Goal: Task Accomplishment & Management: Use online tool/utility

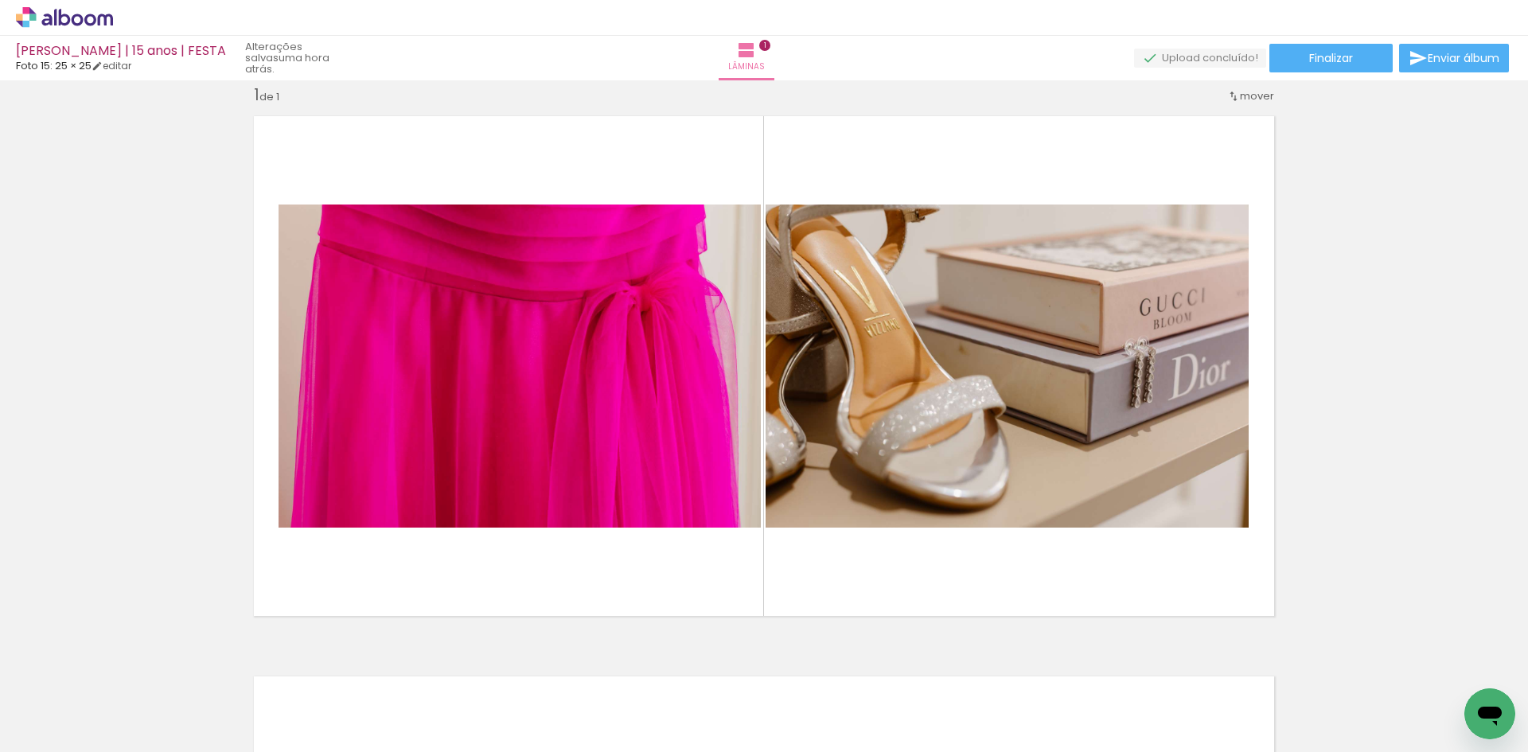
scroll to position [0, 30962]
drag, startPoint x: 1382, startPoint y: 746, endPoint x: 45, endPoint y: 30, distance: 1516.4
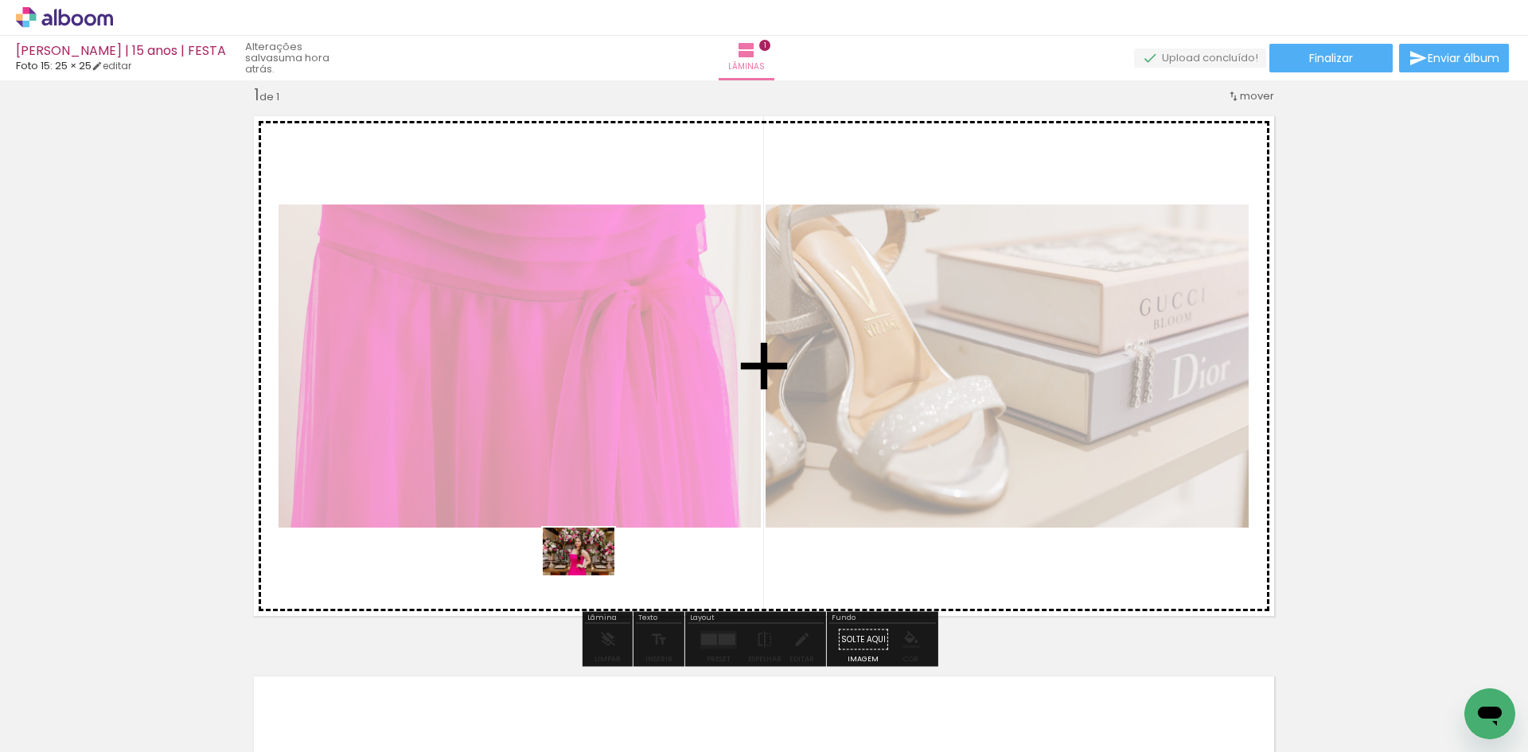
drag, startPoint x: 509, startPoint y: 705, endPoint x: 590, endPoint y: 575, distance: 153.4
click at [590, 575] on quentale-workspace at bounding box center [764, 376] width 1528 height 752
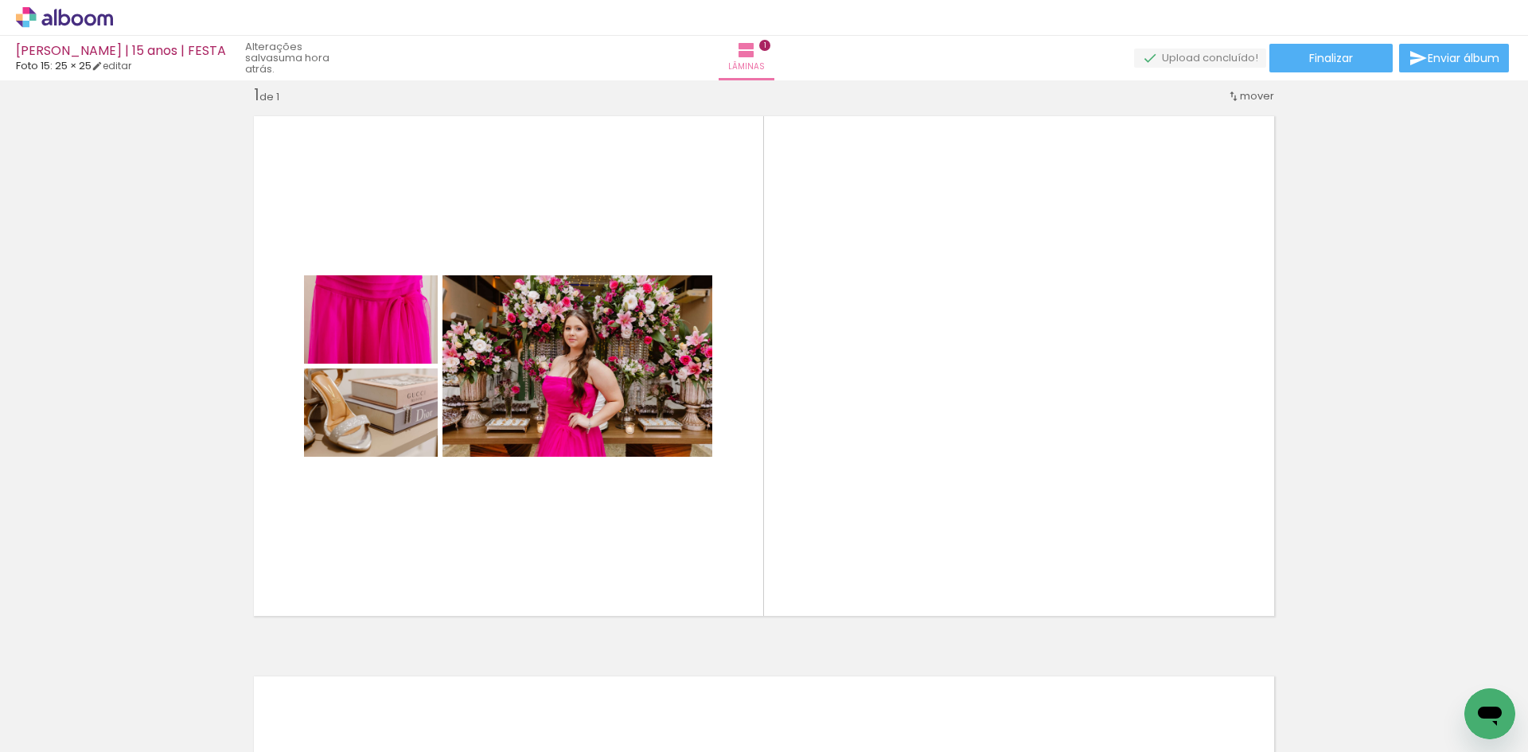
scroll to position [0, 29208]
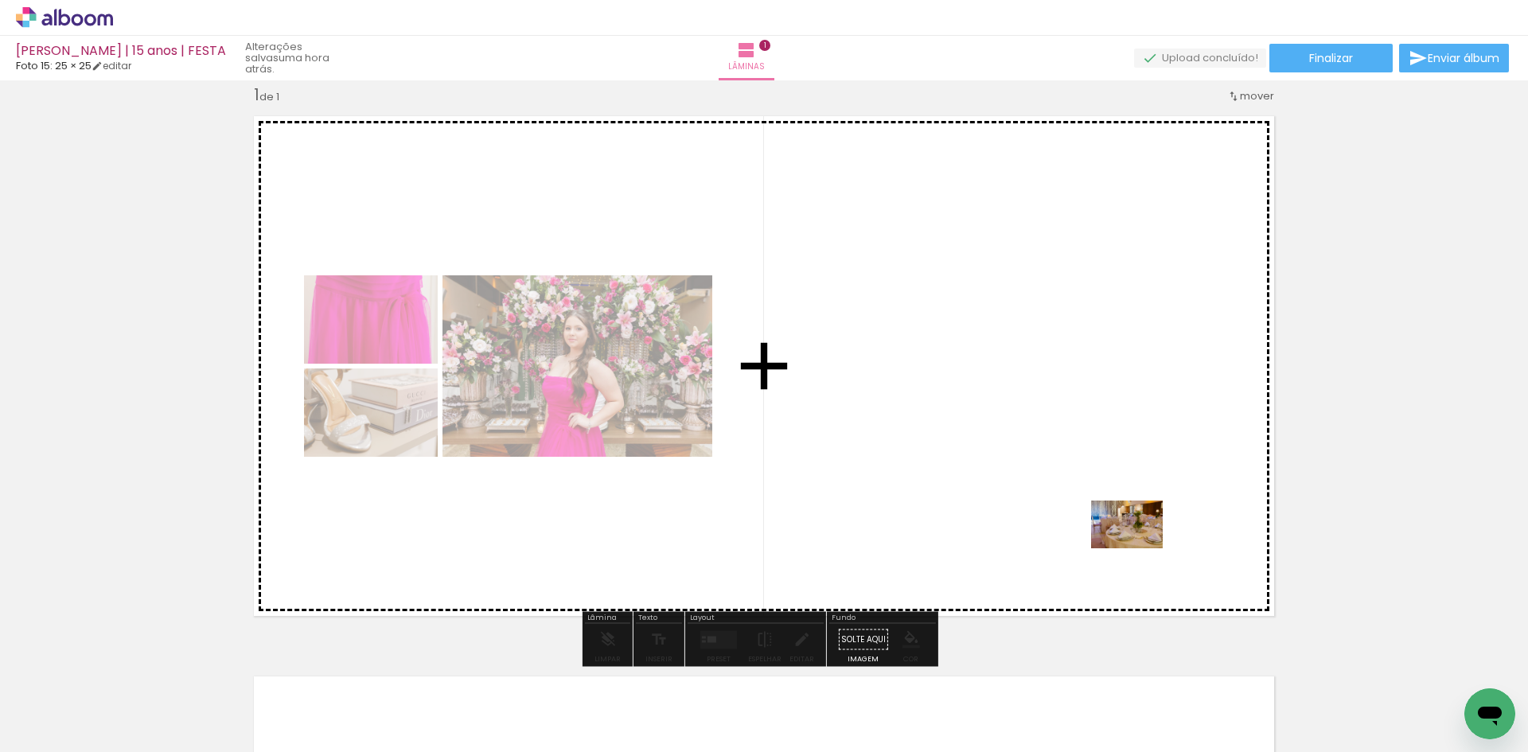
drag, startPoint x: 1249, startPoint y: 714, endPoint x: 1139, endPoint y: 548, distance: 199.1
click at [1139, 548] on quentale-workspace at bounding box center [764, 376] width 1528 height 752
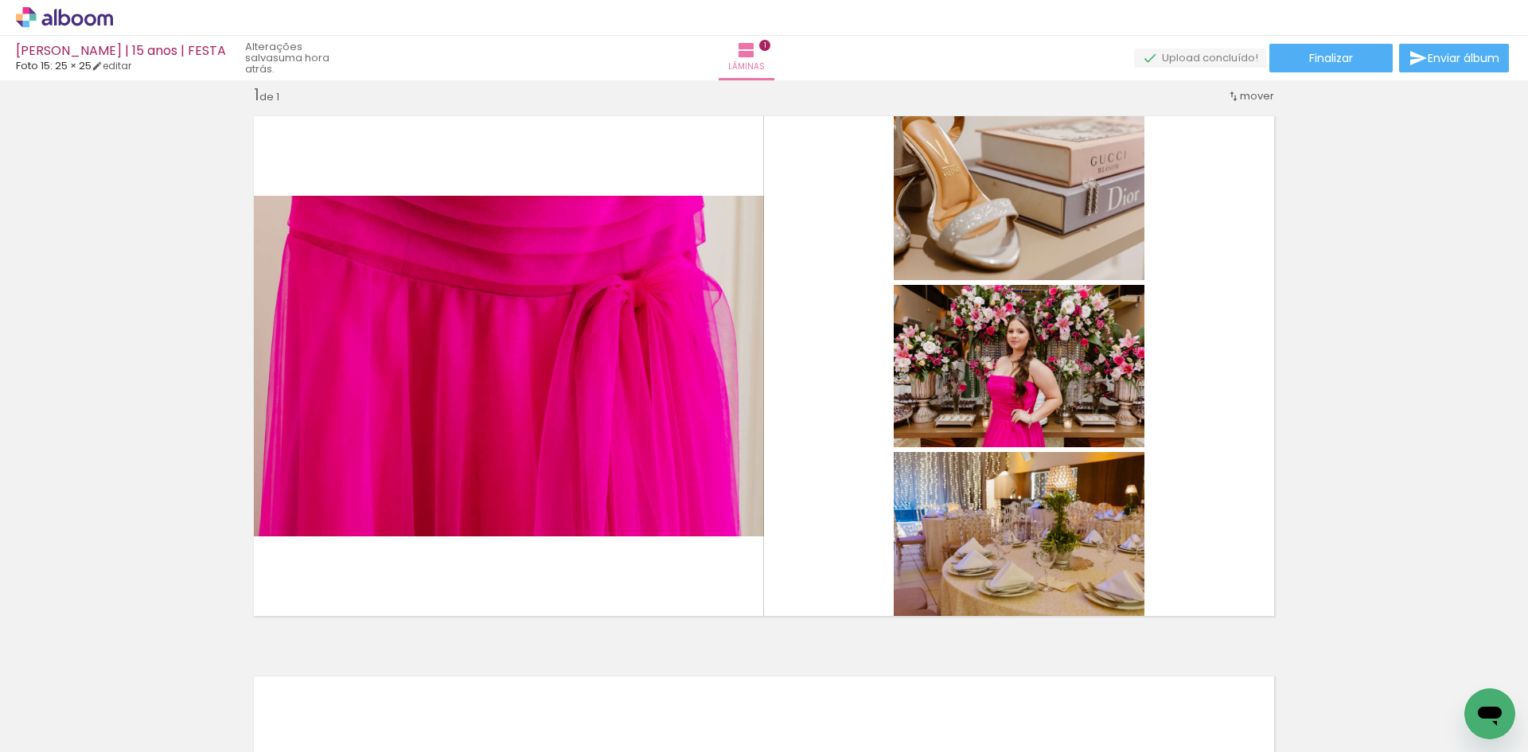
scroll to position [0, 22063]
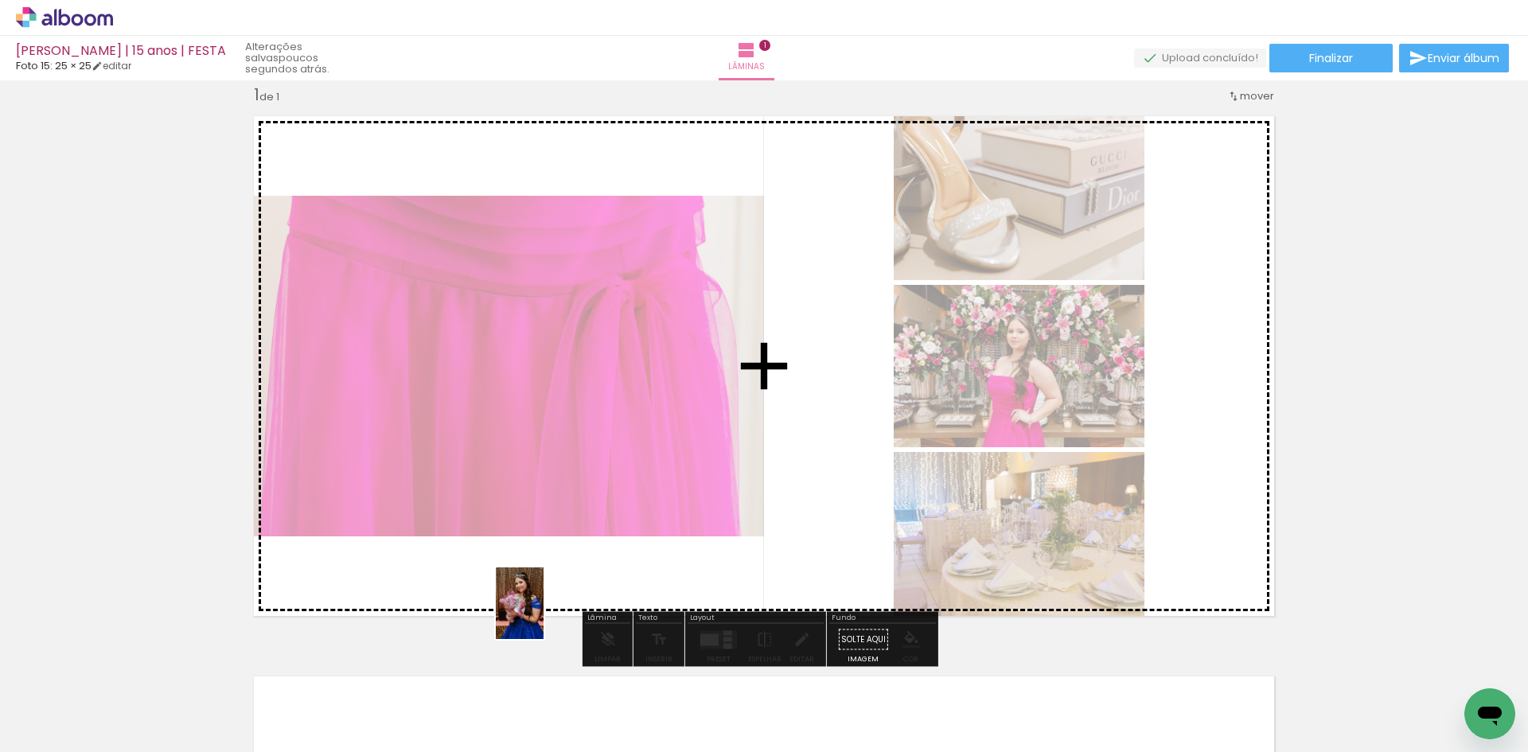
drag, startPoint x: 389, startPoint y: 694, endPoint x: 544, endPoint y: 615, distance: 173.3
click at [544, 615] on quentale-workspace at bounding box center [764, 376] width 1528 height 752
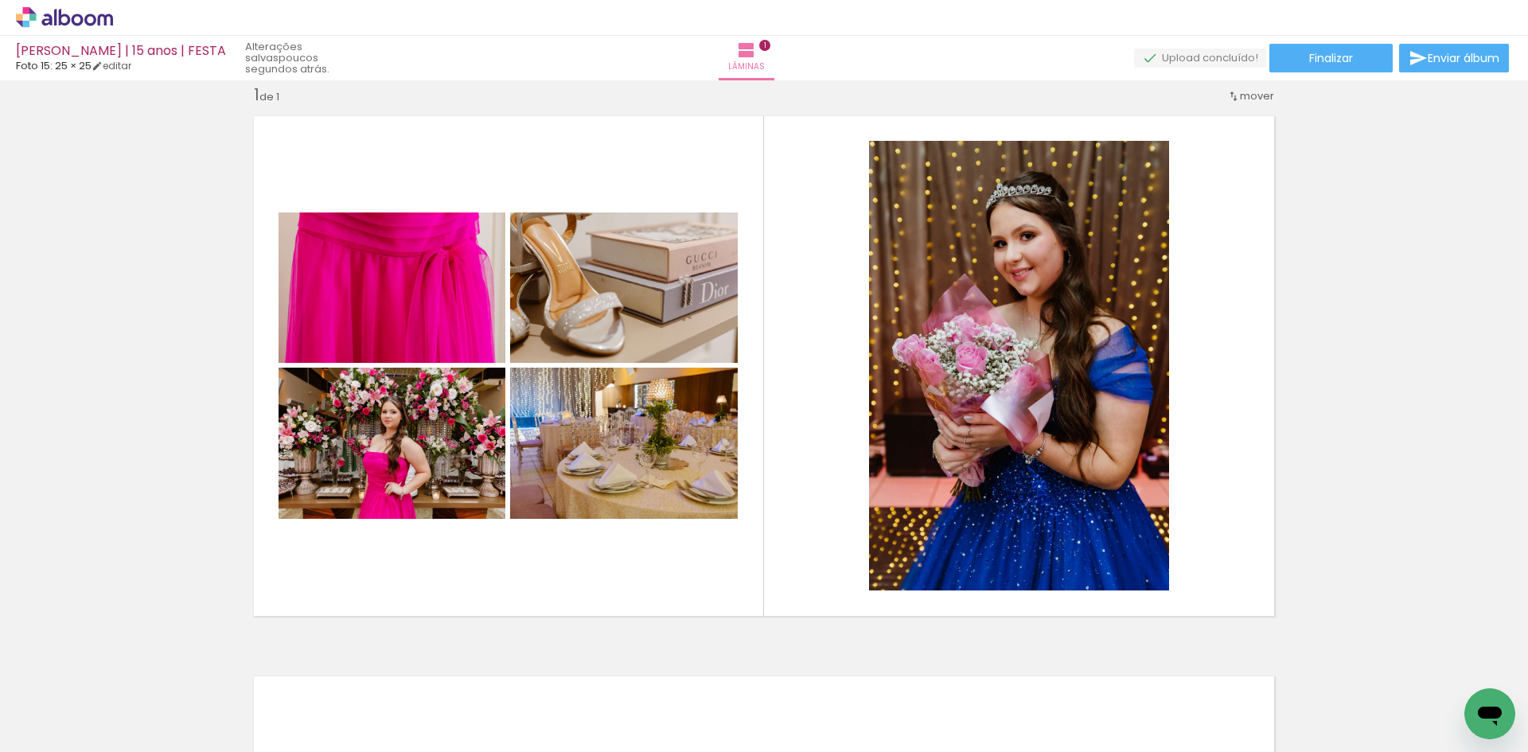
scroll to position [0, 24722]
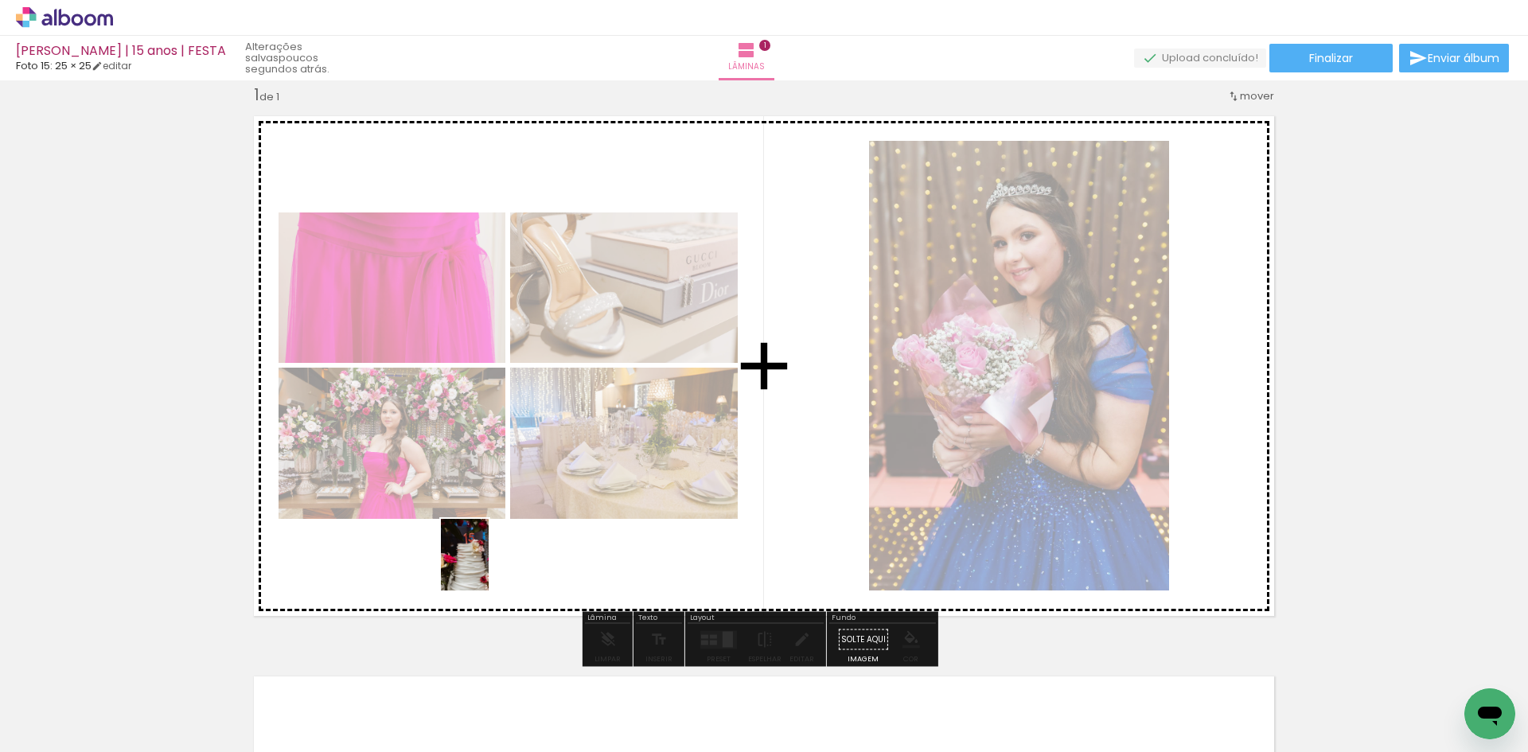
drag, startPoint x: 388, startPoint y: 706, endPoint x: 489, endPoint y: 567, distance: 172.1
click at [489, 567] on quentale-workspace at bounding box center [764, 376] width 1528 height 752
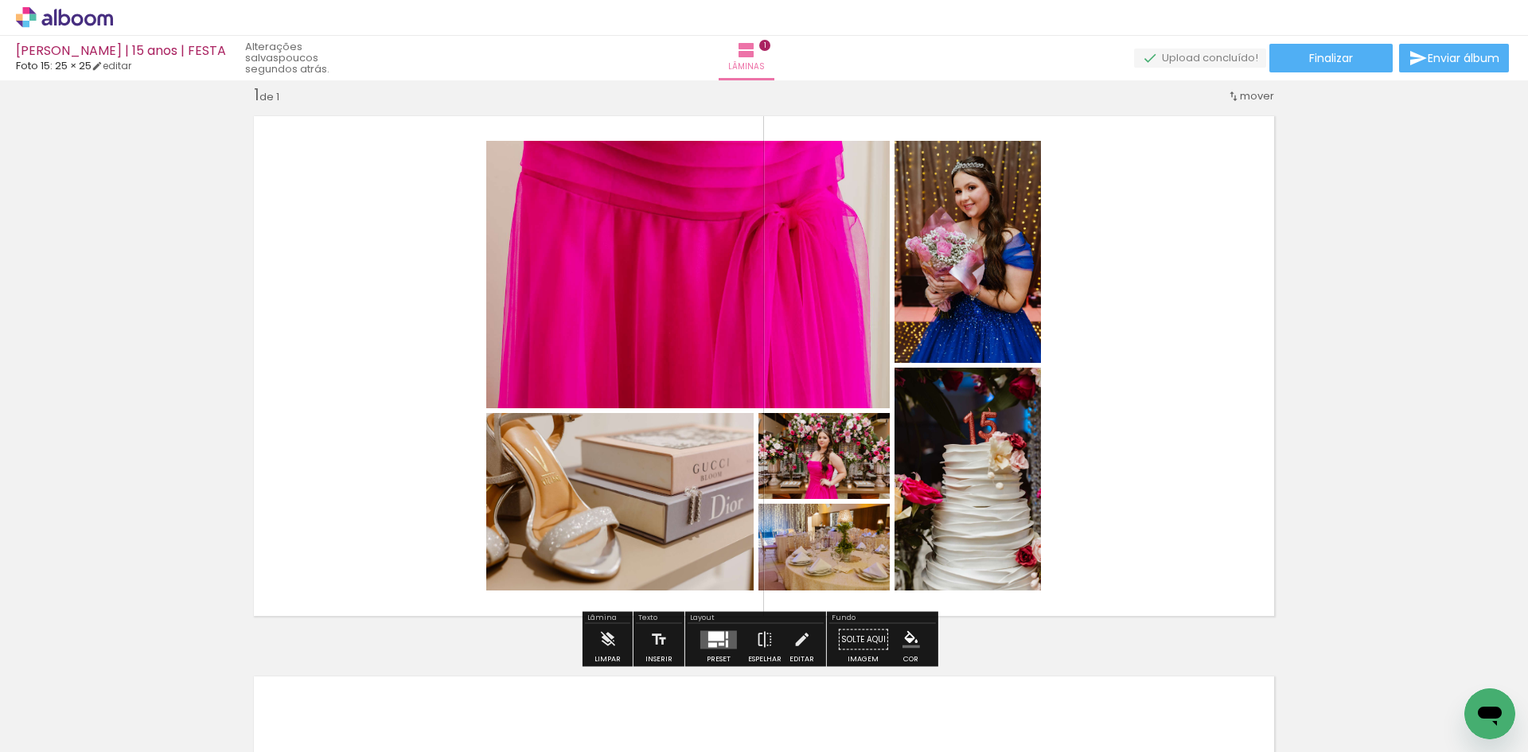
click at [726, 635] on div at bounding box center [727, 634] width 2 height 7
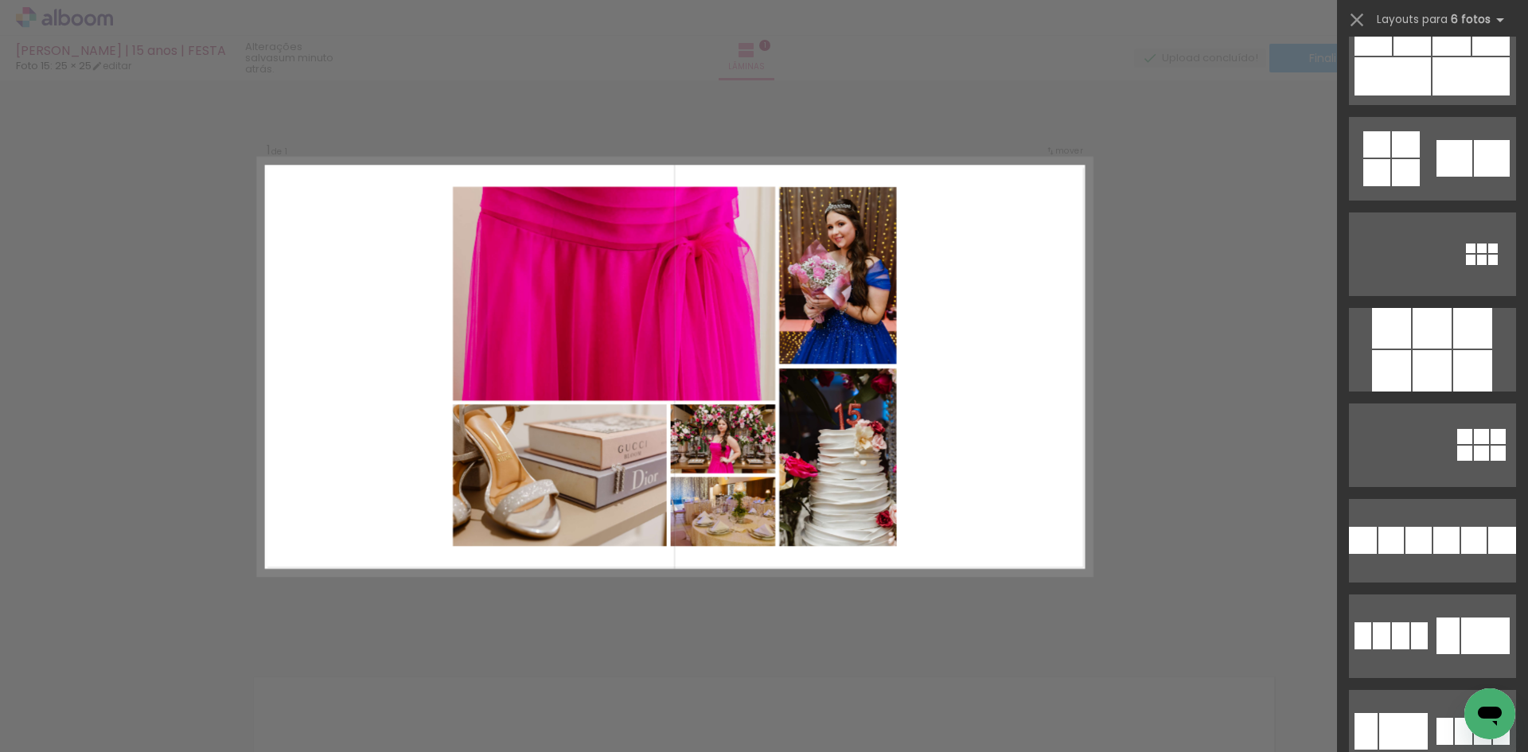
scroll to position [42068, 0]
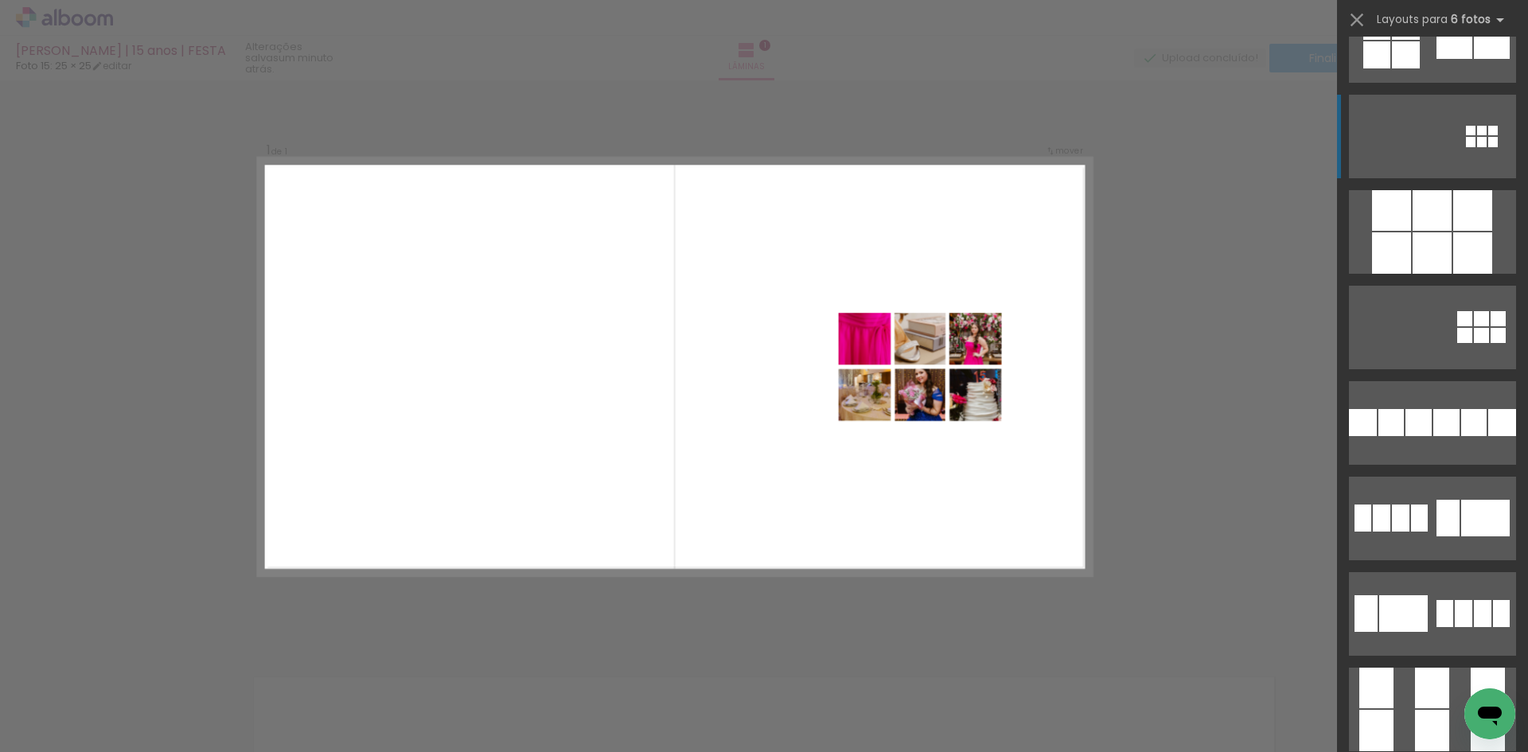
click at [1483, 152] on quentale-layouter at bounding box center [1432, 137] width 167 height 84
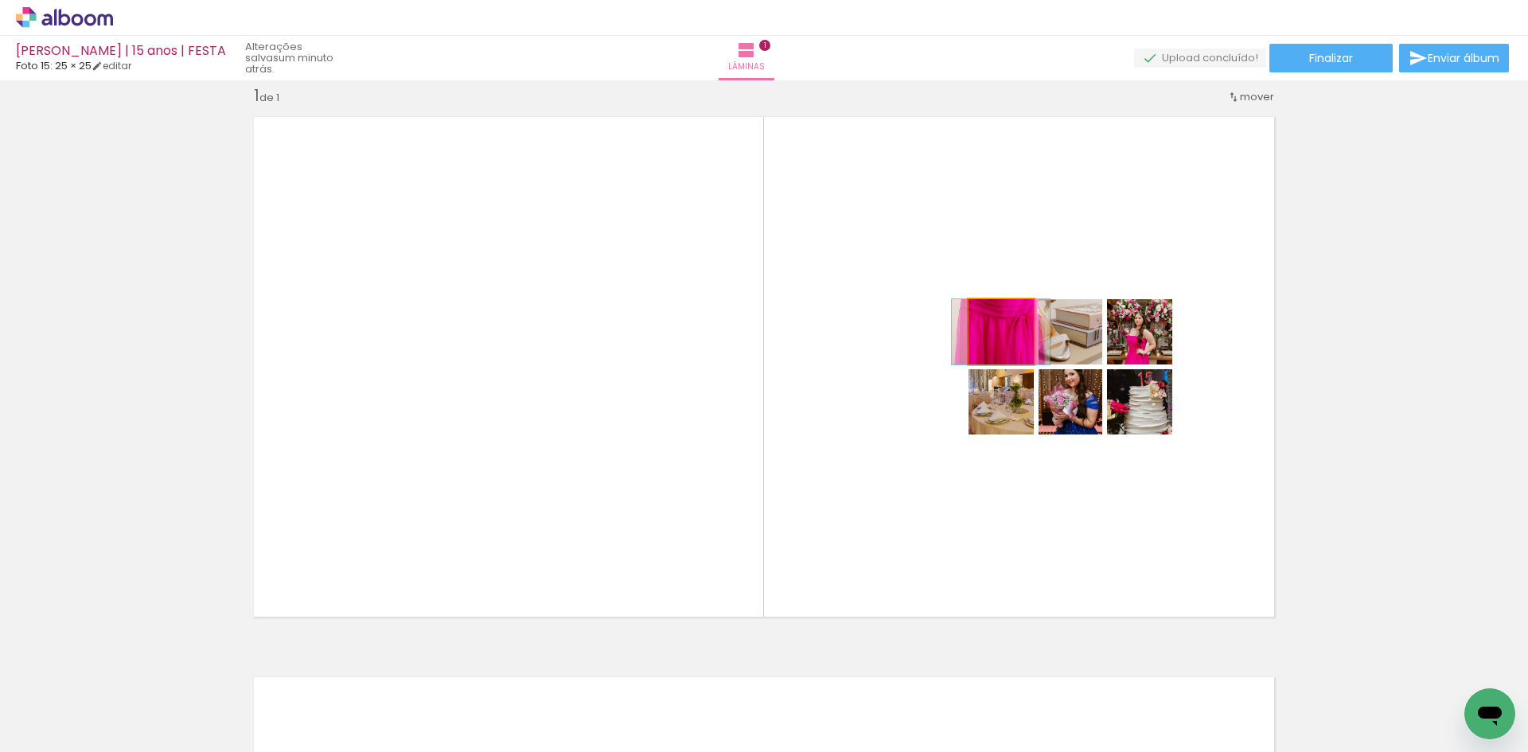
click at [977, 360] on quentale-photo at bounding box center [1001, 331] width 65 height 65
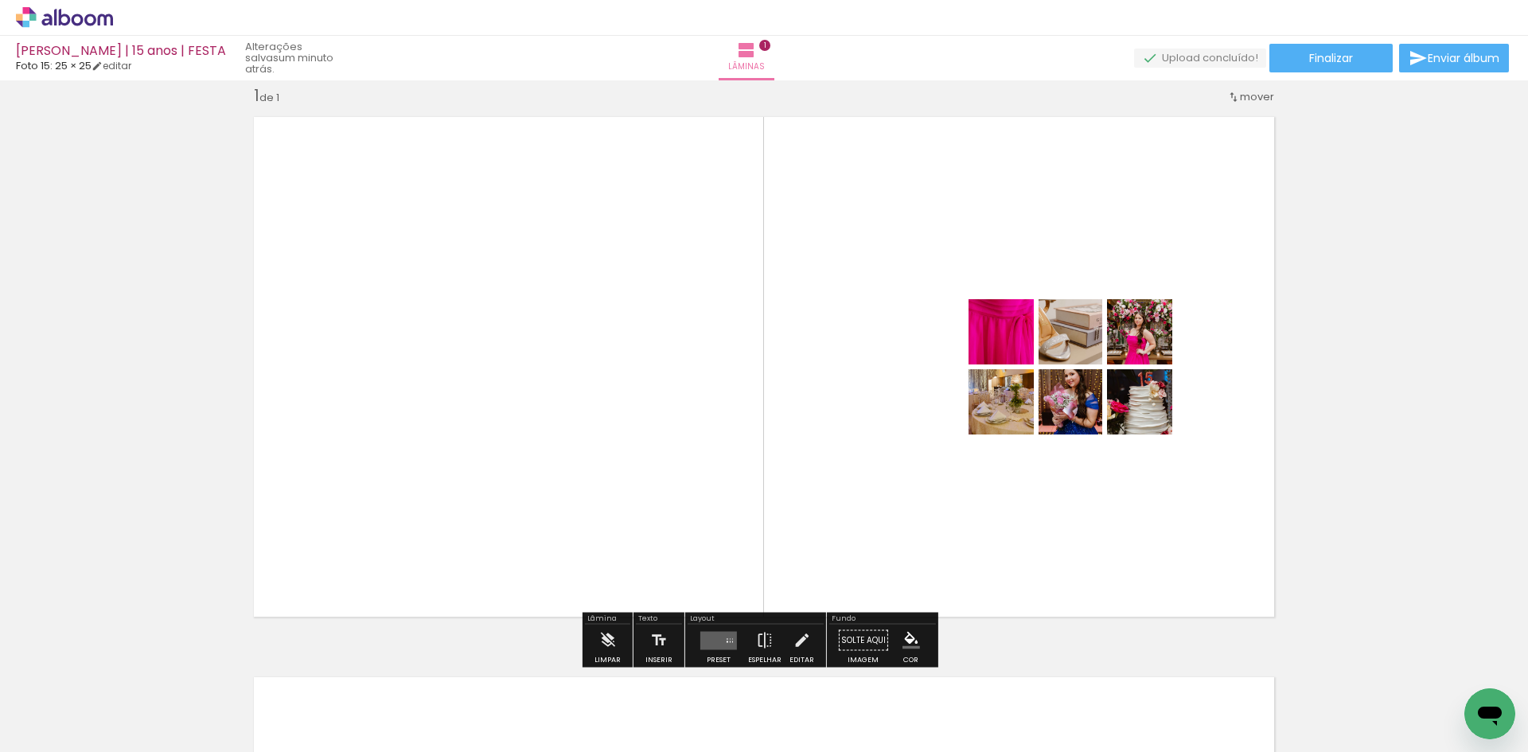
click at [977, 360] on quentale-photo at bounding box center [1001, 331] width 65 height 65
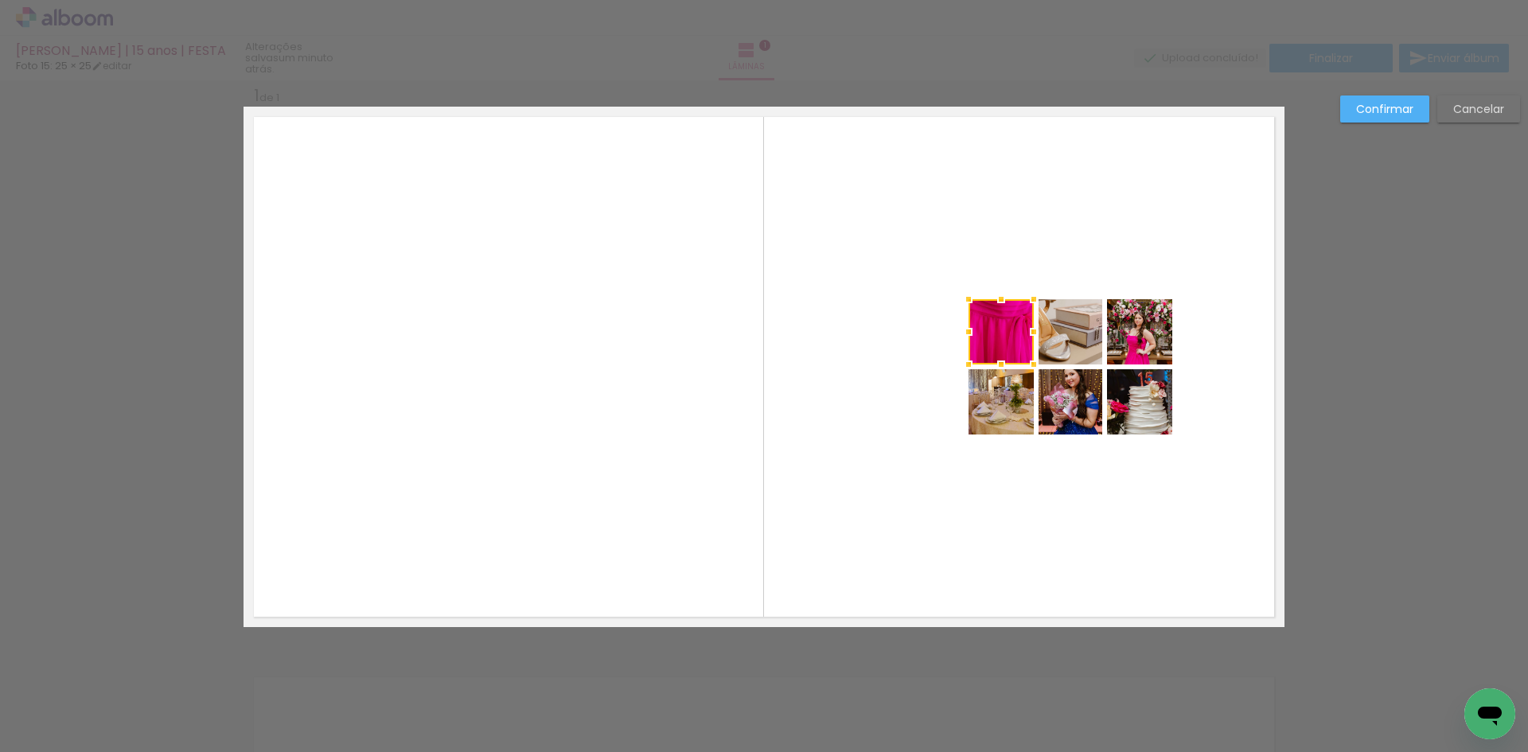
scroll to position [21, 0]
drag, startPoint x: 961, startPoint y: 331, endPoint x: 937, endPoint y: 337, distance: 25.5
click at [937, 337] on div at bounding box center [944, 331] width 32 height 32
click at [0, 0] on slot "Cancelar" at bounding box center [0, 0] width 0 height 0
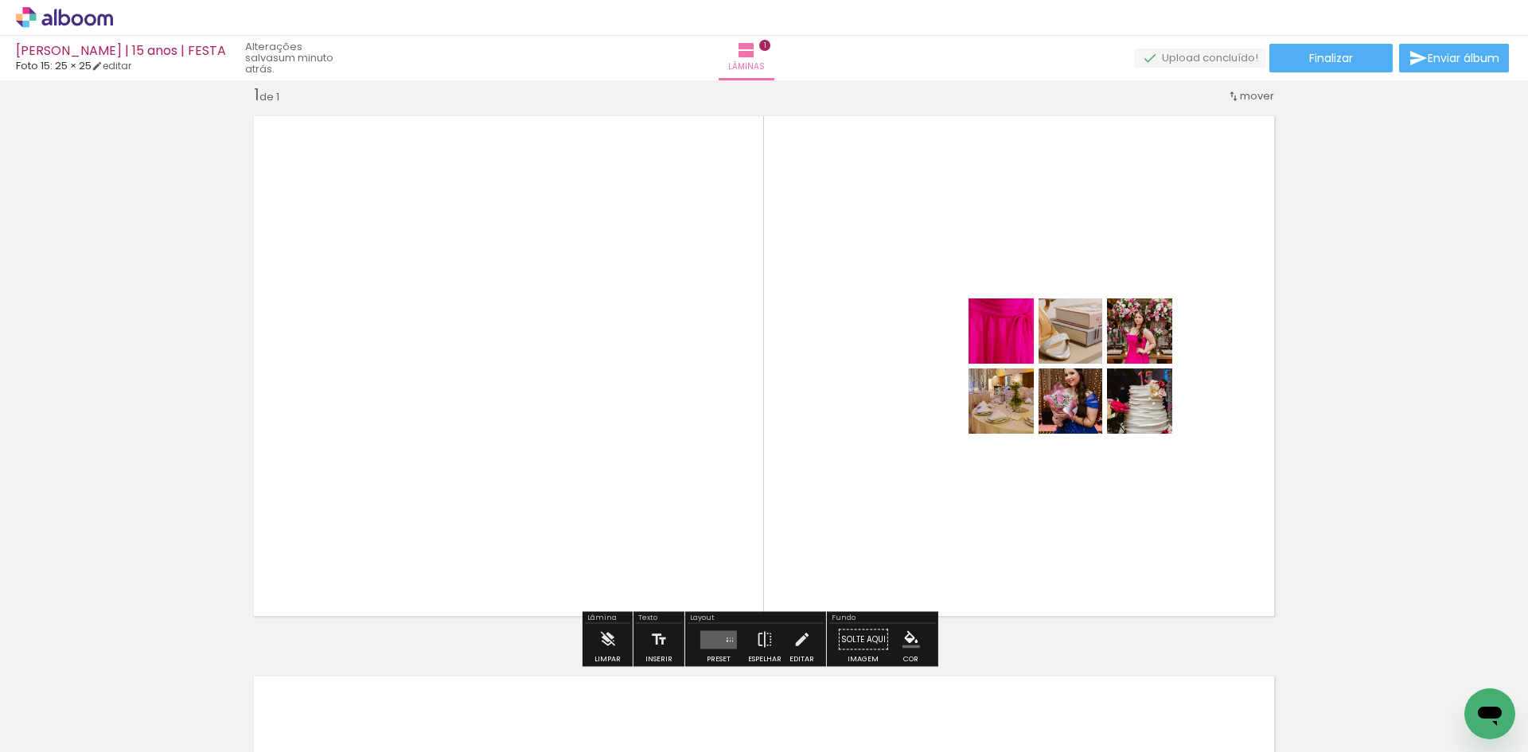
click at [1240, 458] on quentale-layouter at bounding box center [764, 366] width 1041 height 520
click at [981, 349] on paper-button "P&B" at bounding box center [988, 340] width 24 height 24
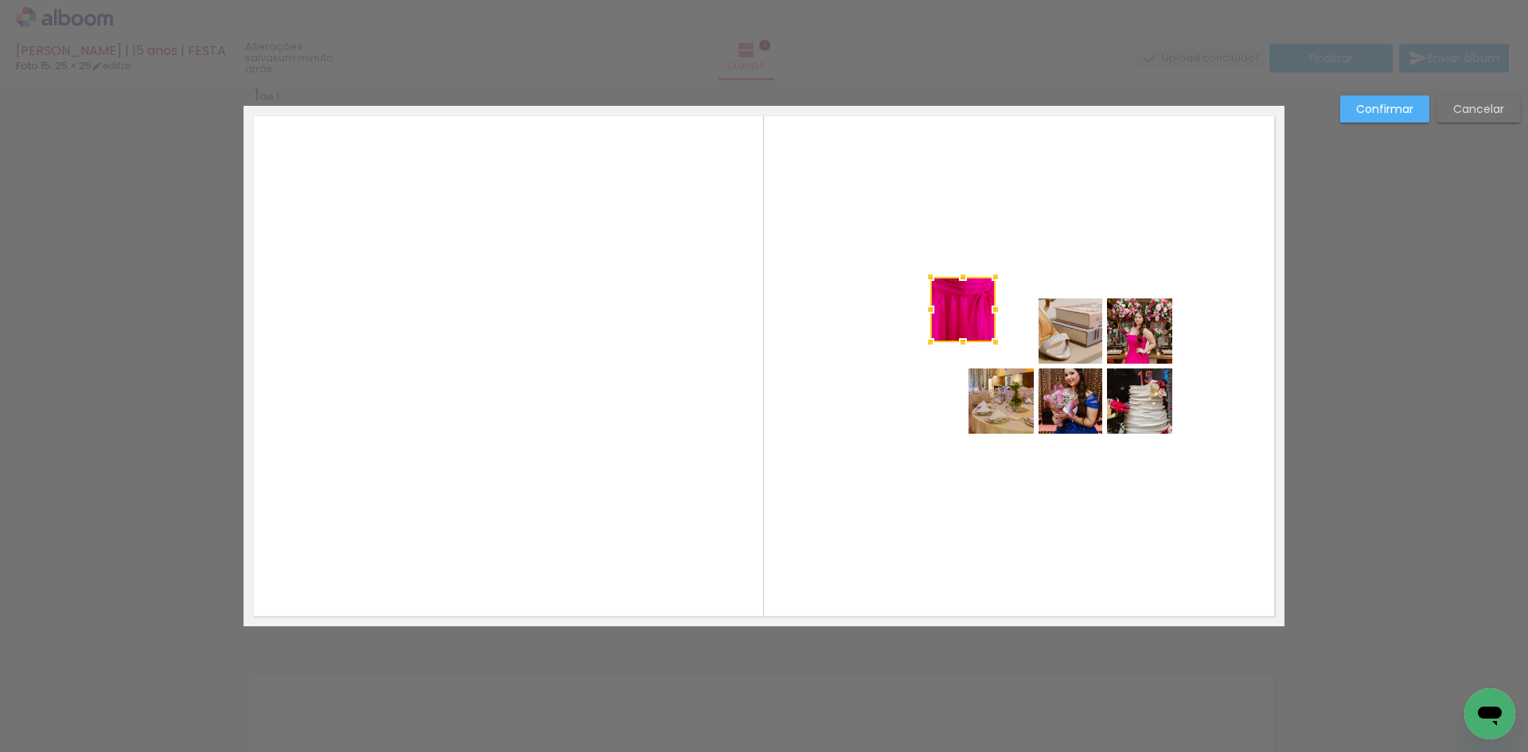
drag, startPoint x: 993, startPoint y: 332, endPoint x: 955, endPoint y: 310, distance: 43.8
click at [955, 310] on div at bounding box center [962, 309] width 65 height 65
click at [1058, 323] on quentale-photo at bounding box center [1071, 330] width 64 height 65
drag, startPoint x: 1067, startPoint y: 329, endPoint x: 1034, endPoint y: 309, distance: 38.9
click at [1034, 309] on div at bounding box center [1032, 309] width 64 height 65
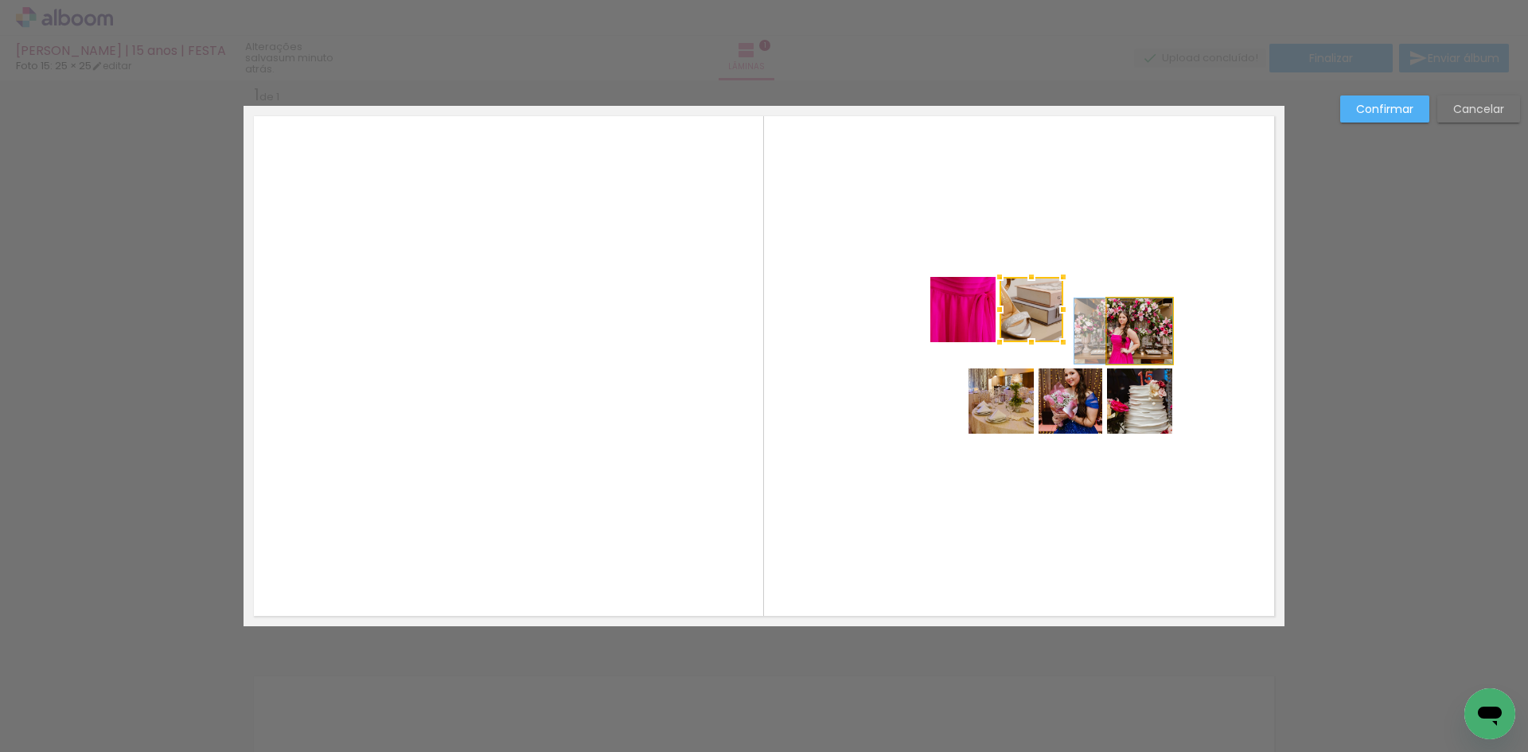
drag, startPoint x: 1131, startPoint y: 334, endPoint x: 1095, endPoint y: 308, distance: 44.4
click at [1095, 308] on quentale-layouter at bounding box center [764, 366] width 1041 height 520
drag, startPoint x: 1137, startPoint y: 341, endPoint x: 1112, endPoint y: 322, distance: 31.8
click at [1112, 322] on div at bounding box center [1099, 309] width 65 height 65
click at [1003, 402] on quentale-photo at bounding box center [1001, 400] width 65 height 65
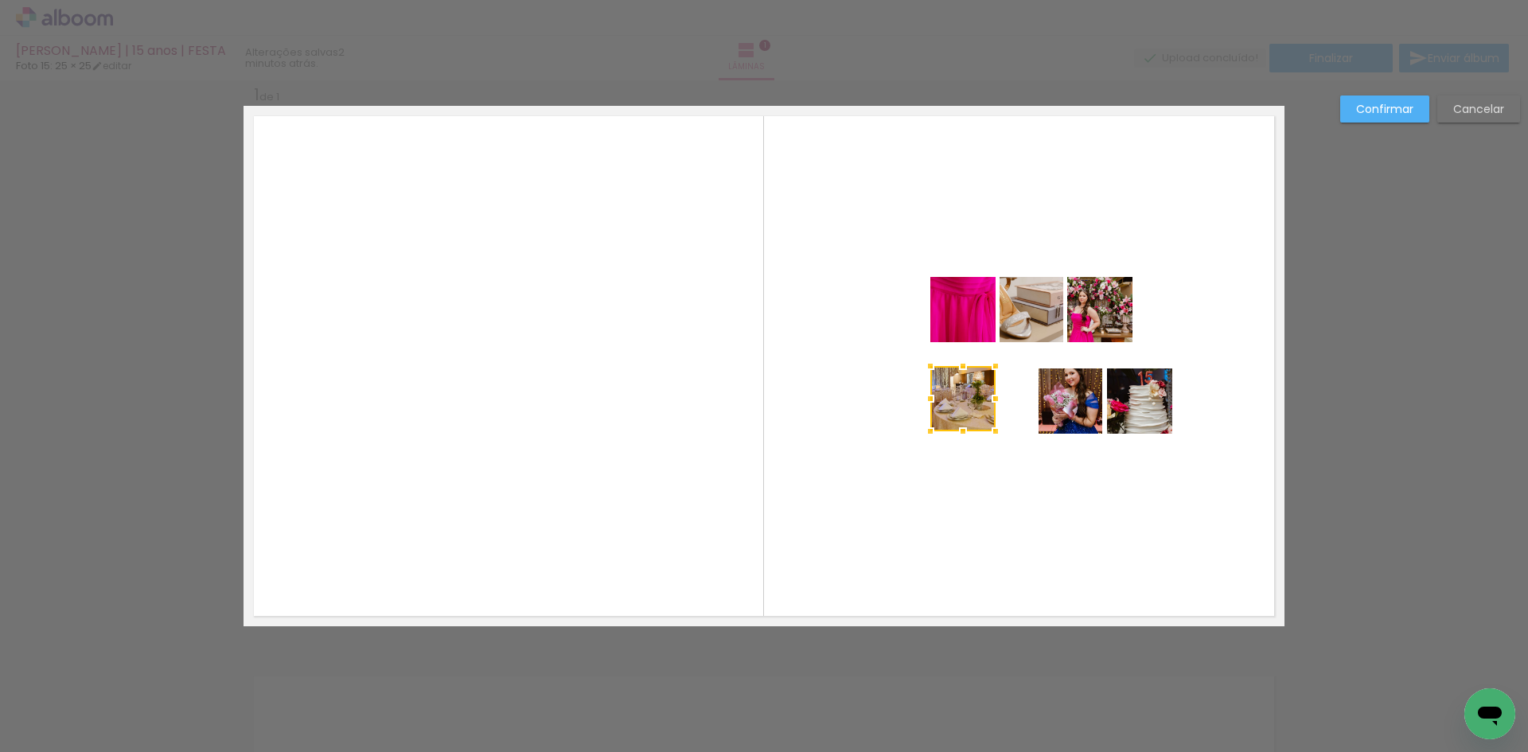
drag, startPoint x: 1006, startPoint y: 413, endPoint x: 973, endPoint y: 411, distance: 32.7
click at [973, 411] on div at bounding box center [962, 398] width 65 height 65
click at [1062, 399] on quentale-photo at bounding box center [1071, 400] width 64 height 65
drag, startPoint x: 1069, startPoint y: 399, endPoint x: 1039, endPoint y: 402, distance: 30.3
click at [1039, 402] on div at bounding box center [1032, 398] width 64 height 65
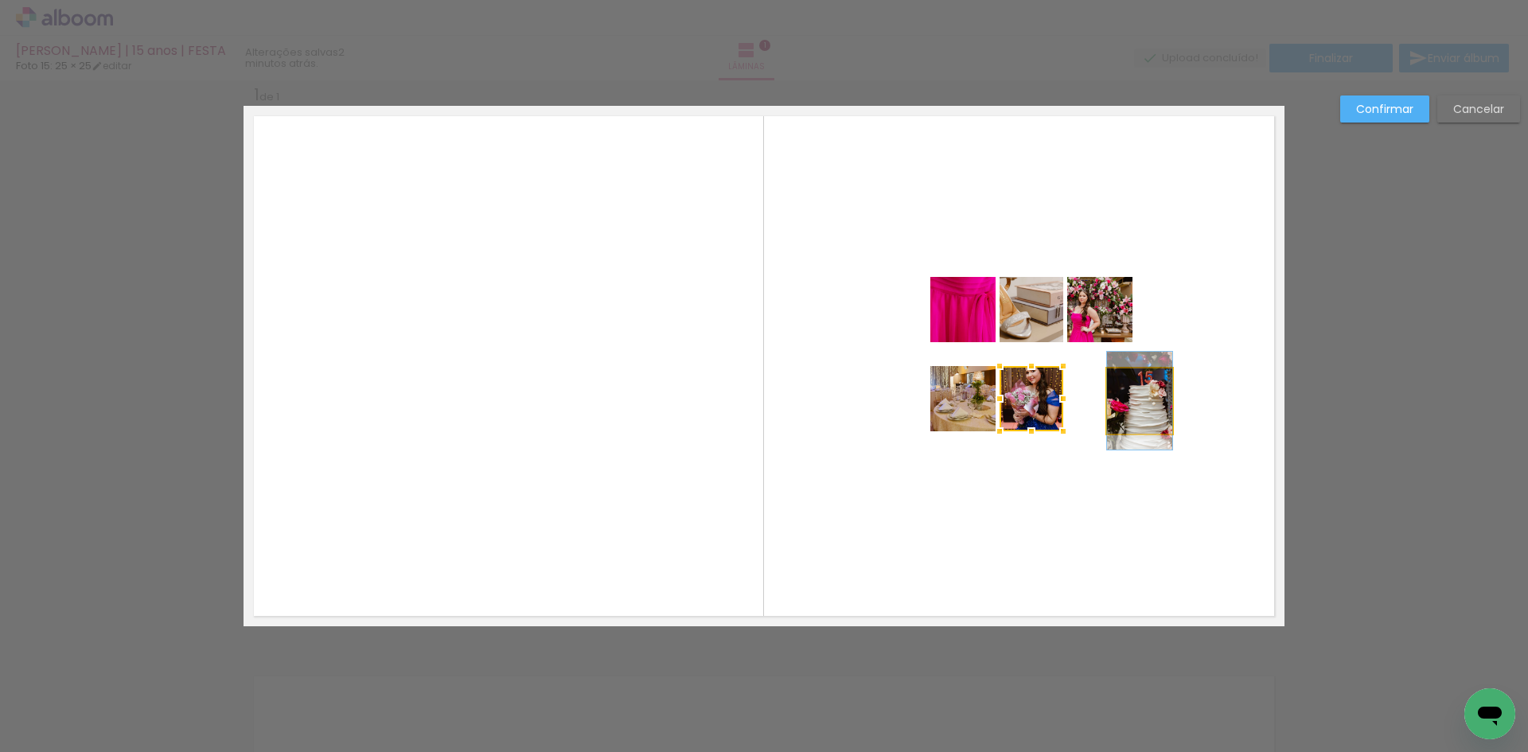
click at [1138, 408] on quentale-photo at bounding box center [1139, 400] width 65 height 65
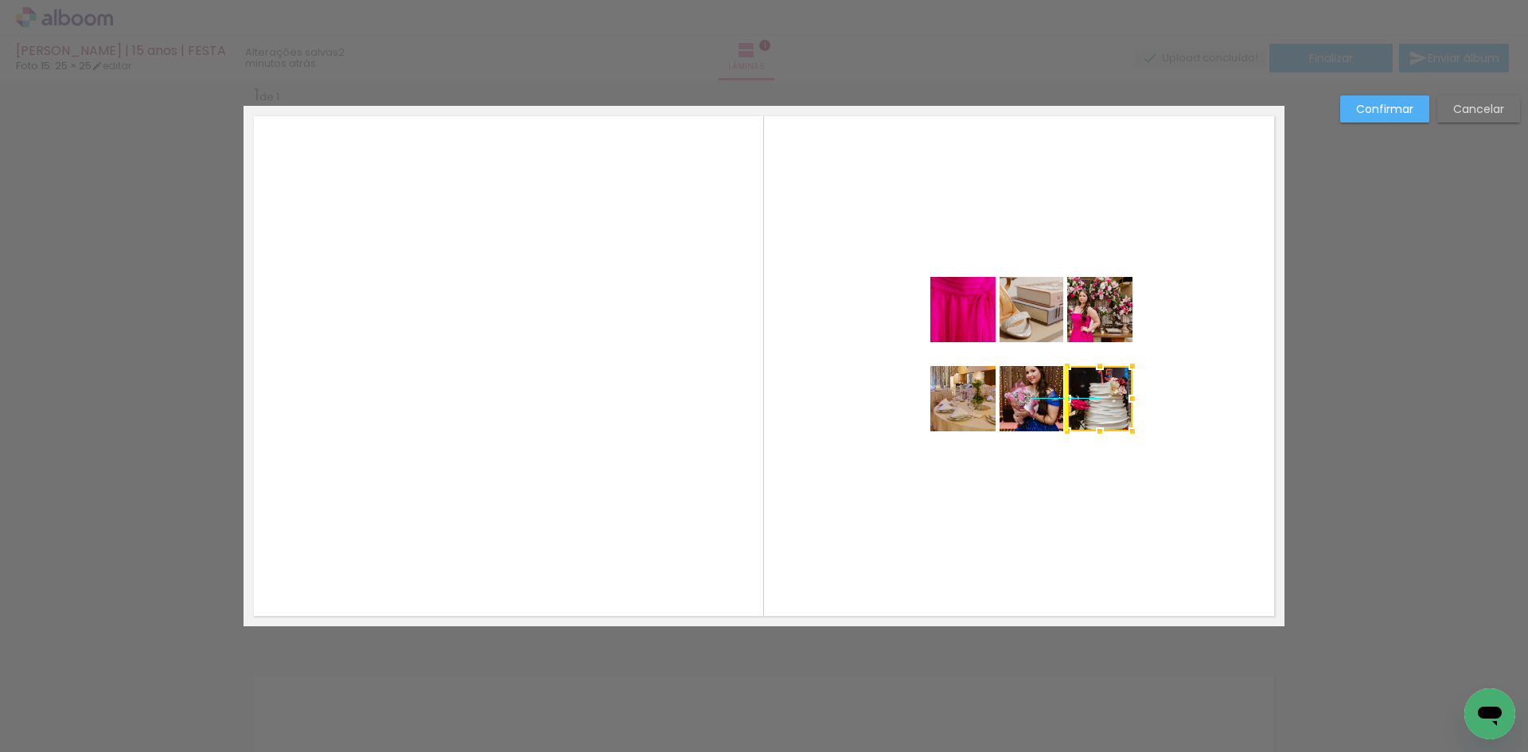
drag, startPoint x: 1142, startPoint y: 403, endPoint x: 1117, endPoint y: 404, distance: 24.7
click at [1117, 404] on div at bounding box center [1099, 398] width 65 height 65
click at [1130, 524] on quentale-layouter at bounding box center [764, 366] width 1041 height 520
click at [941, 310] on quentale-photo at bounding box center [962, 309] width 65 height 65
drag, startPoint x: 954, startPoint y: 315, endPoint x: 953, endPoint y: 306, distance: 9.7
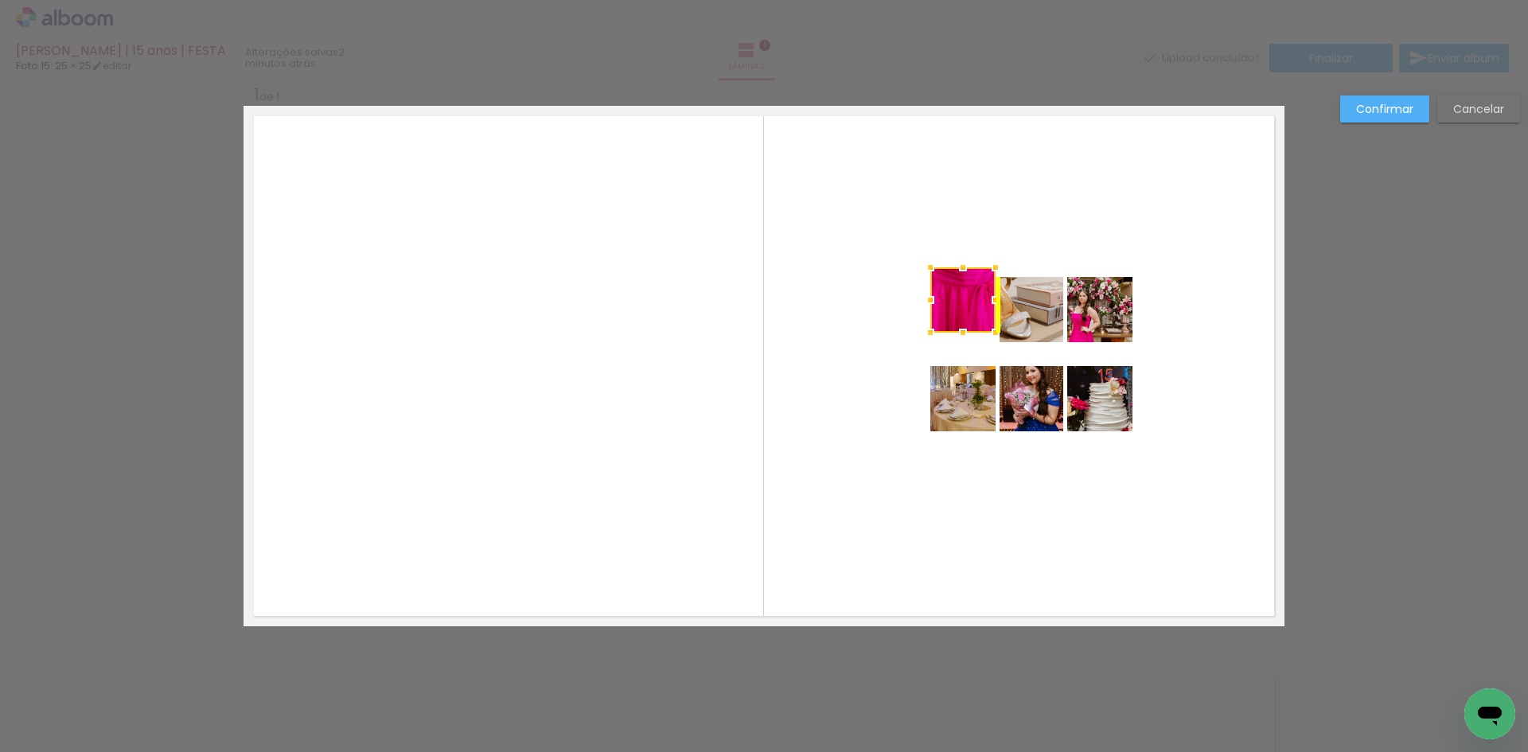
click at [953, 306] on div at bounding box center [962, 299] width 65 height 65
click at [1029, 318] on quentale-photo at bounding box center [1032, 309] width 64 height 65
drag, startPoint x: 1027, startPoint y: 309, endPoint x: 1026, endPoint y: 298, distance: 11.2
click at [1026, 298] on div at bounding box center [1032, 299] width 64 height 65
click at [1076, 304] on quentale-photo at bounding box center [1099, 309] width 65 height 65
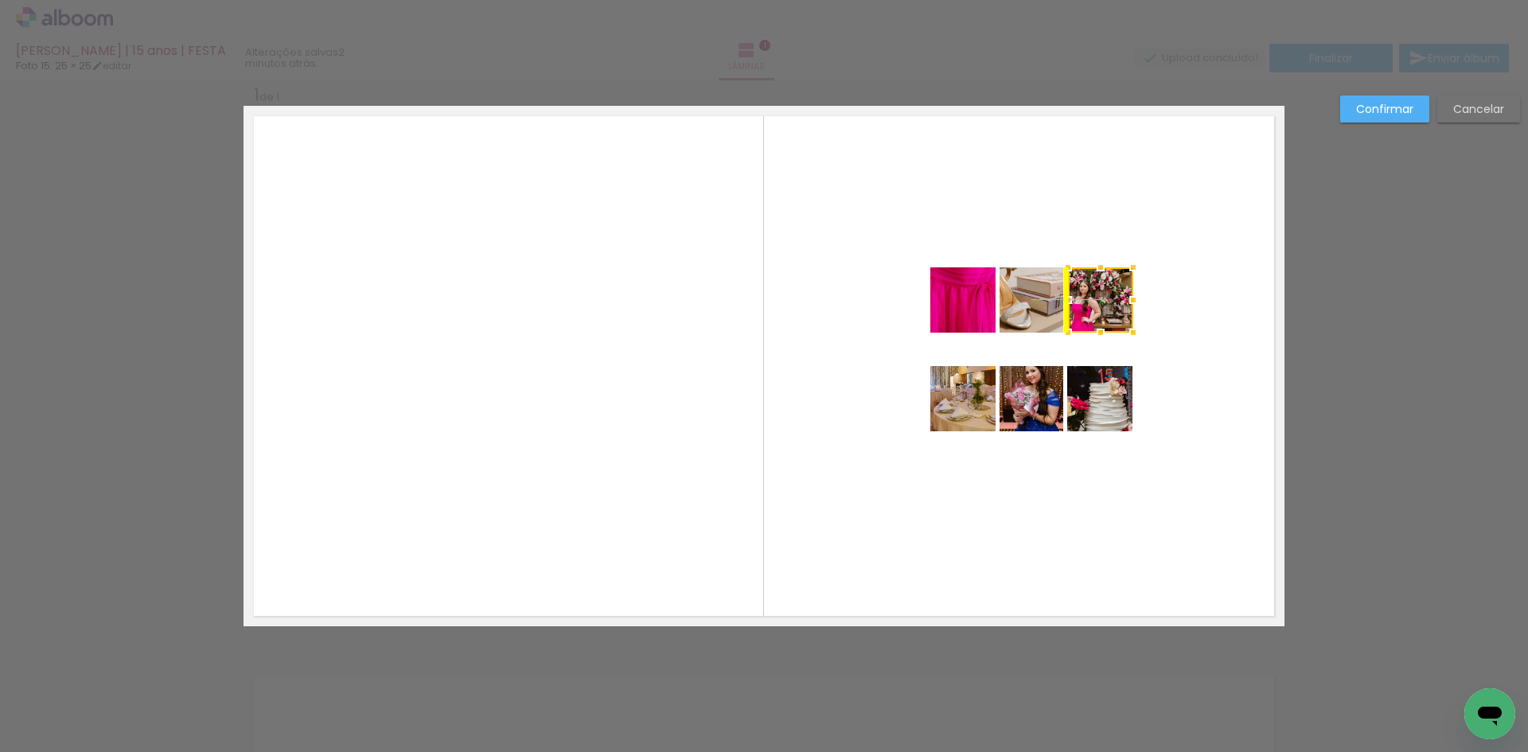
drag, startPoint x: 1097, startPoint y: 319, endPoint x: 1093, endPoint y: 312, distance: 8.2
click at [1093, 312] on div at bounding box center [1100, 299] width 65 height 65
click at [975, 399] on quentale-photo at bounding box center [962, 398] width 65 height 65
drag, startPoint x: 965, startPoint y: 399, endPoint x: 965, endPoint y: 408, distance: 9.5
click at [965, 408] on div at bounding box center [962, 408] width 65 height 65
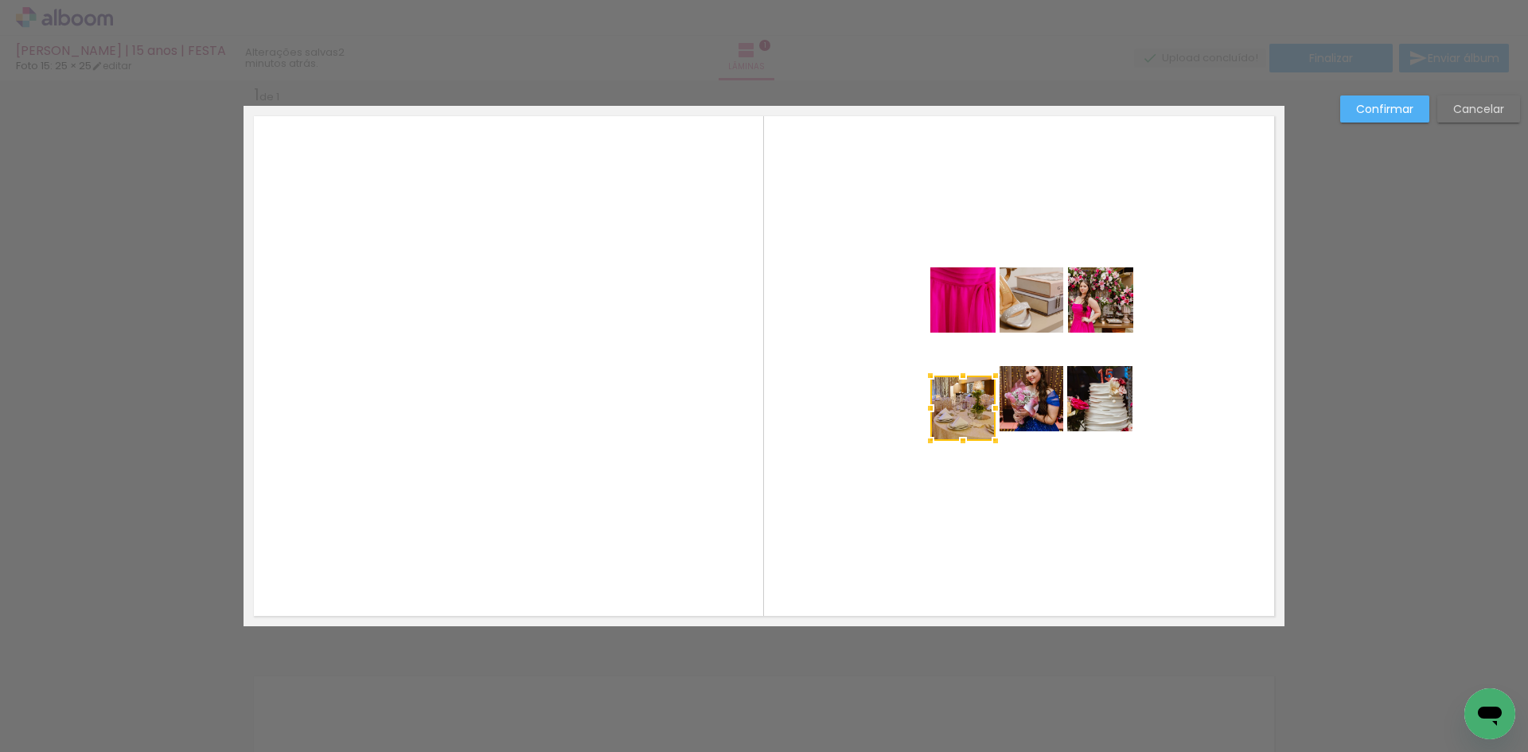
click at [1028, 405] on quentale-photo at bounding box center [1032, 398] width 64 height 65
drag, startPoint x: 1031, startPoint y: 396, endPoint x: 1031, endPoint y: 405, distance: 9.5
click at [1031, 405] on div at bounding box center [1032, 408] width 64 height 65
click at [1085, 393] on quentale-photo at bounding box center [1099, 398] width 65 height 65
drag, startPoint x: 1091, startPoint y: 389, endPoint x: 1091, endPoint y: 398, distance: 8.8
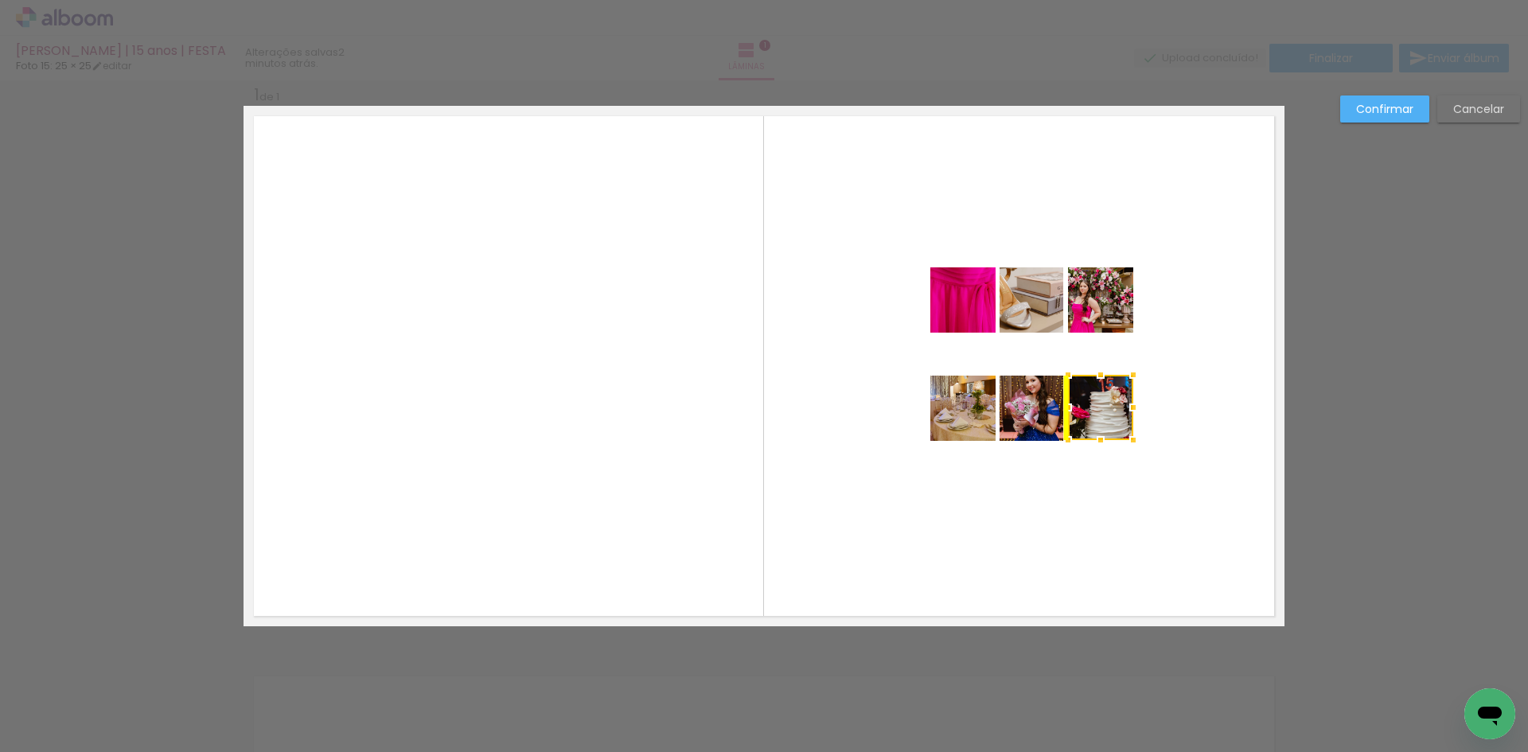
click at [1091, 398] on div at bounding box center [1100, 407] width 65 height 65
click at [0, 0] on slot "Confirmar" at bounding box center [0, 0] width 0 height 0
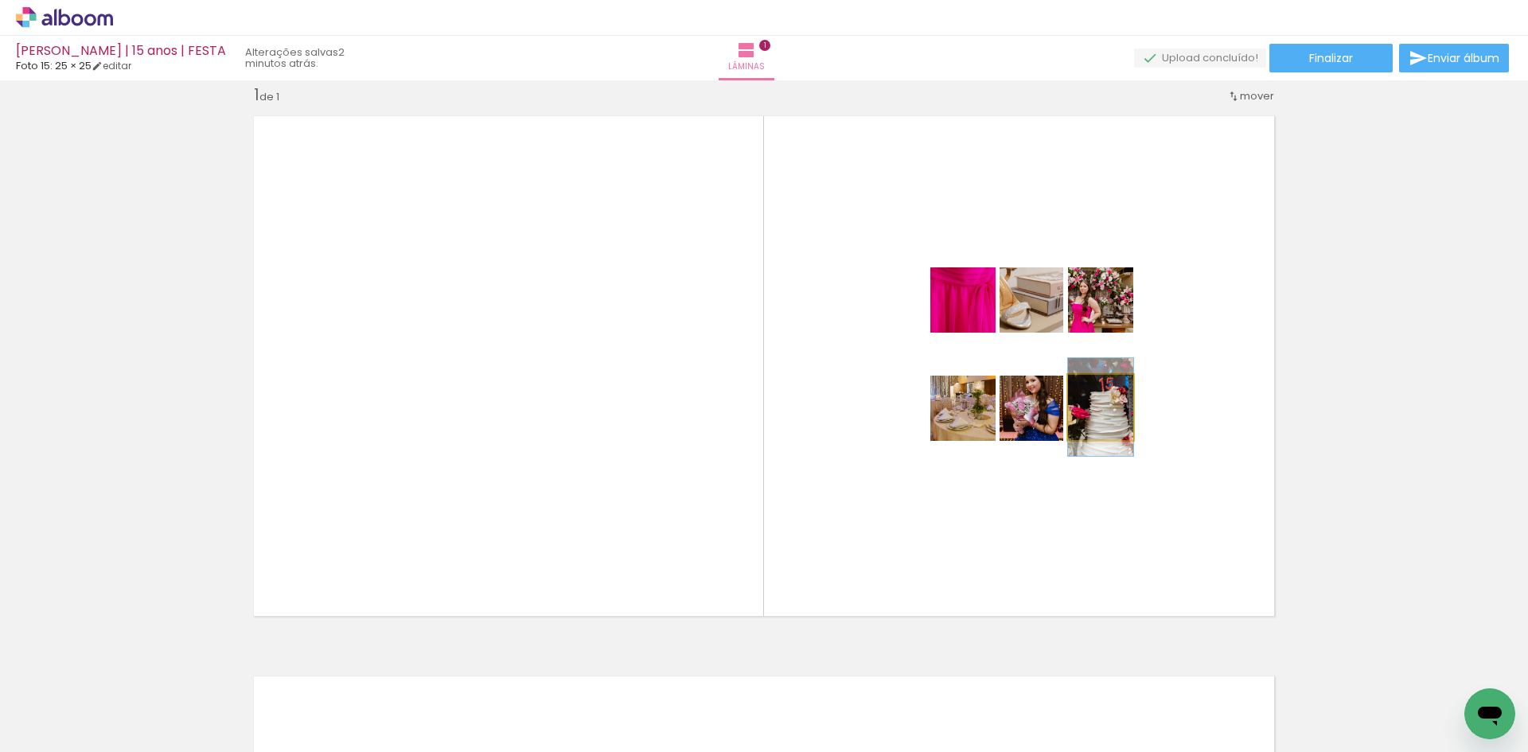
click at [1093, 390] on div at bounding box center [1096, 391] width 14 height 14
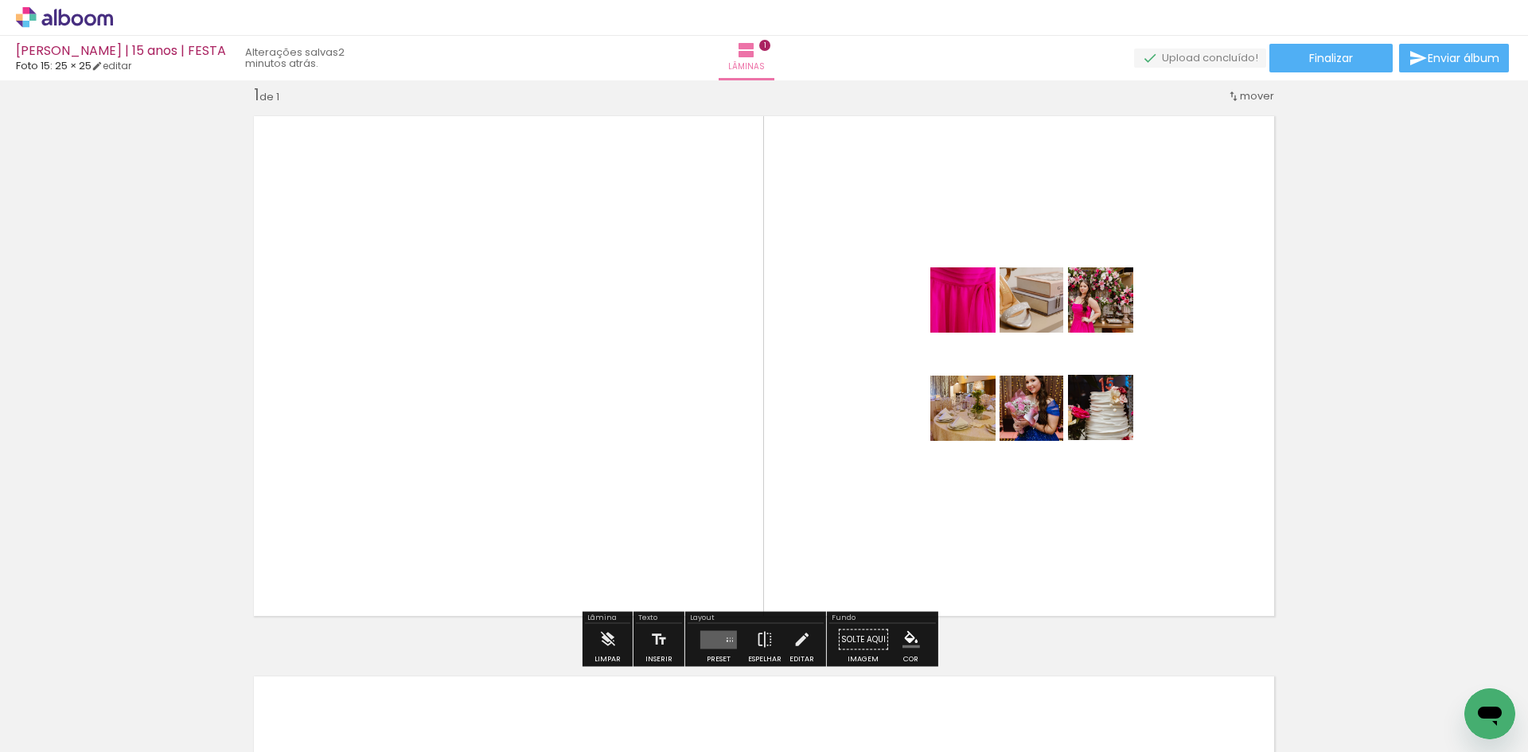
click at [1191, 440] on quentale-layouter at bounding box center [764, 366] width 1041 height 520
click at [1109, 438] on quentale-photo at bounding box center [1100, 407] width 65 height 65
click at [1111, 435] on quentale-photo at bounding box center [1100, 407] width 65 height 65
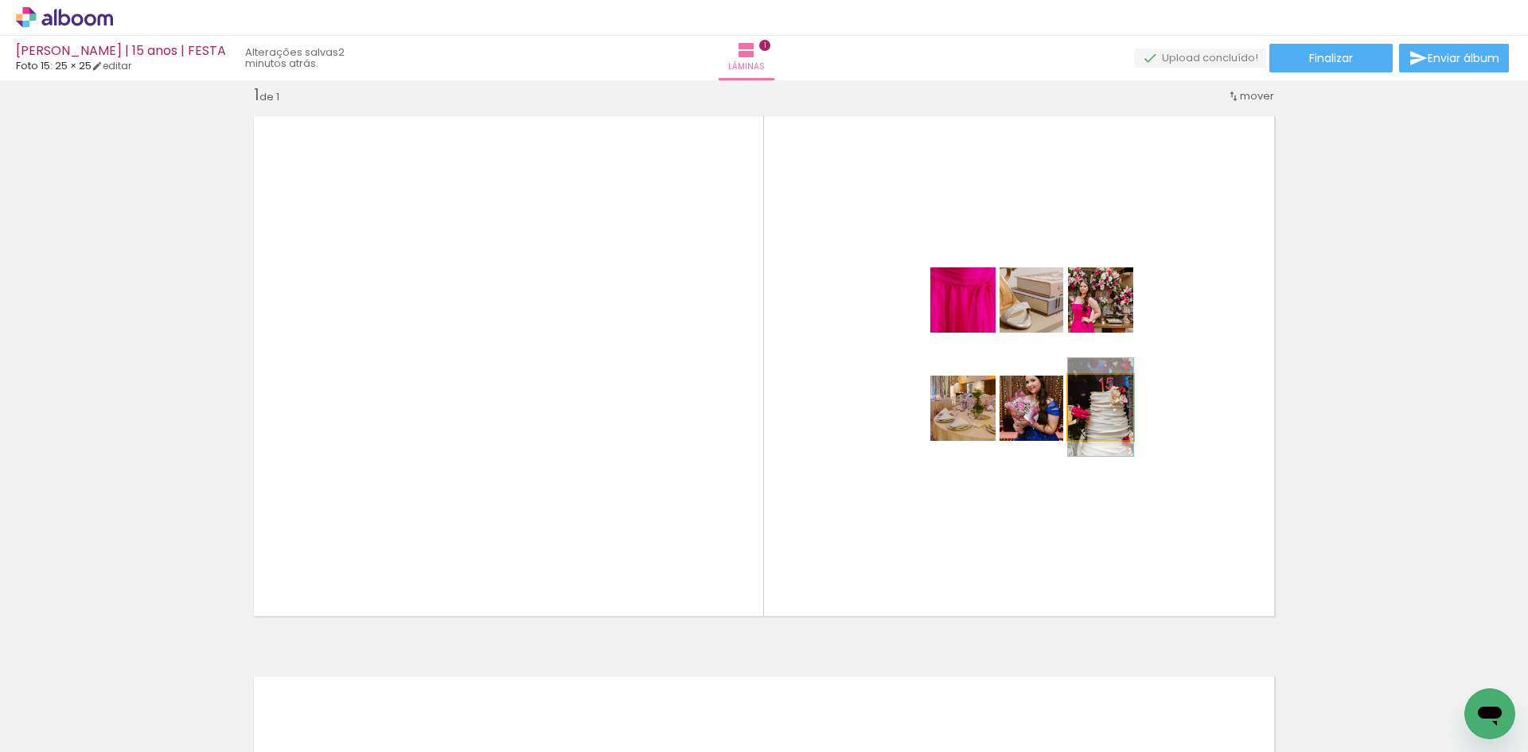
click at [1111, 435] on quentale-photo at bounding box center [1100, 407] width 65 height 65
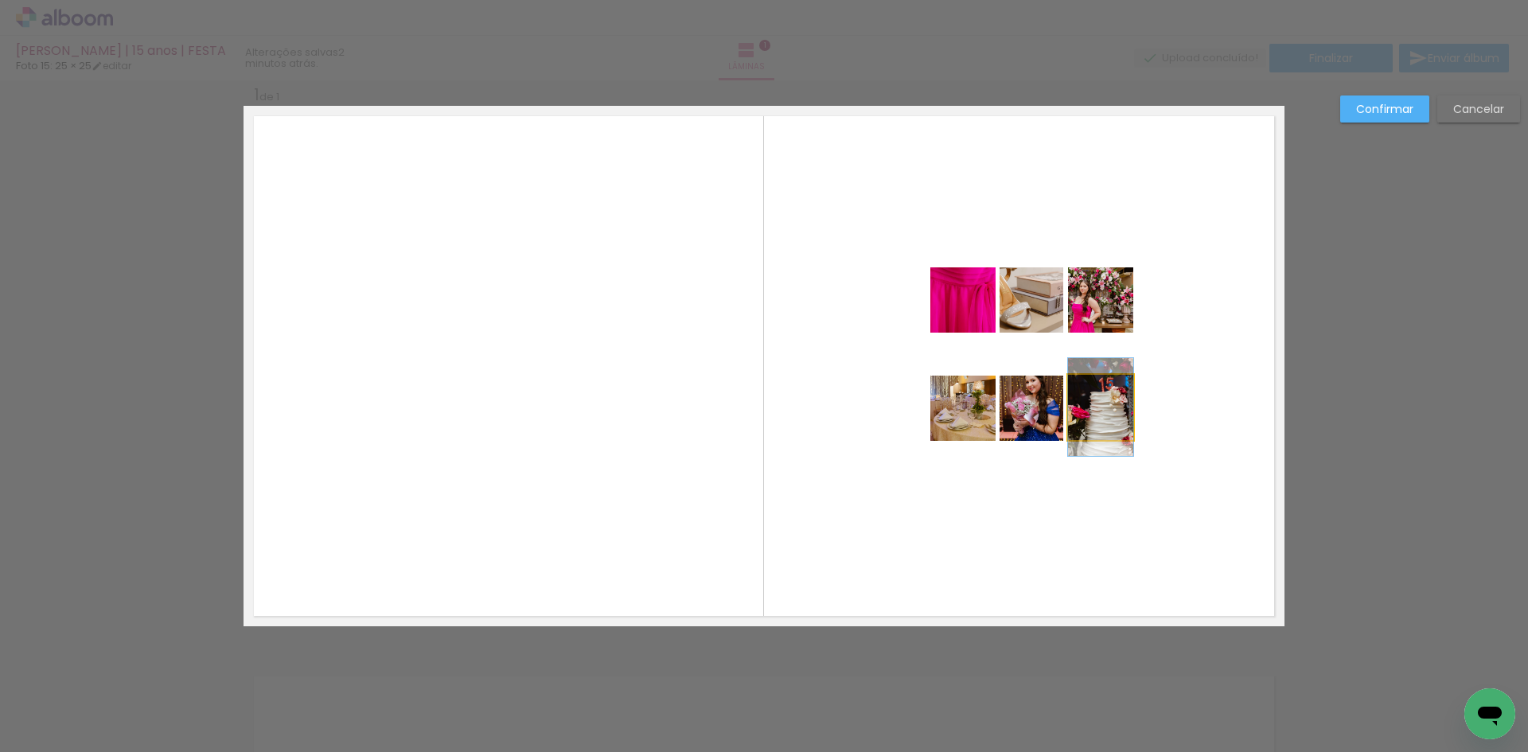
click at [1103, 417] on quentale-photo at bounding box center [1100, 407] width 65 height 65
click at [1109, 412] on div at bounding box center [1100, 407] width 65 height 65
click at [0, 0] on slot "Confirmar" at bounding box center [0, 0] width 0 height 0
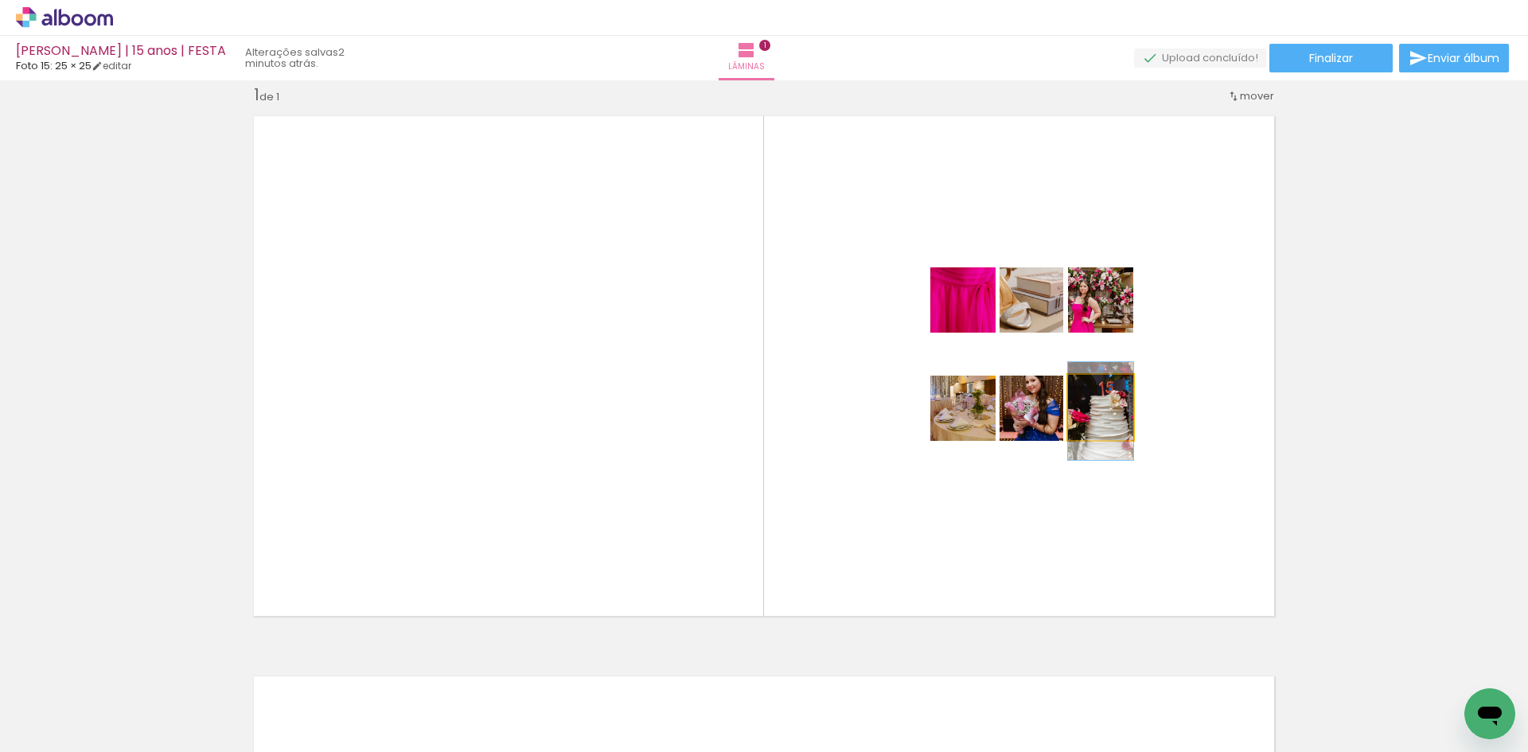
click at [1084, 440] on quentale-layouter at bounding box center [764, 366] width 1041 height 520
drag, startPoint x: 1019, startPoint y: 325, endPoint x: 1034, endPoint y: 329, distance: 15.6
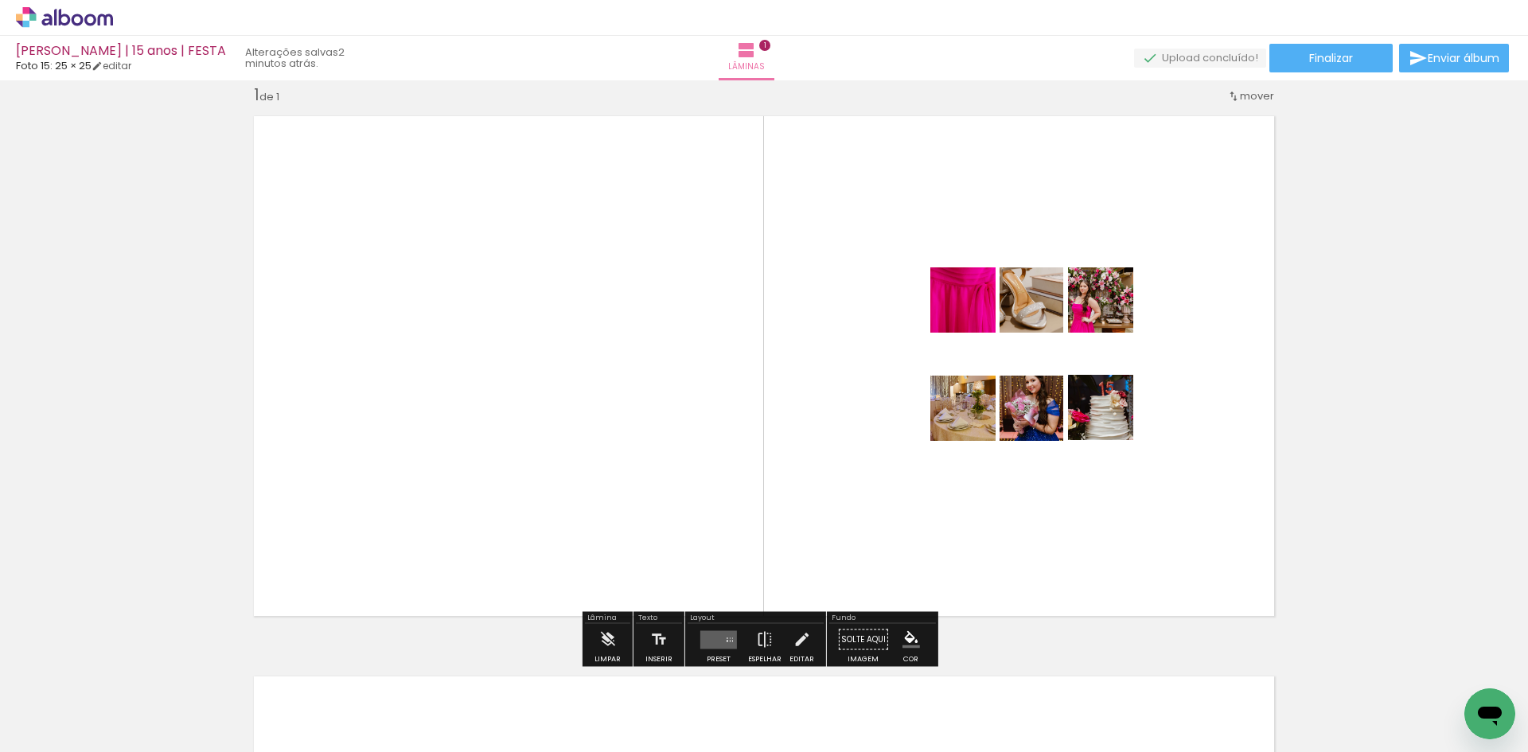
click at [946, 327] on quentale-photo at bounding box center [962, 299] width 65 height 65
click at [1094, 291] on div at bounding box center [1096, 283] width 25 height 25
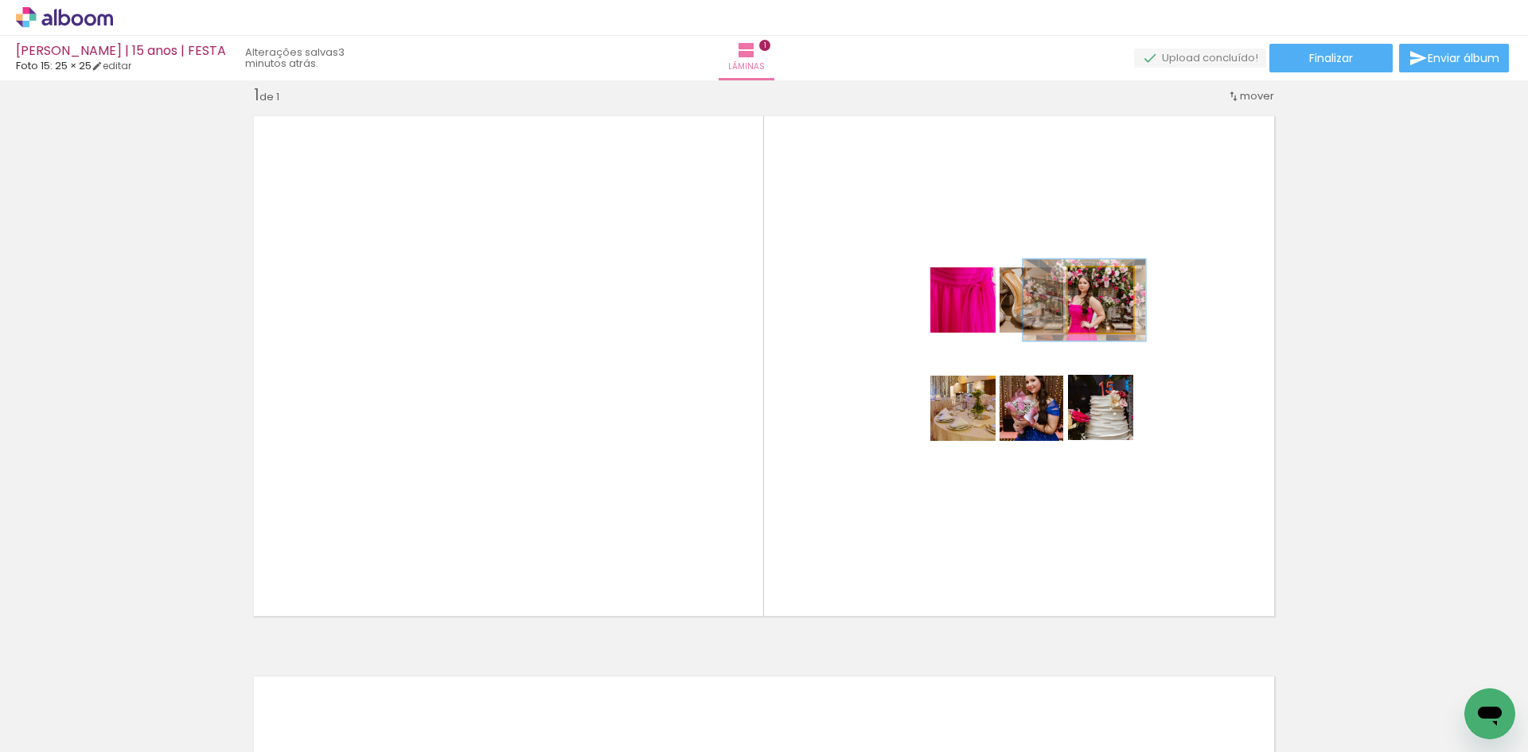
type paper-slider "125"
click at [1097, 289] on div at bounding box center [1099, 284] width 14 height 14
drag, startPoint x: 1082, startPoint y: 325, endPoint x: 1094, endPoint y: 325, distance: 12.7
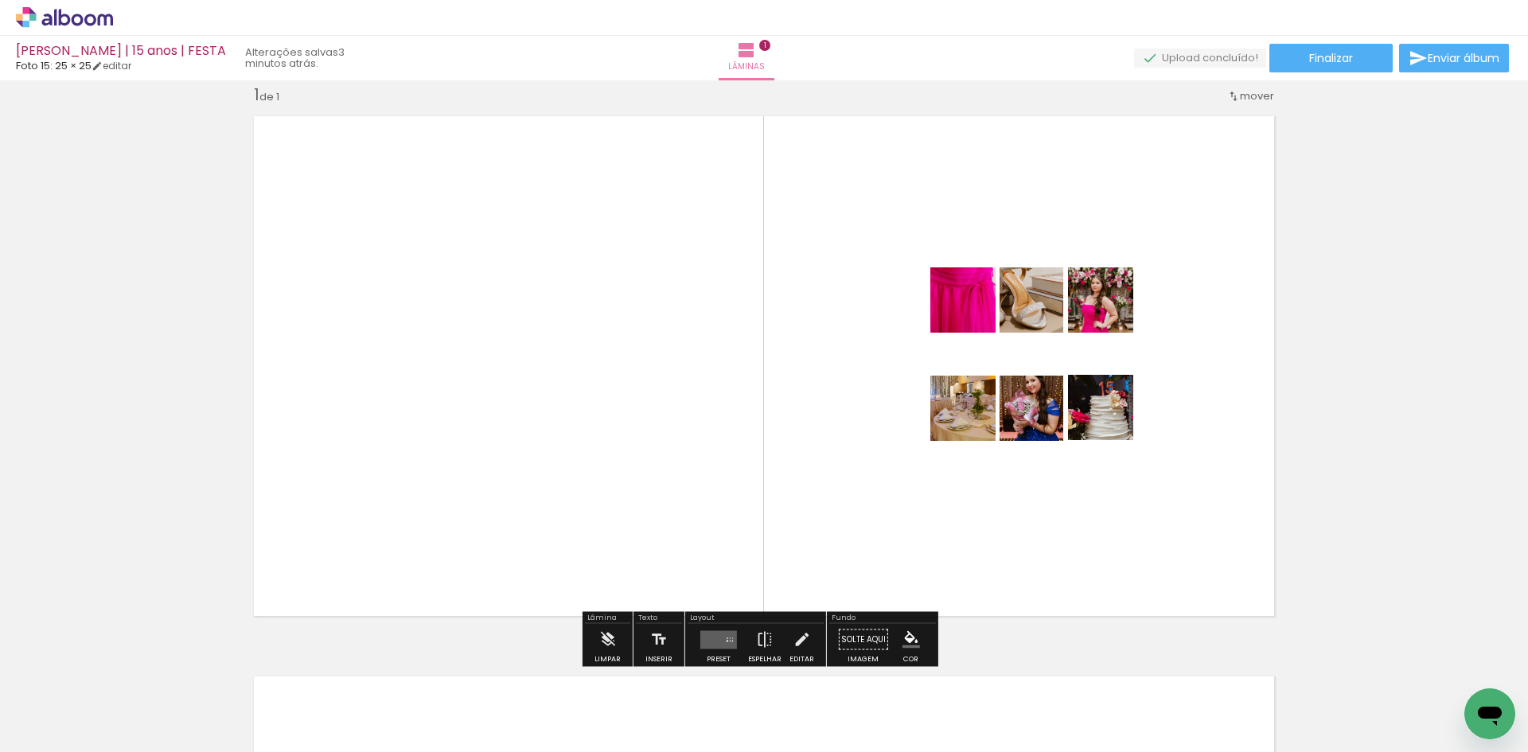
click at [1033, 433] on quentale-photo at bounding box center [1032, 408] width 64 height 65
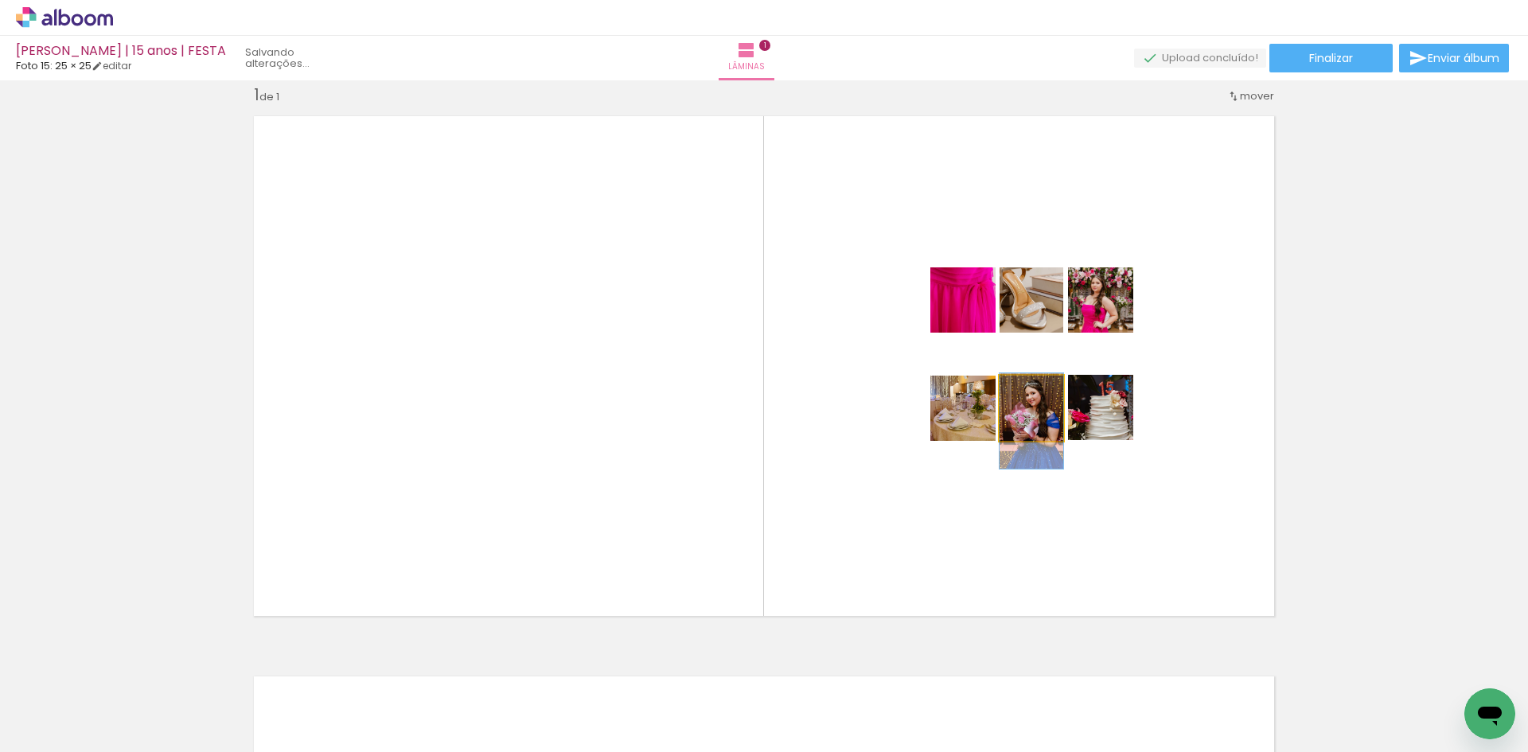
drag, startPoint x: 1033, startPoint y: 433, endPoint x: 1033, endPoint y: 446, distance: 12.7
click at [1033, 446] on quentale-layouter at bounding box center [764, 366] width 1041 height 520
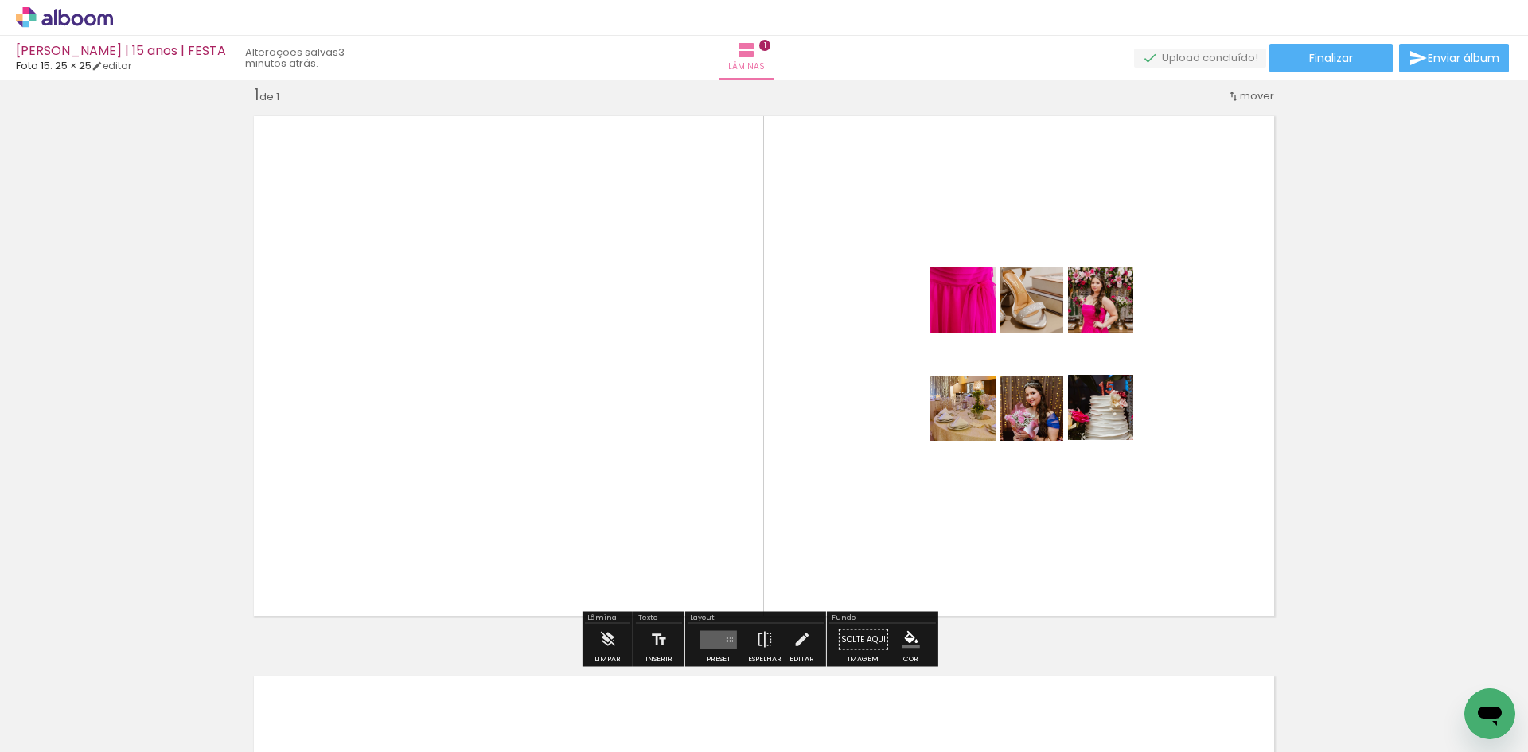
click at [1034, 511] on quentale-layouter at bounding box center [764, 366] width 1041 height 520
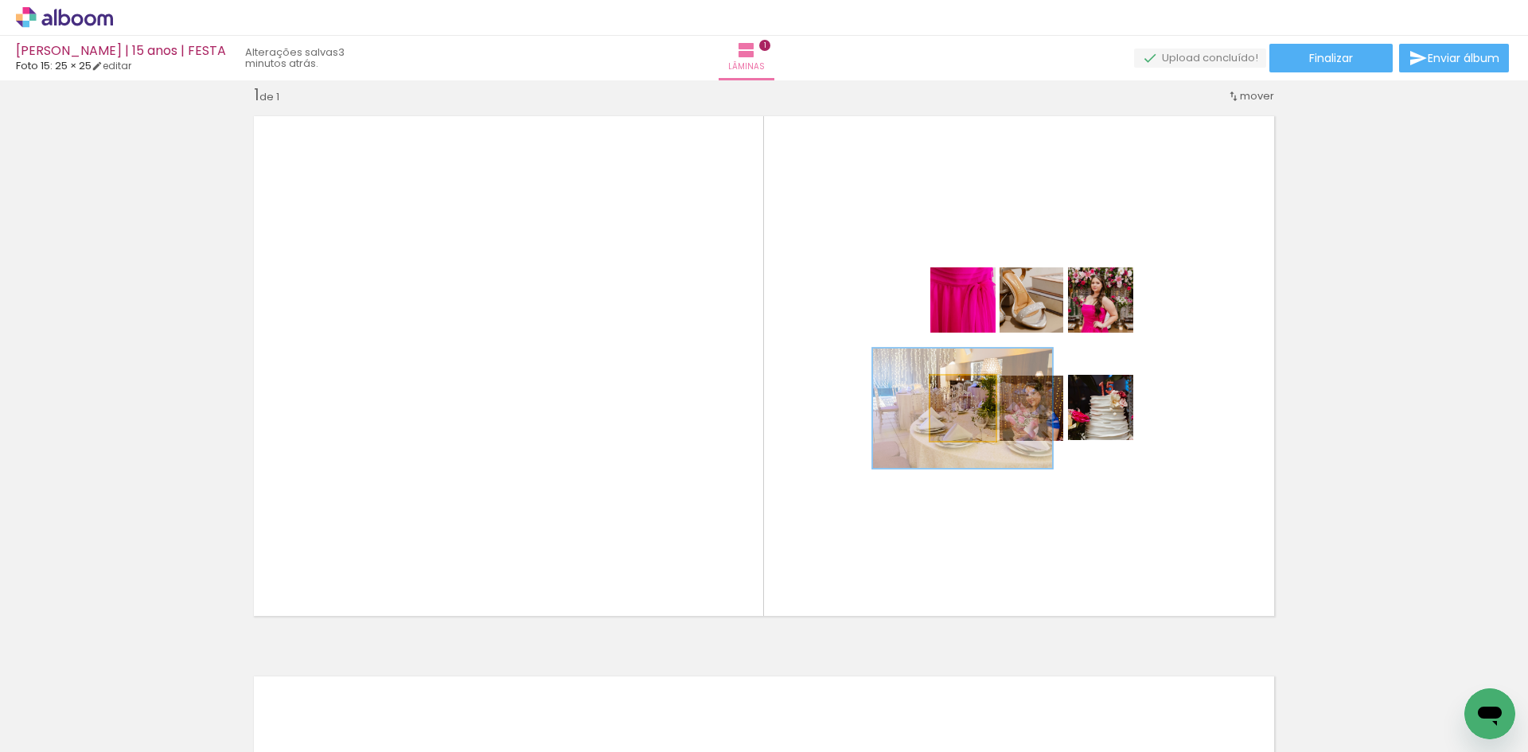
click at [961, 396] on div at bounding box center [968, 392] width 14 height 14
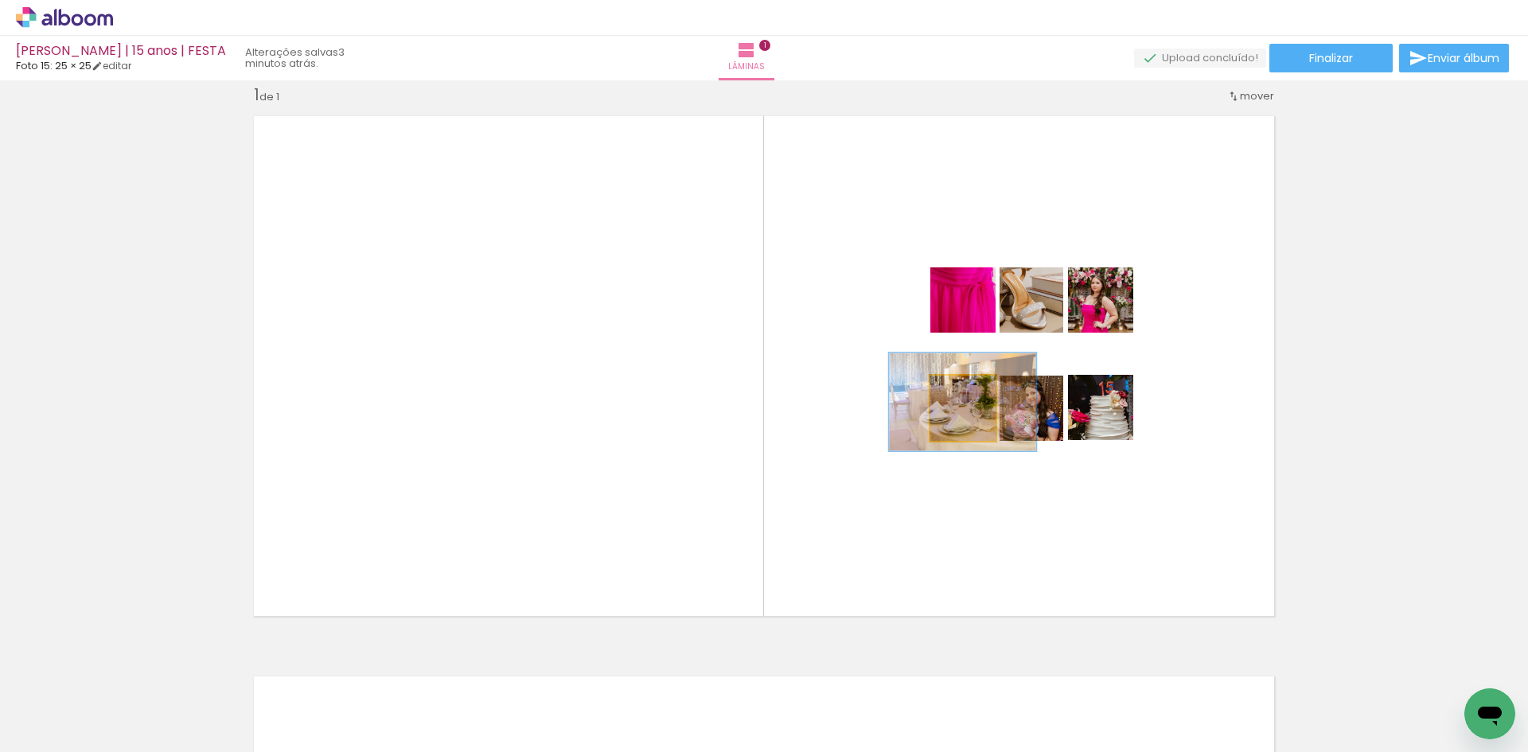
click at [961, 391] on div at bounding box center [968, 392] width 14 height 14
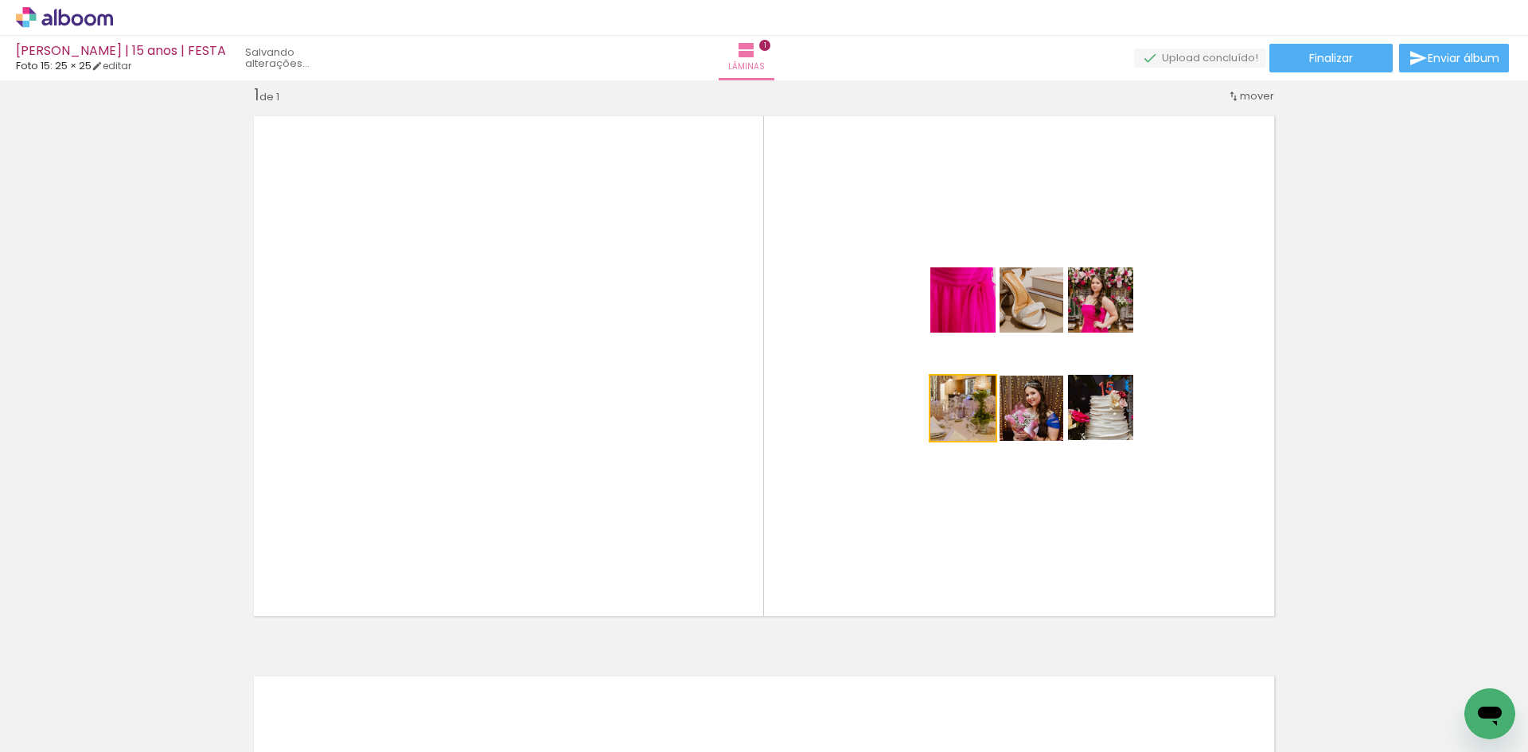
drag, startPoint x: 961, startPoint y: 433, endPoint x: 957, endPoint y: 449, distance: 16.4
click at [957, 449] on quentale-layouter at bounding box center [764, 366] width 1041 height 520
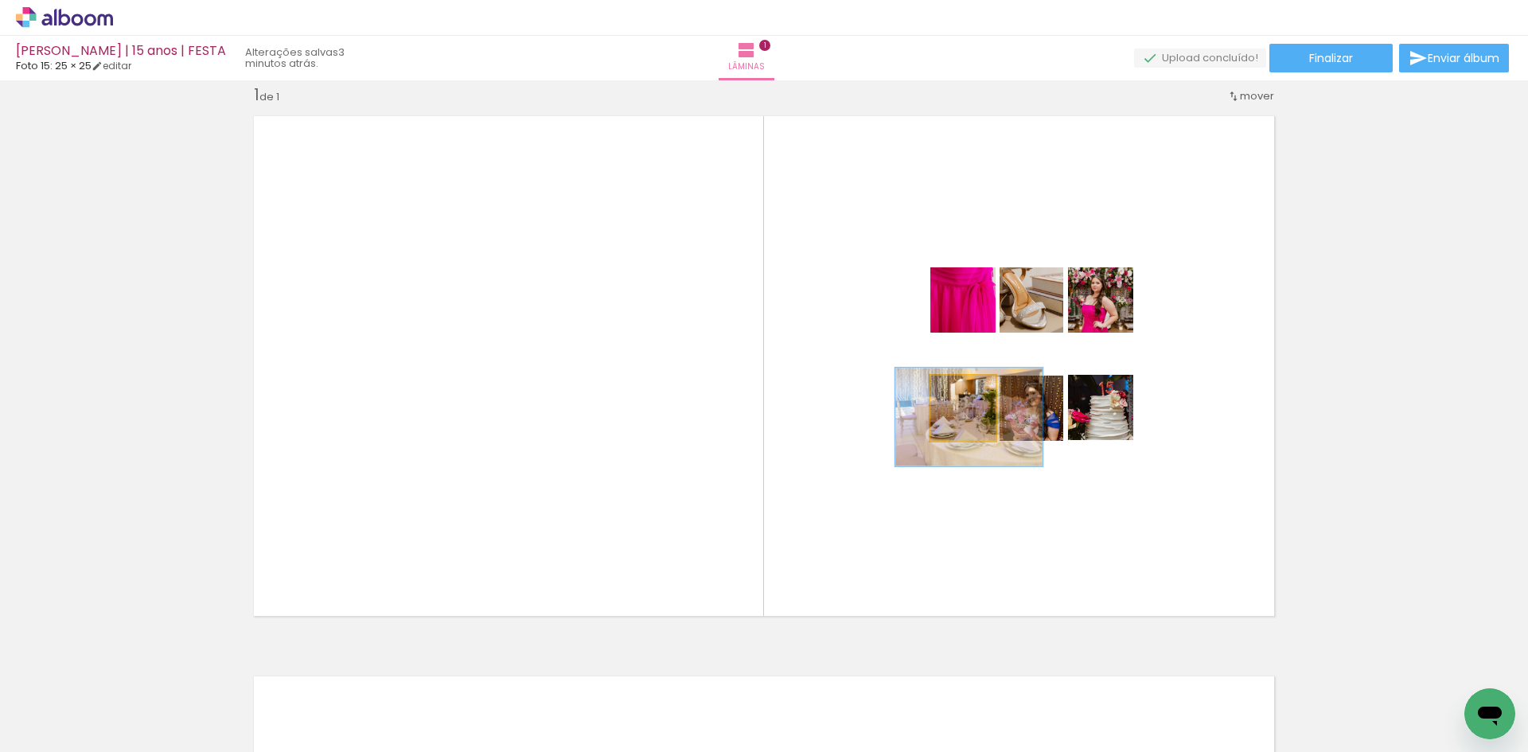
drag, startPoint x: 955, startPoint y: 432, endPoint x: 965, endPoint y: 432, distance: 10.3
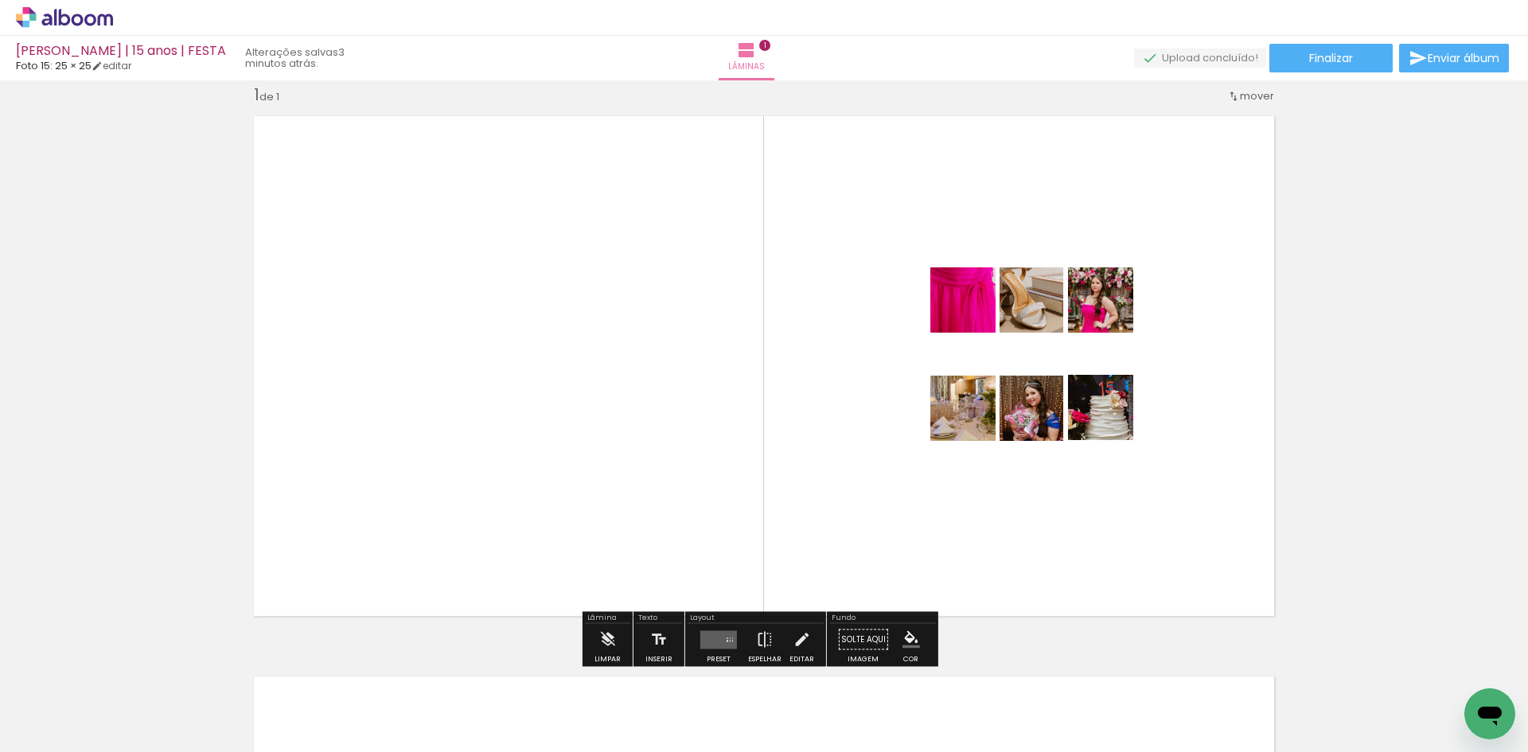
click at [1283, 539] on div "Inserir lâmina 1 de 1" at bounding box center [764, 625] width 1528 height 1121
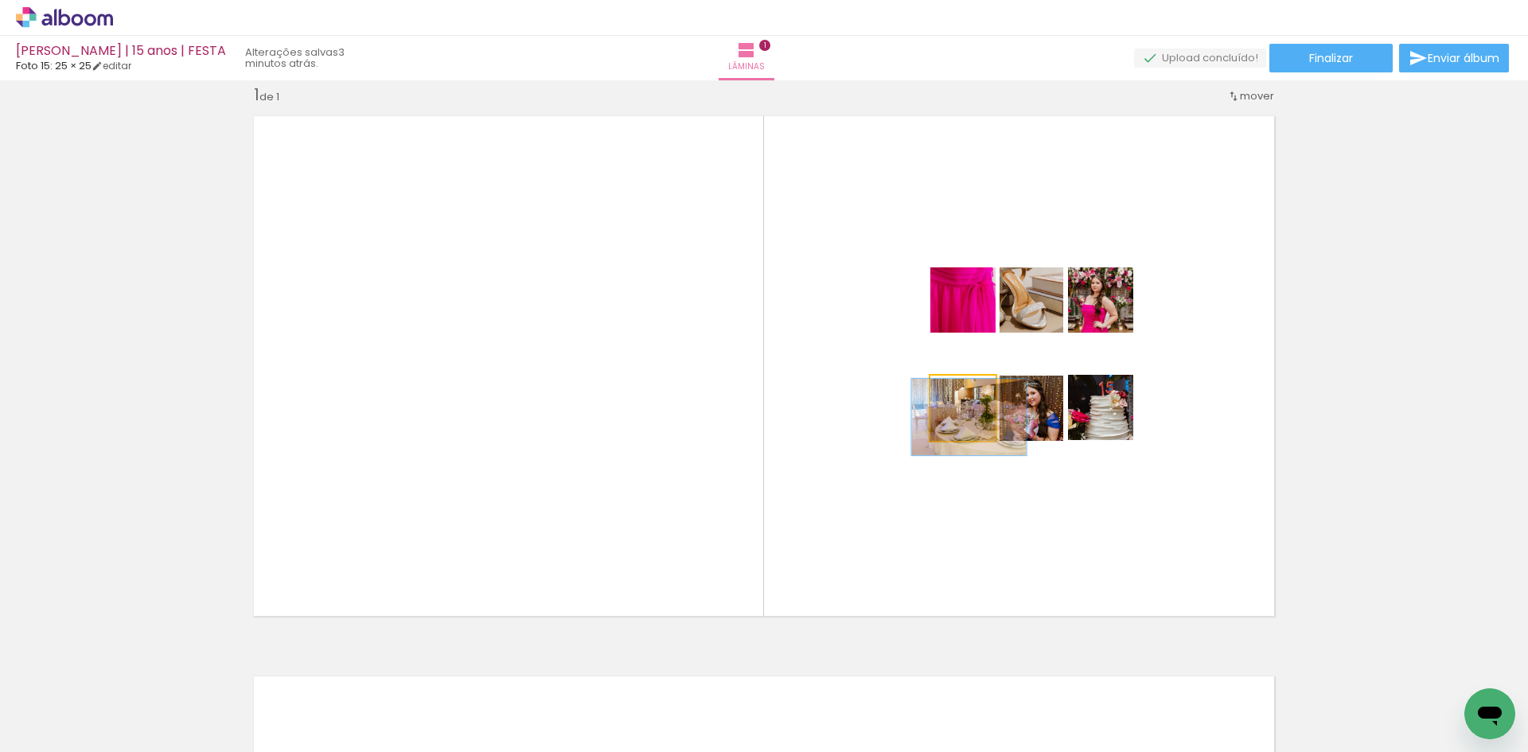
type paper-slider "117"
click at [961, 395] on div at bounding box center [962, 392] width 14 height 14
drag, startPoint x: 954, startPoint y: 435, endPoint x: 953, endPoint y: 427, distance: 8.0
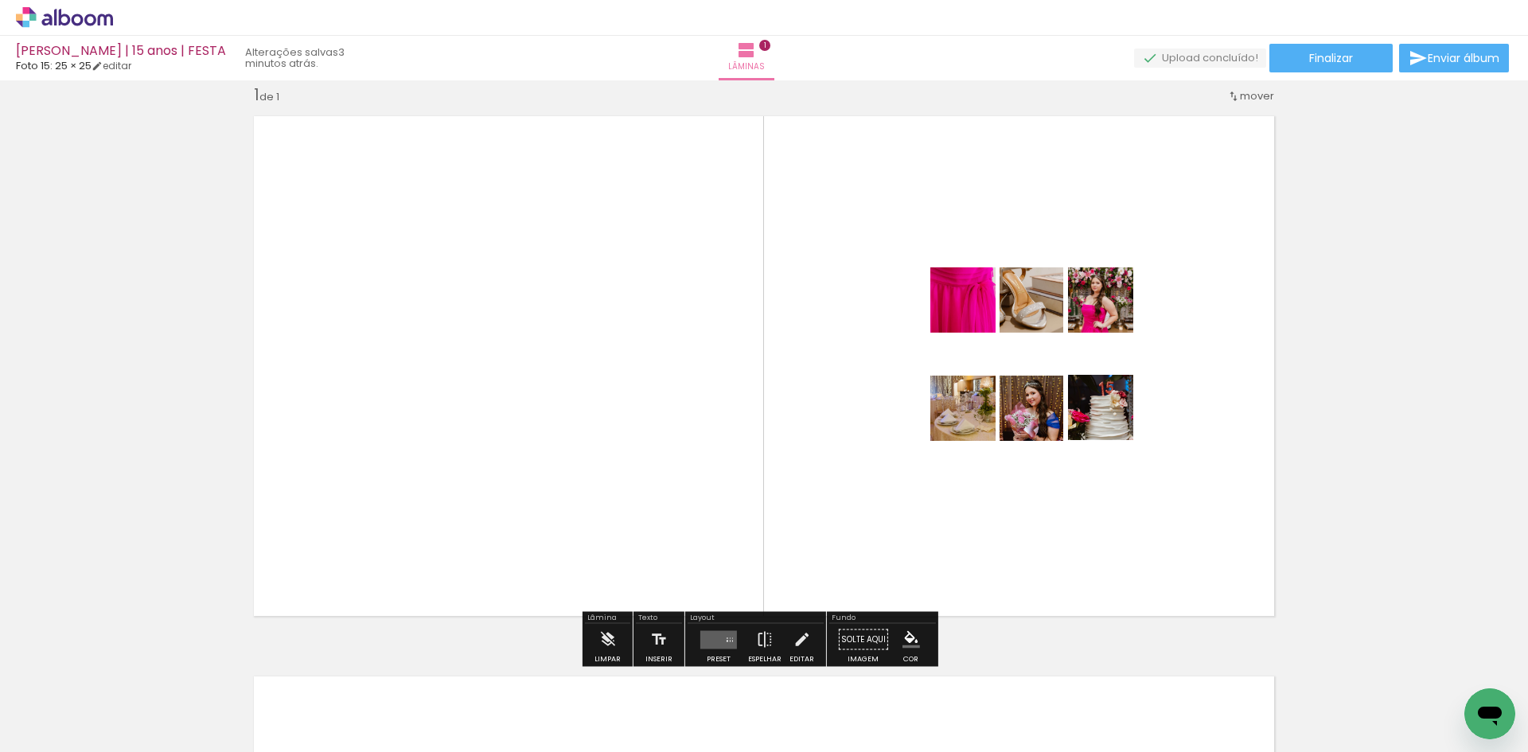
click at [1050, 534] on quentale-layouter at bounding box center [764, 366] width 1041 height 520
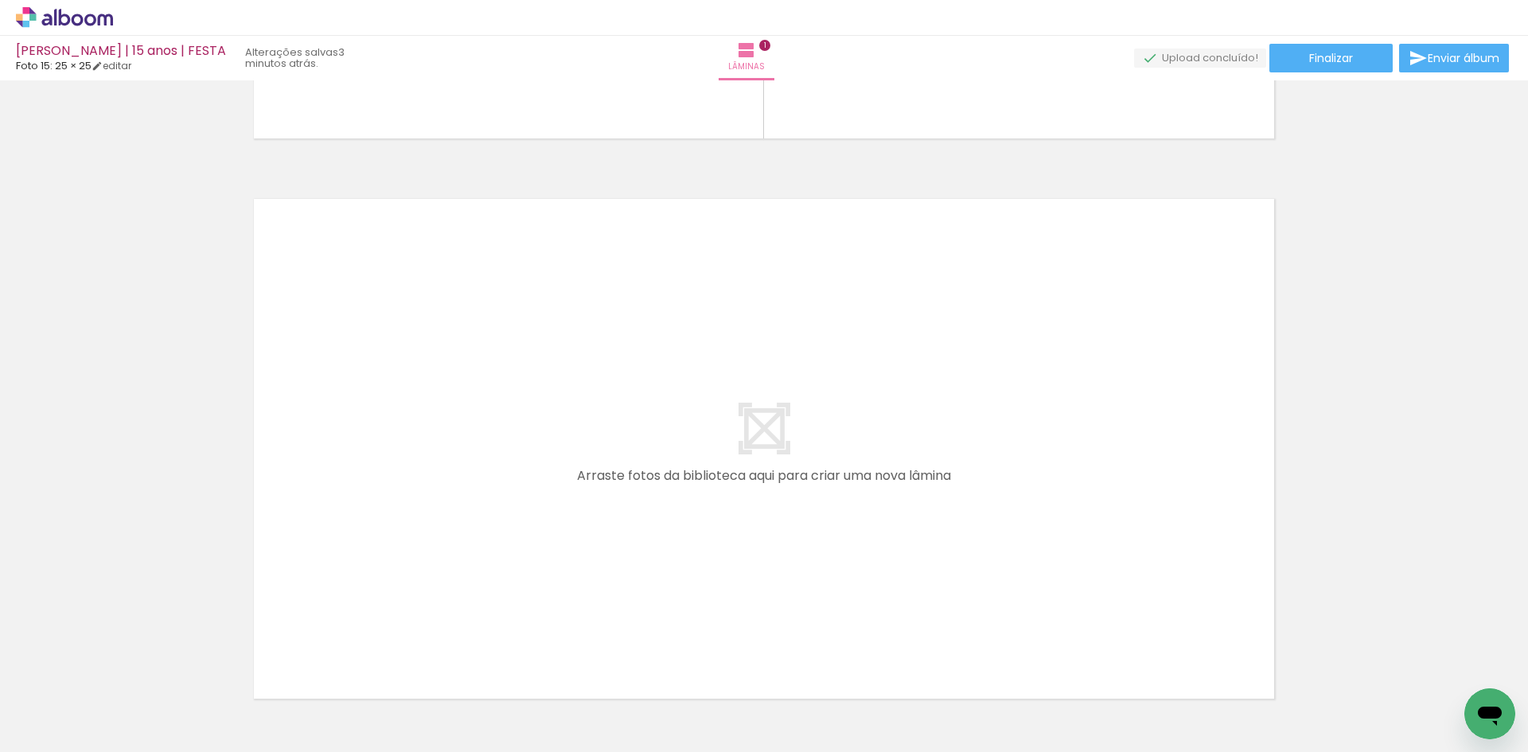
scroll to position [0, 29910]
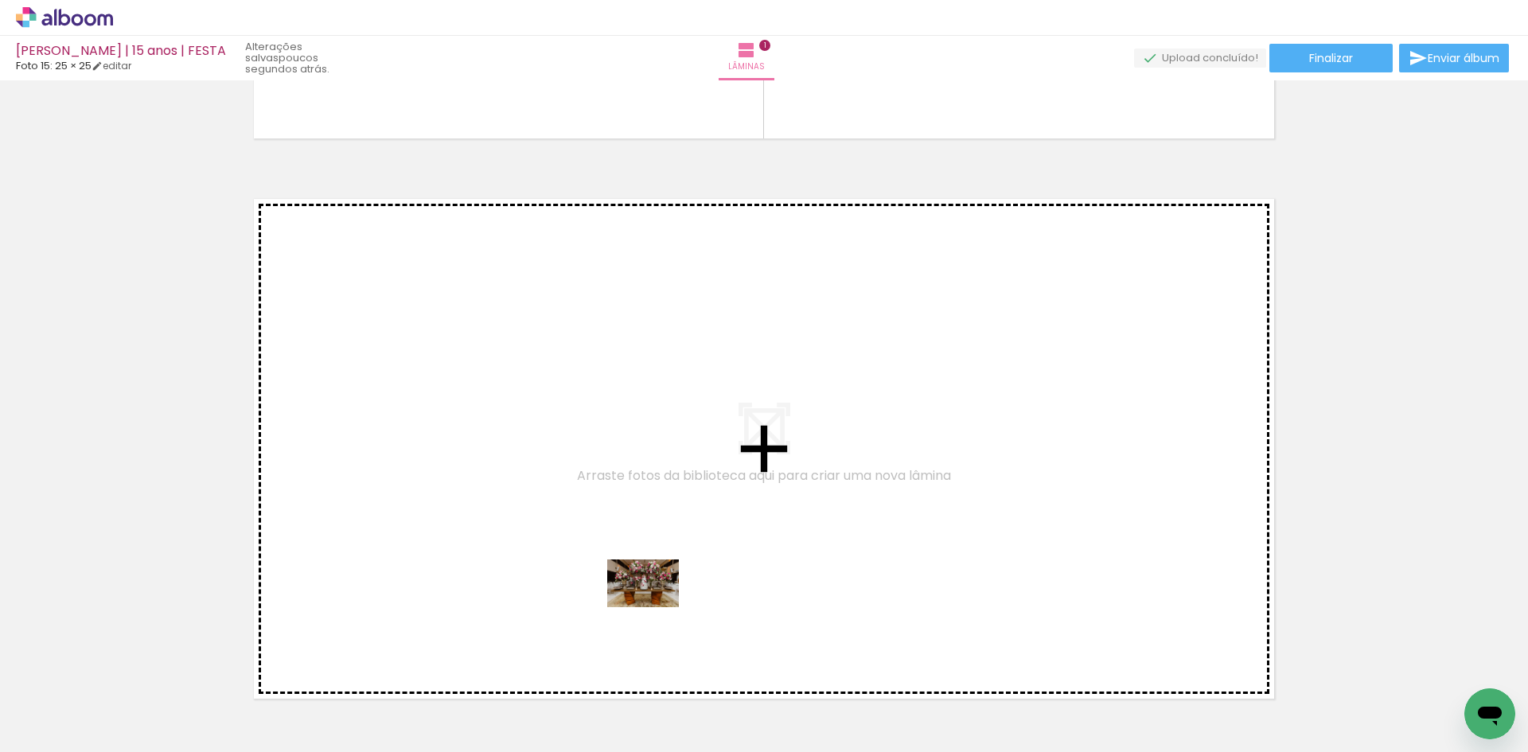
drag, startPoint x: 655, startPoint y: 710, endPoint x: 655, endPoint y: 607, distance: 102.7
click at [655, 607] on quentale-workspace at bounding box center [764, 376] width 1528 height 752
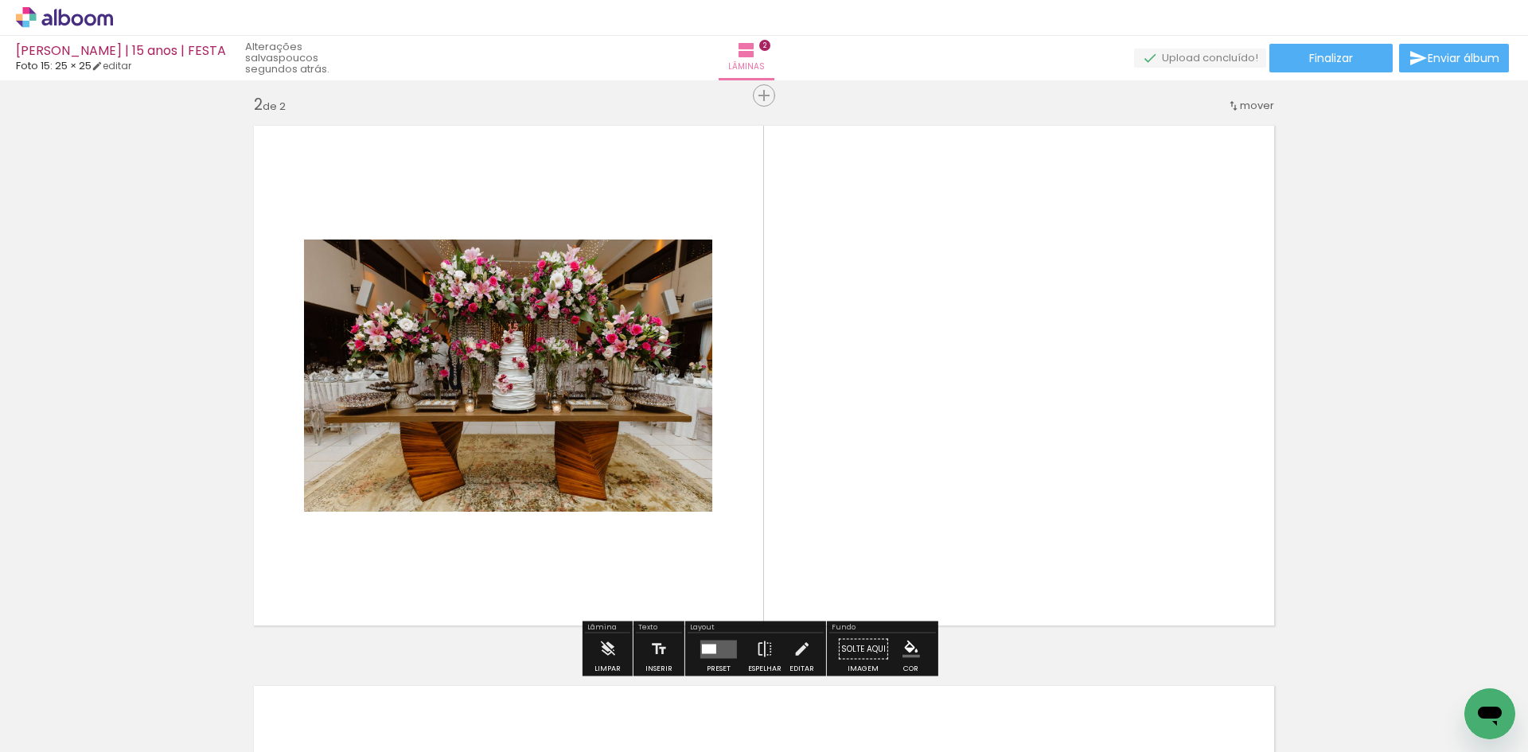
scroll to position [581, 0]
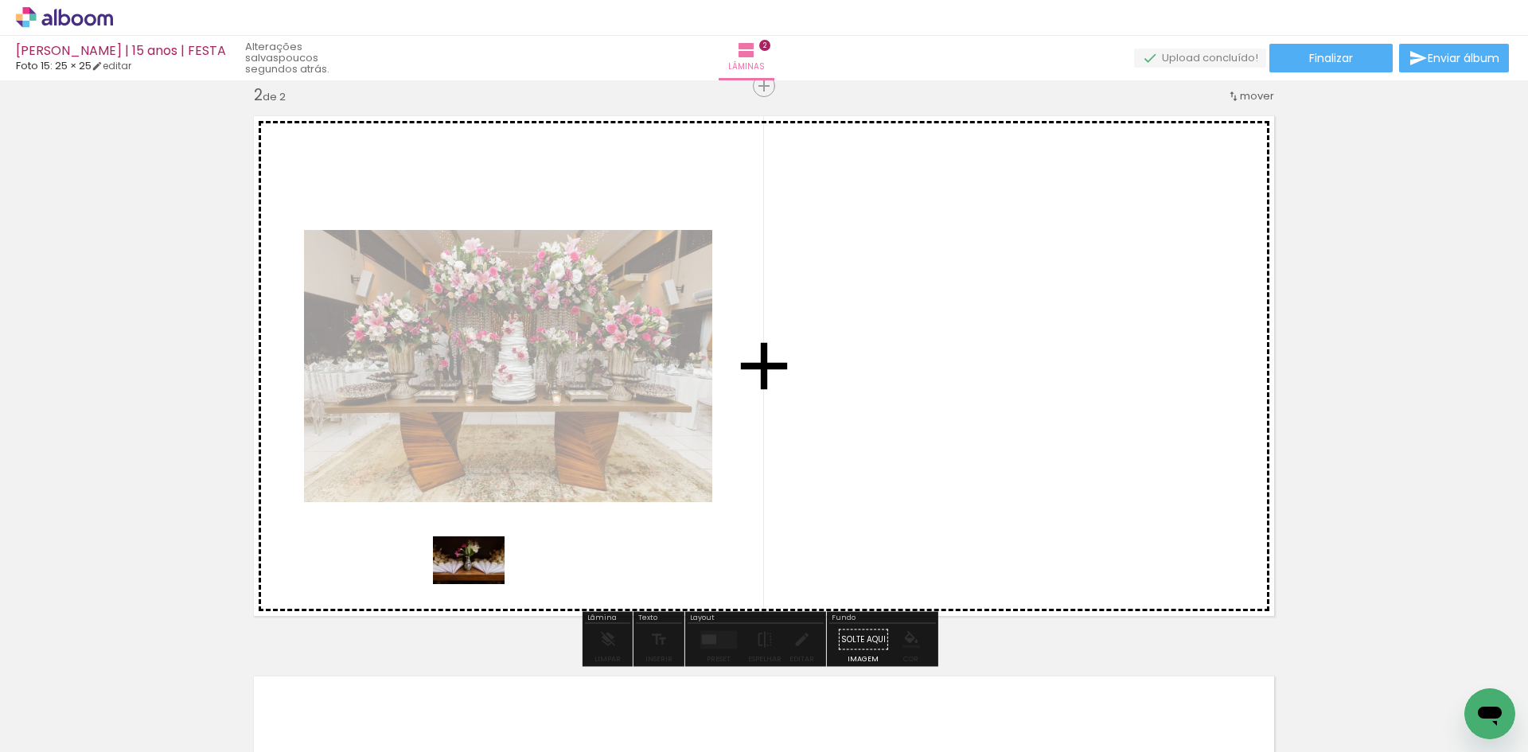
drag, startPoint x: 390, startPoint y: 704, endPoint x: 481, endPoint y: 584, distance: 150.6
click at [481, 584] on quentale-workspace at bounding box center [764, 376] width 1528 height 752
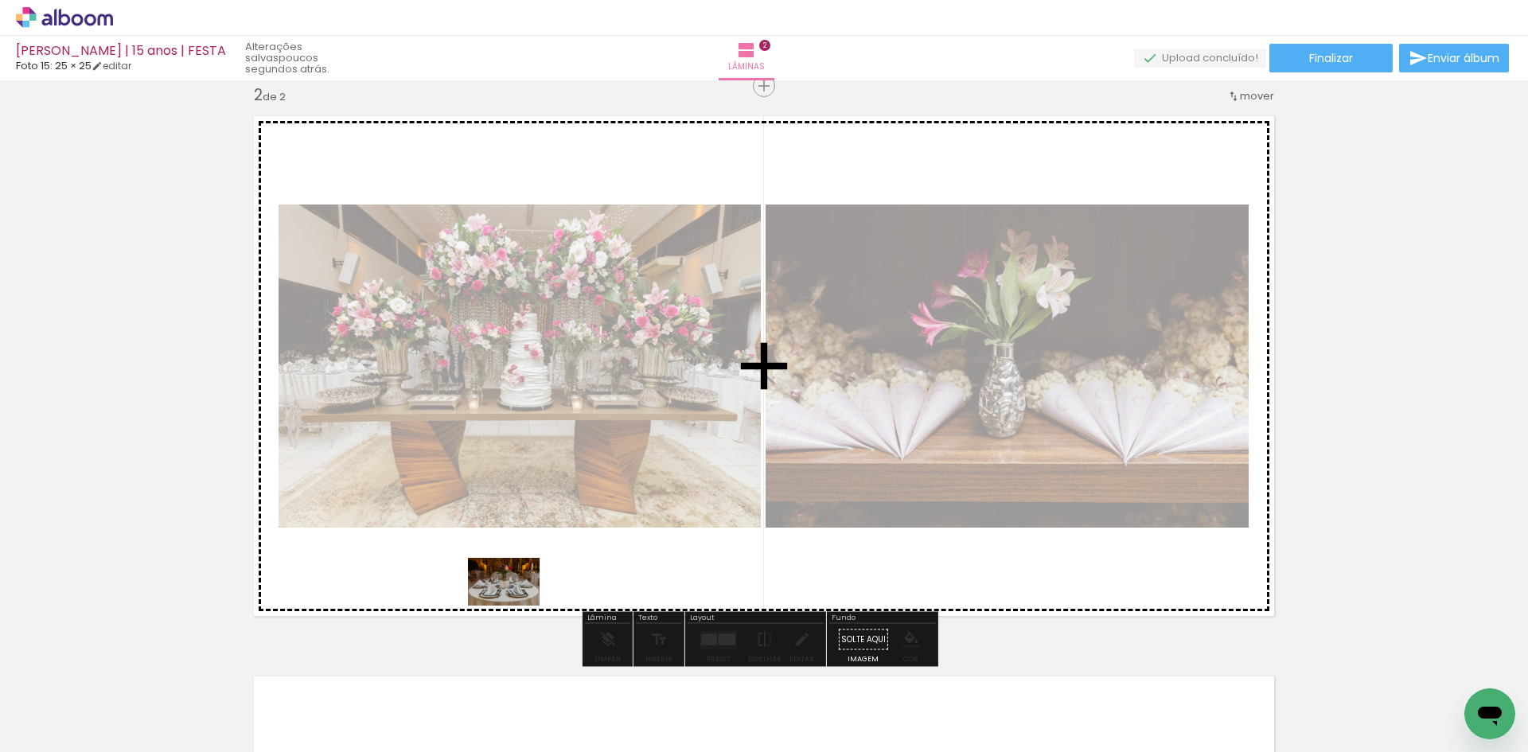
drag, startPoint x: 223, startPoint y: 704, endPoint x: 516, endPoint y: 606, distance: 308.8
click at [516, 606] on quentale-workspace at bounding box center [764, 376] width 1528 height 752
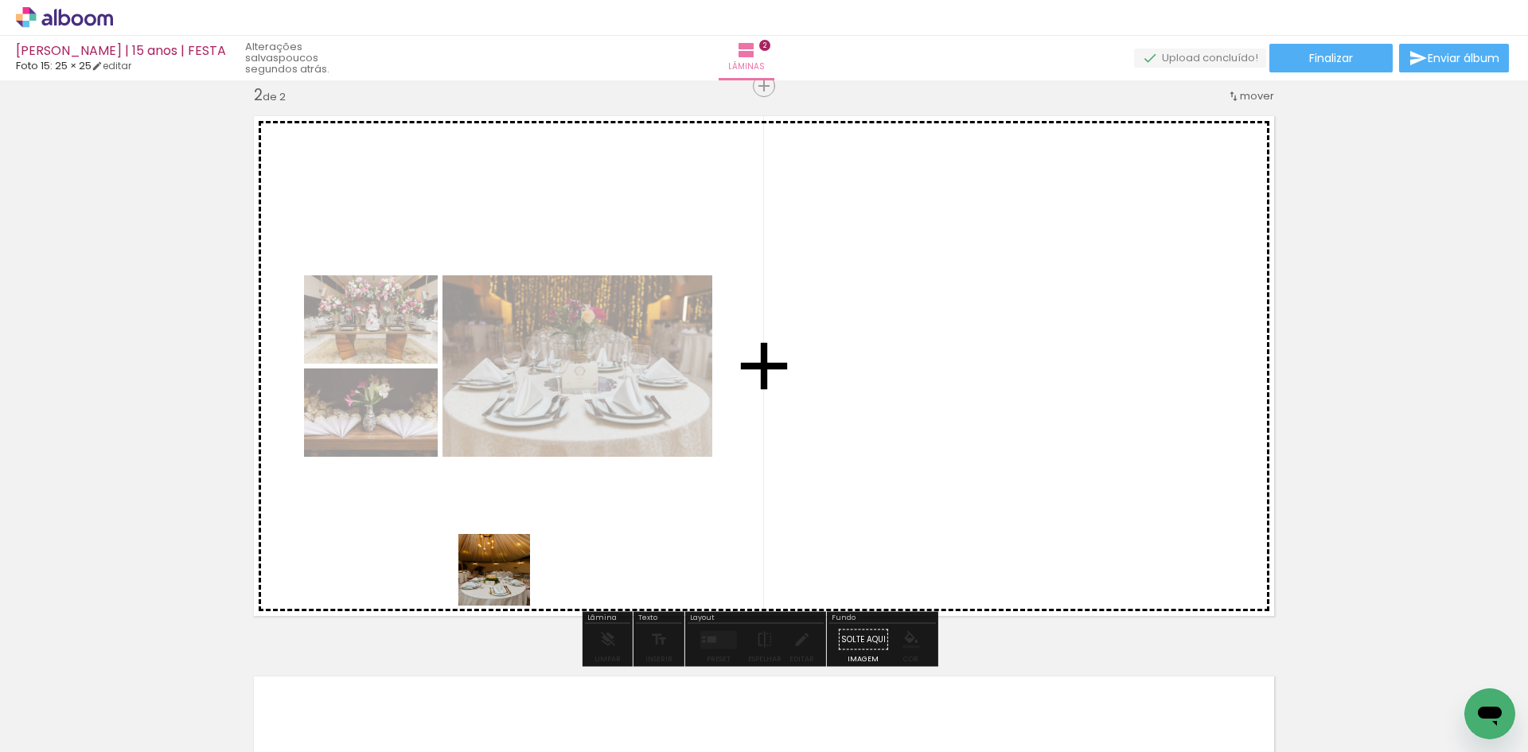
drag, startPoint x: 466, startPoint y: 712, endPoint x: 507, endPoint y: 579, distance: 140.0
click at [507, 579] on quentale-workspace at bounding box center [764, 376] width 1528 height 752
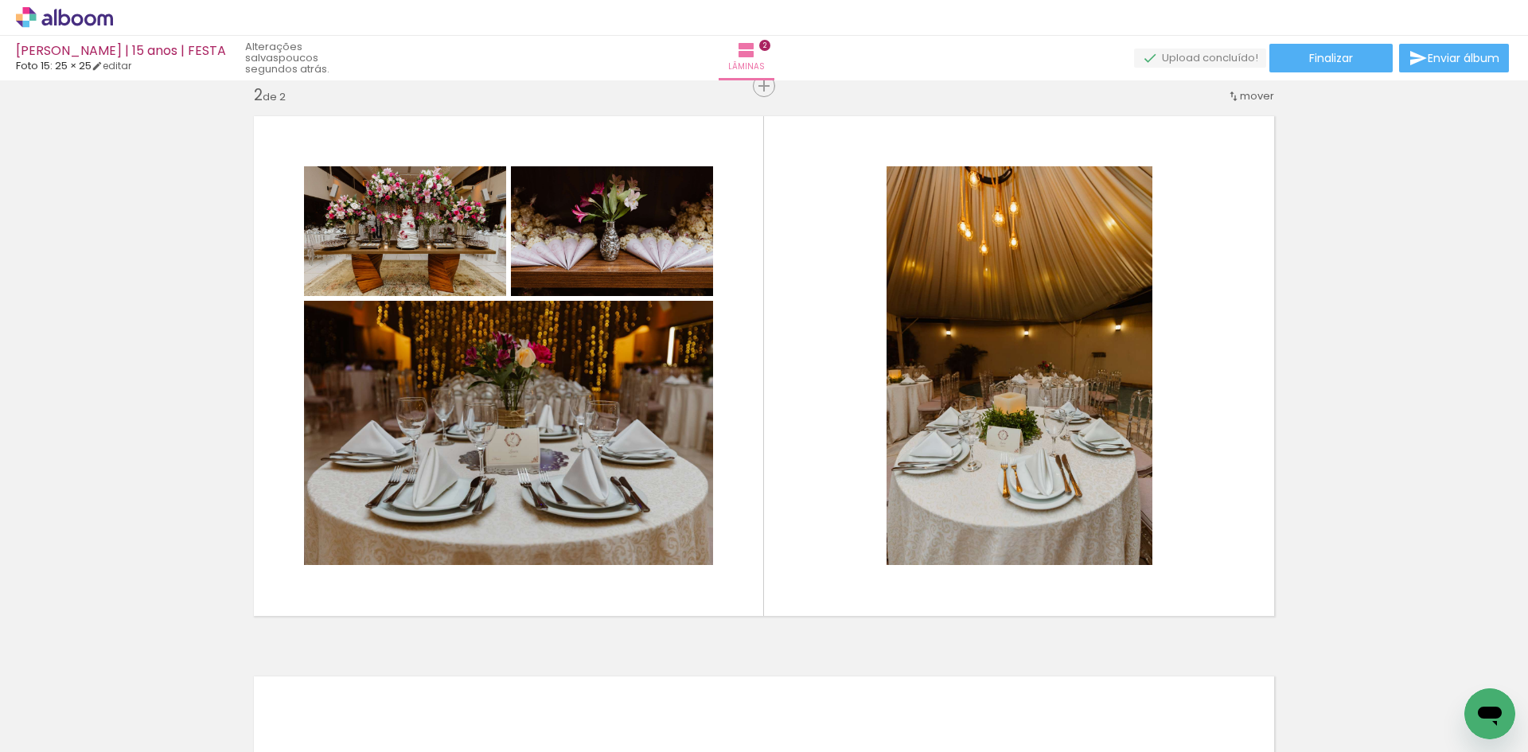
scroll to position [0, 30962]
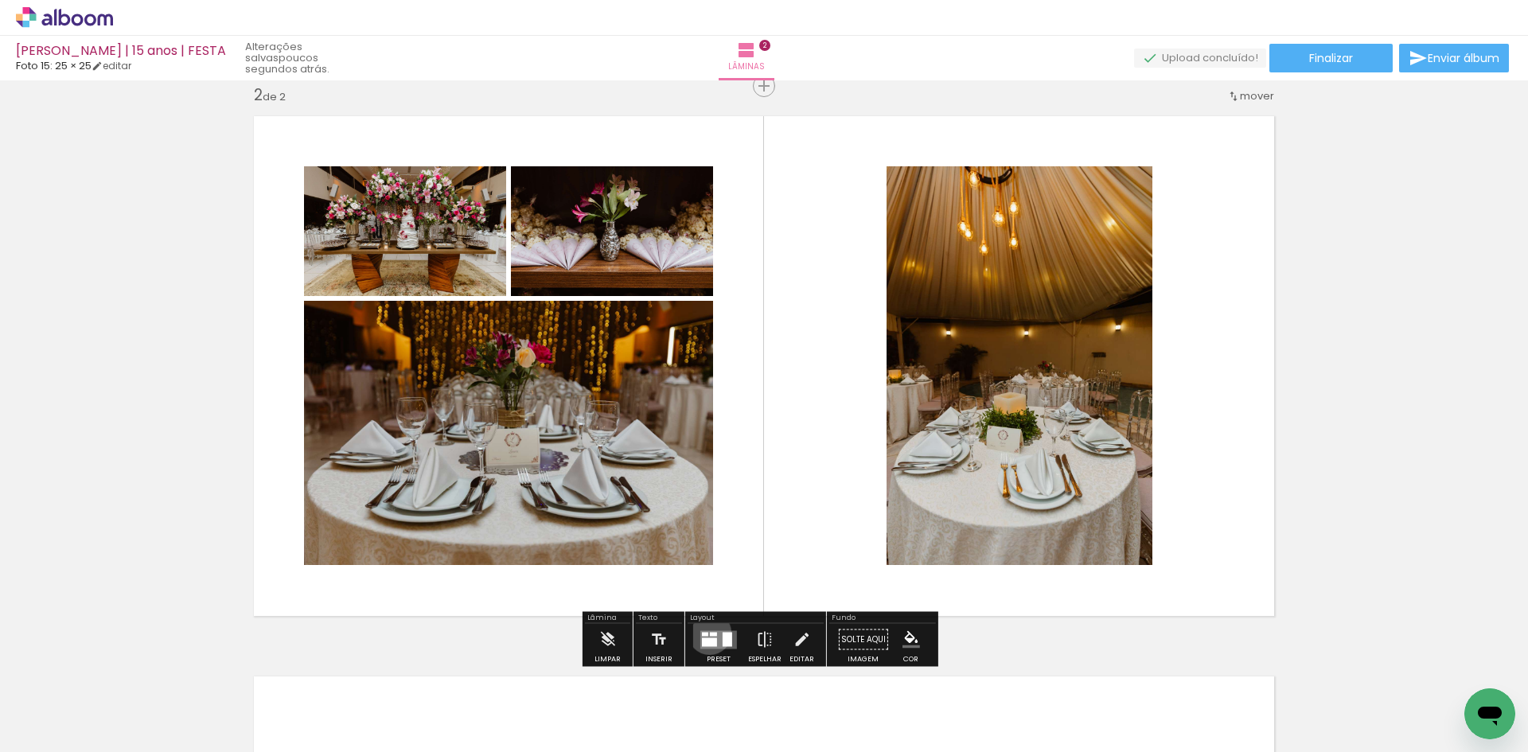
click at [710, 633] on div at bounding box center [713, 634] width 7 height 4
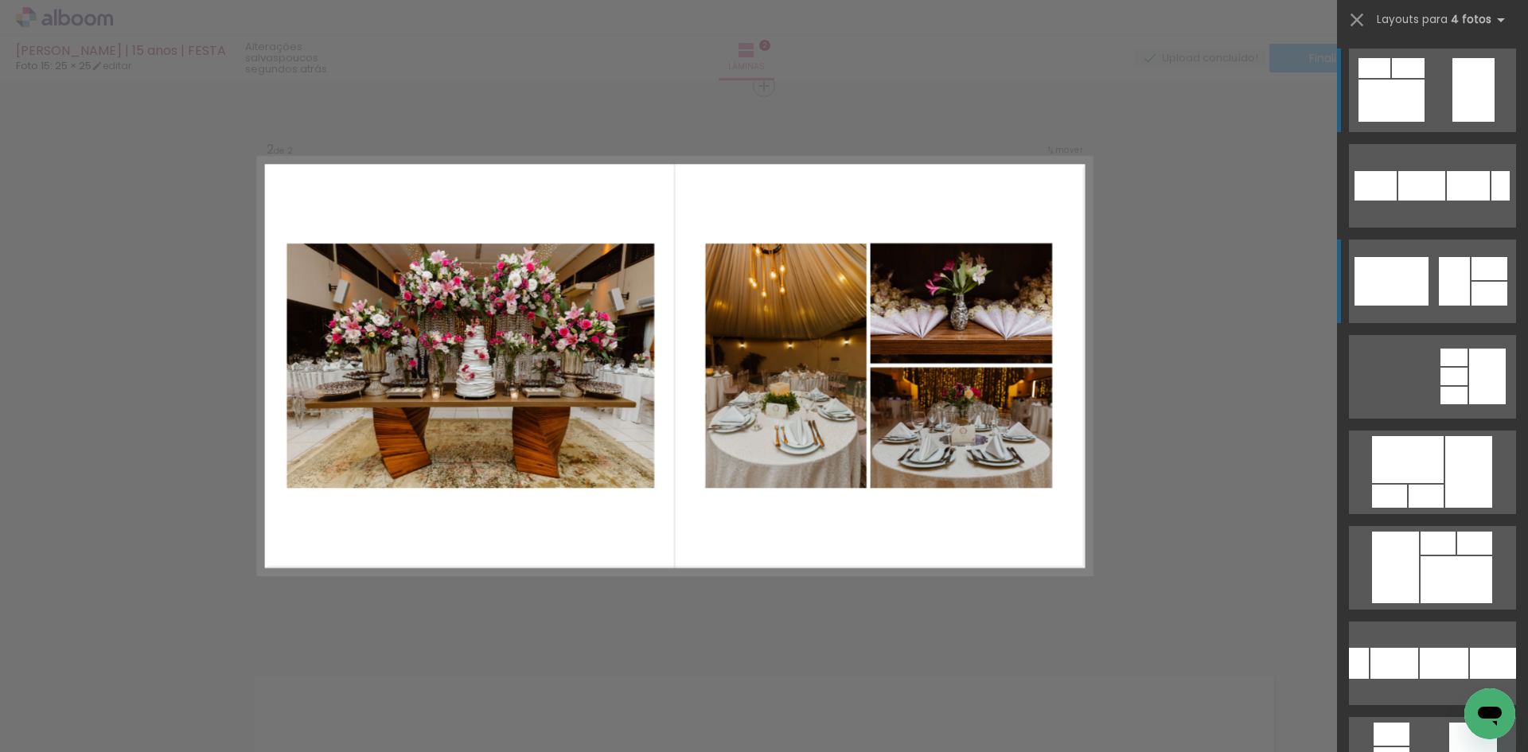
click at [1471, 300] on div at bounding box center [1489, 294] width 36 height 24
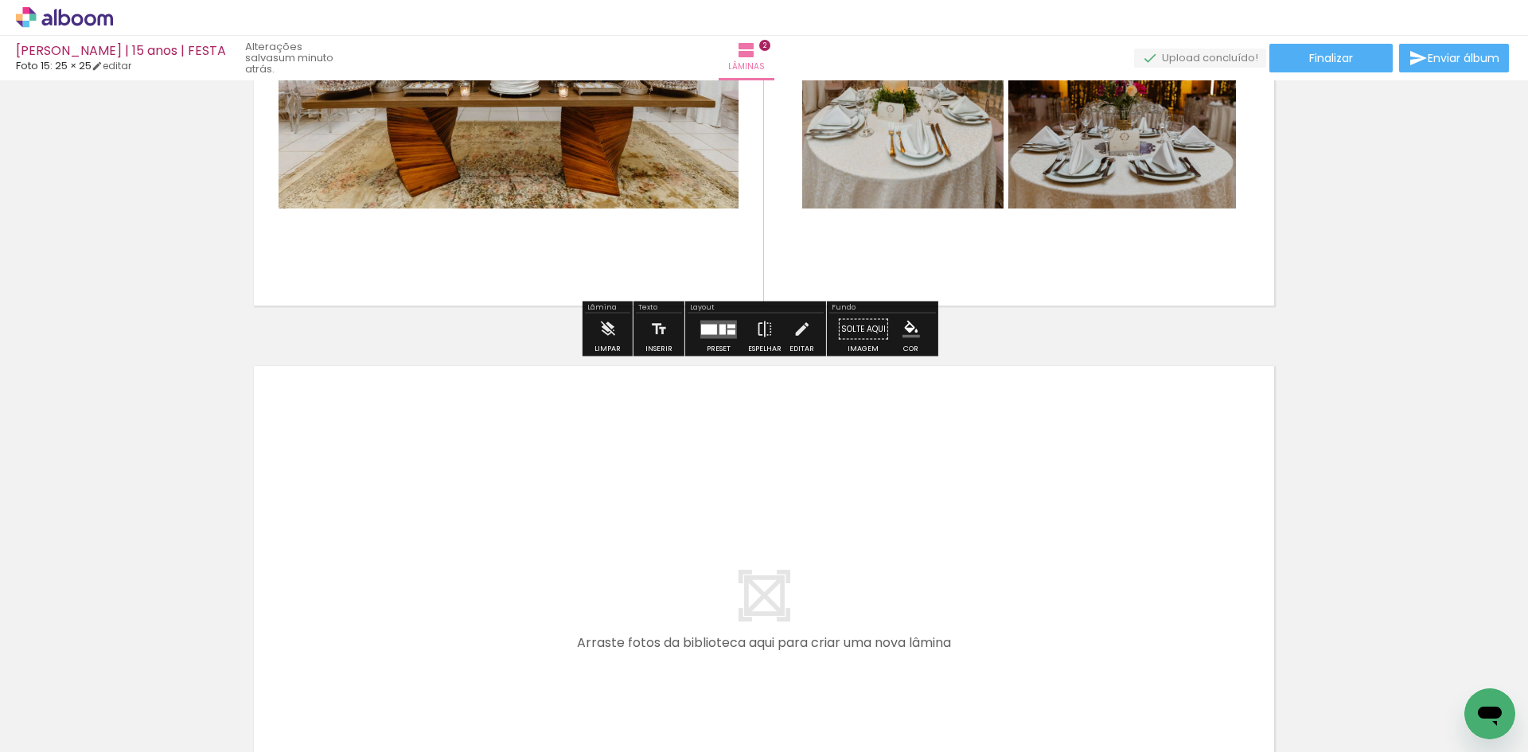
scroll to position [899, 0]
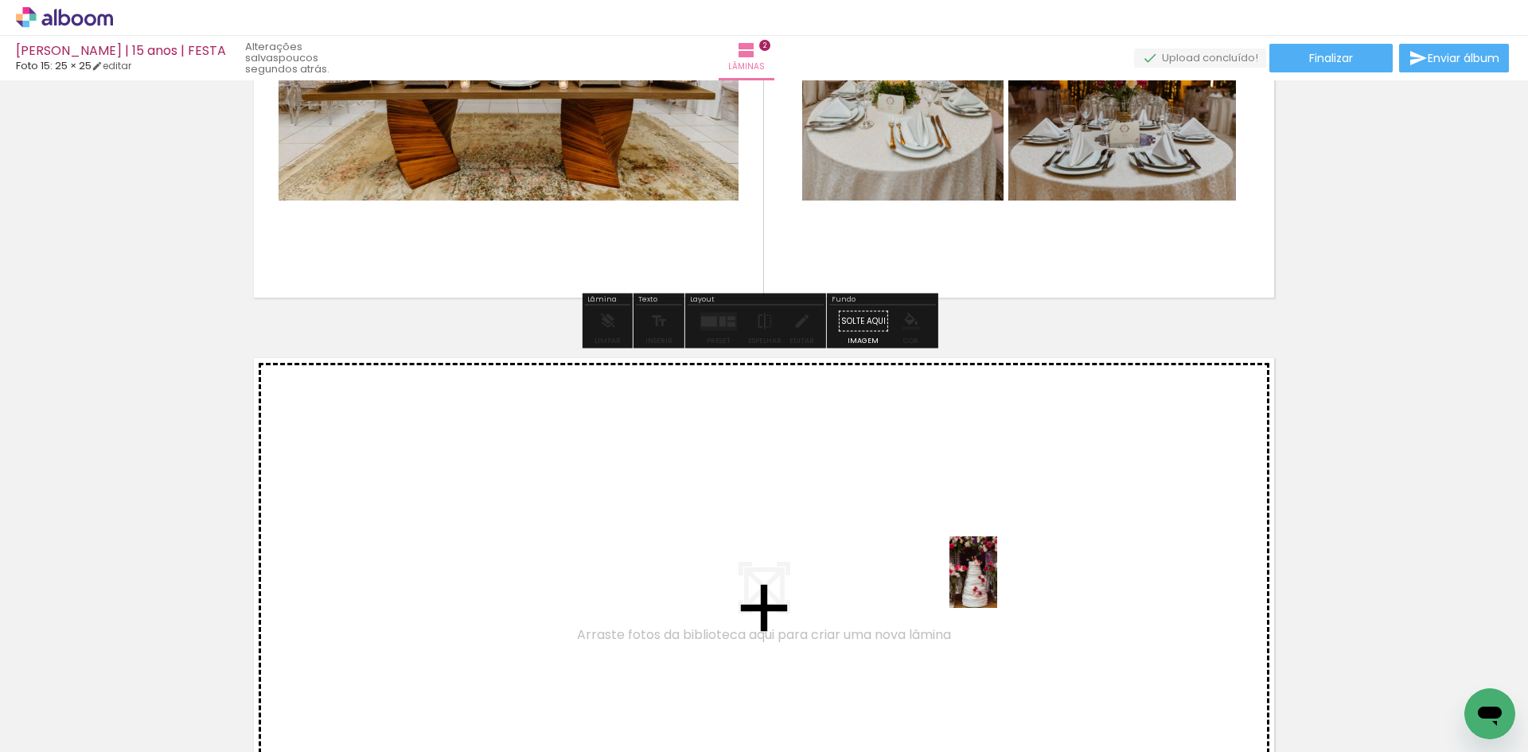
drag, startPoint x: 988, startPoint y: 700, endPoint x: 997, endPoint y: 584, distance: 115.8
click at [997, 584] on quentale-workspace at bounding box center [764, 376] width 1528 height 752
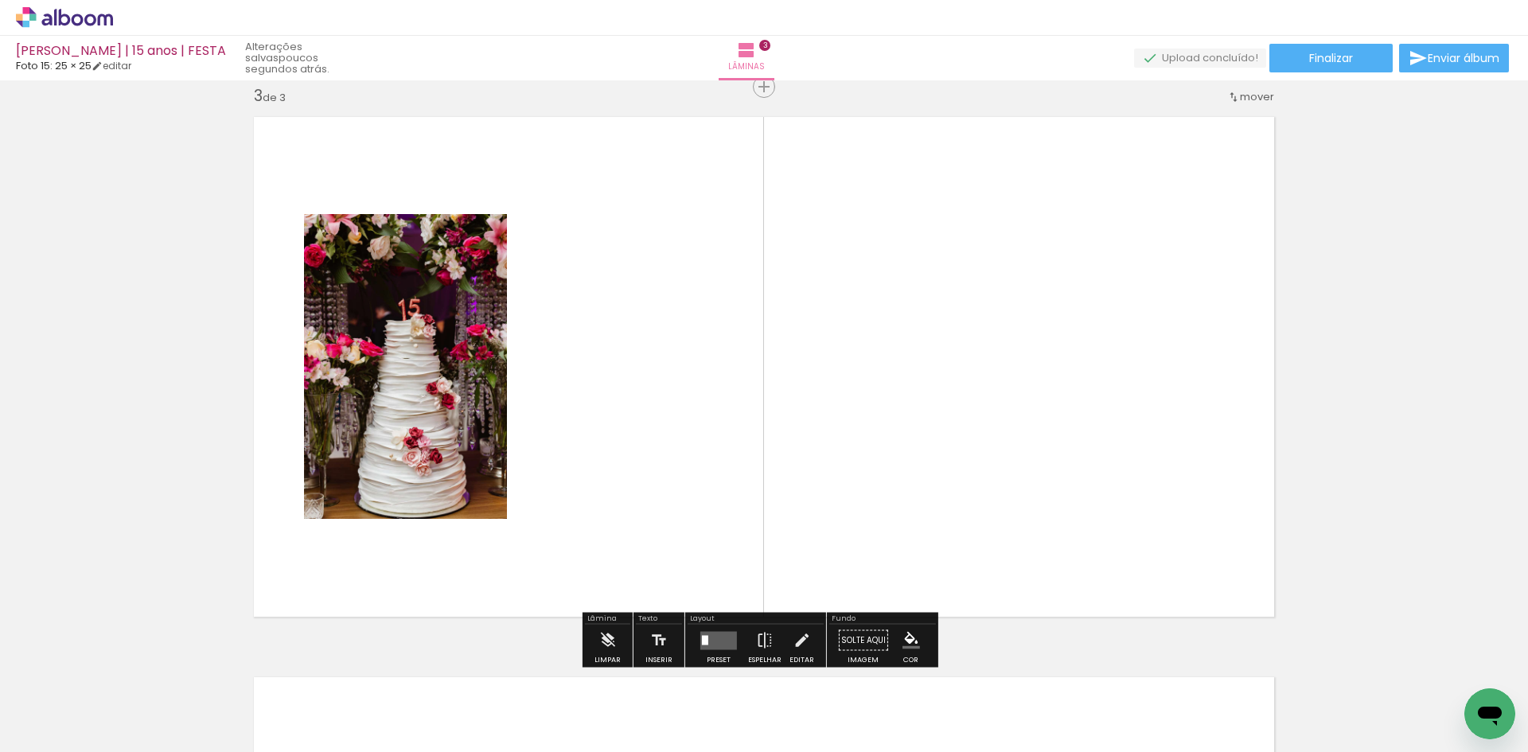
scroll to position [1141, 0]
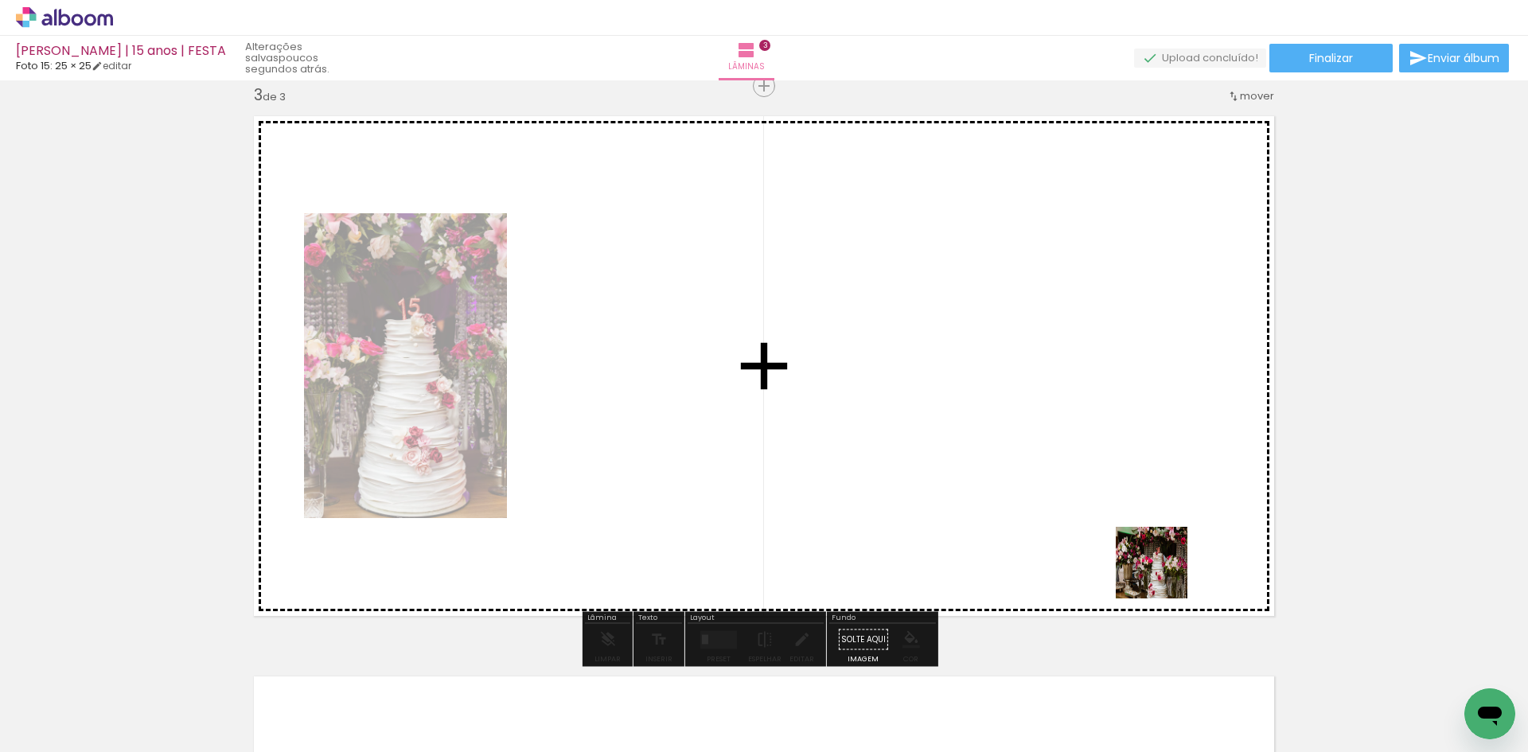
drag, startPoint x: 1165, startPoint y: 711, endPoint x: 1163, endPoint y: 575, distance: 136.1
click at [1163, 575] on quentale-workspace at bounding box center [764, 376] width 1528 height 752
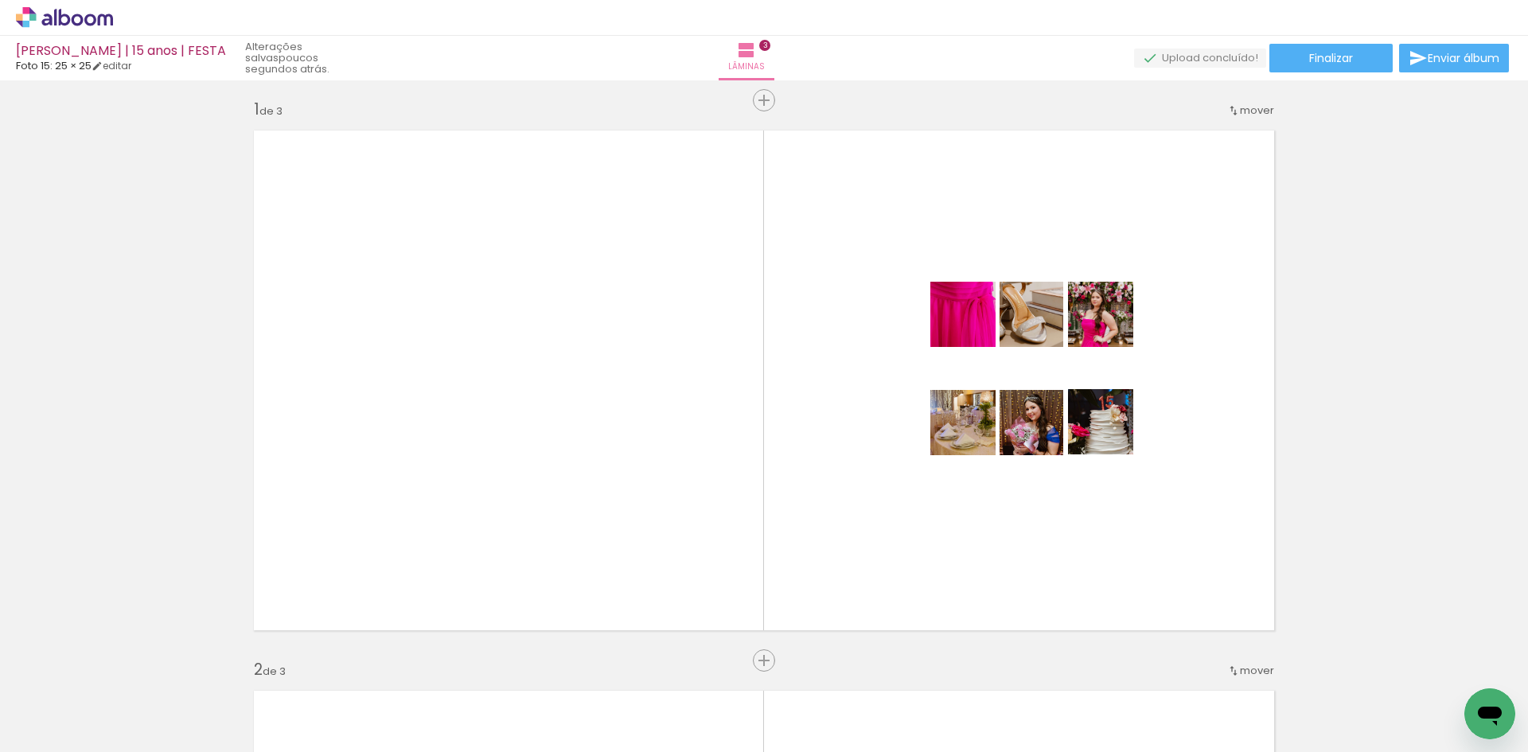
scroll to position [0, 0]
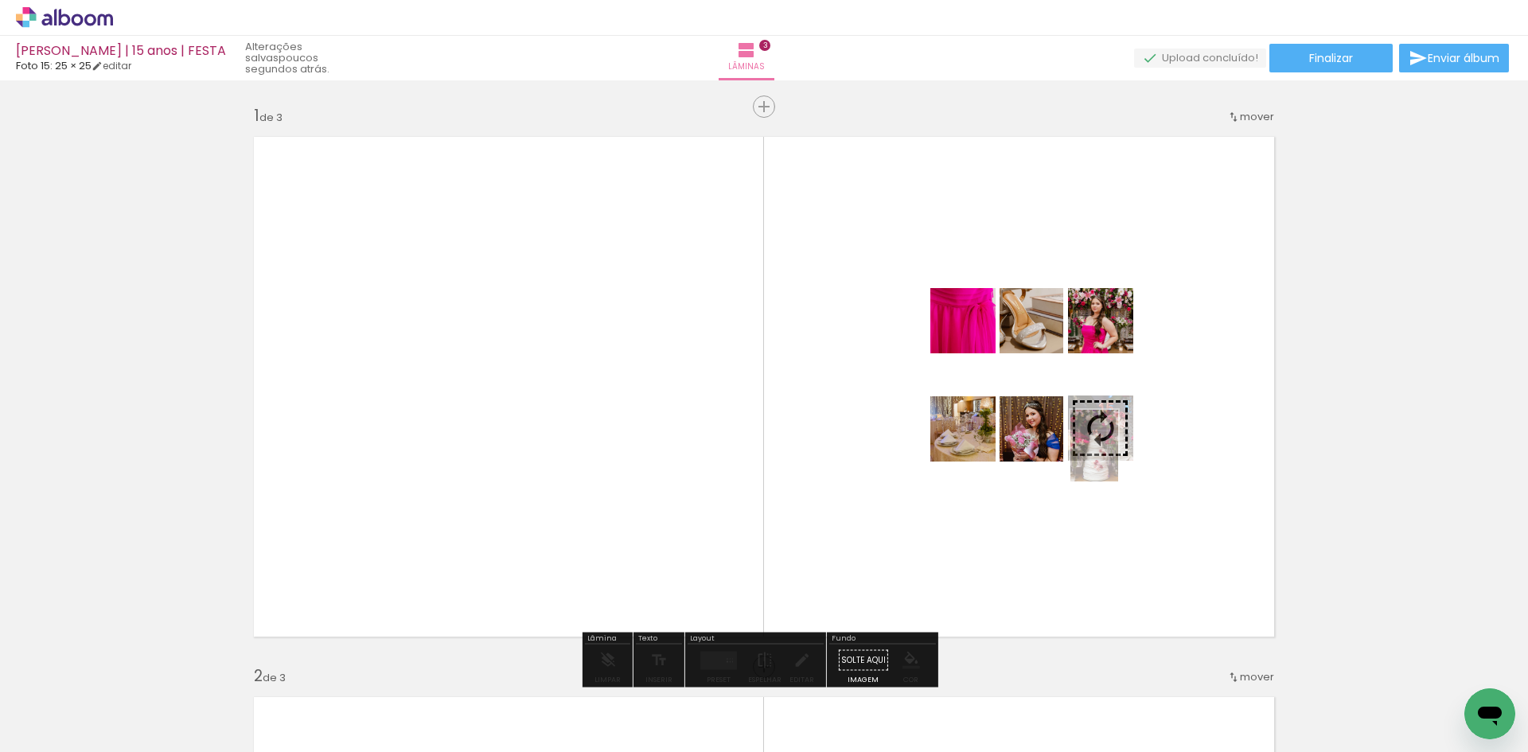
drag, startPoint x: 991, startPoint y: 713, endPoint x: 1118, endPoint y: 458, distance: 285.4
click at [1118, 458] on quentale-workspace at bounding box center [764, 376] width 1528 height 752
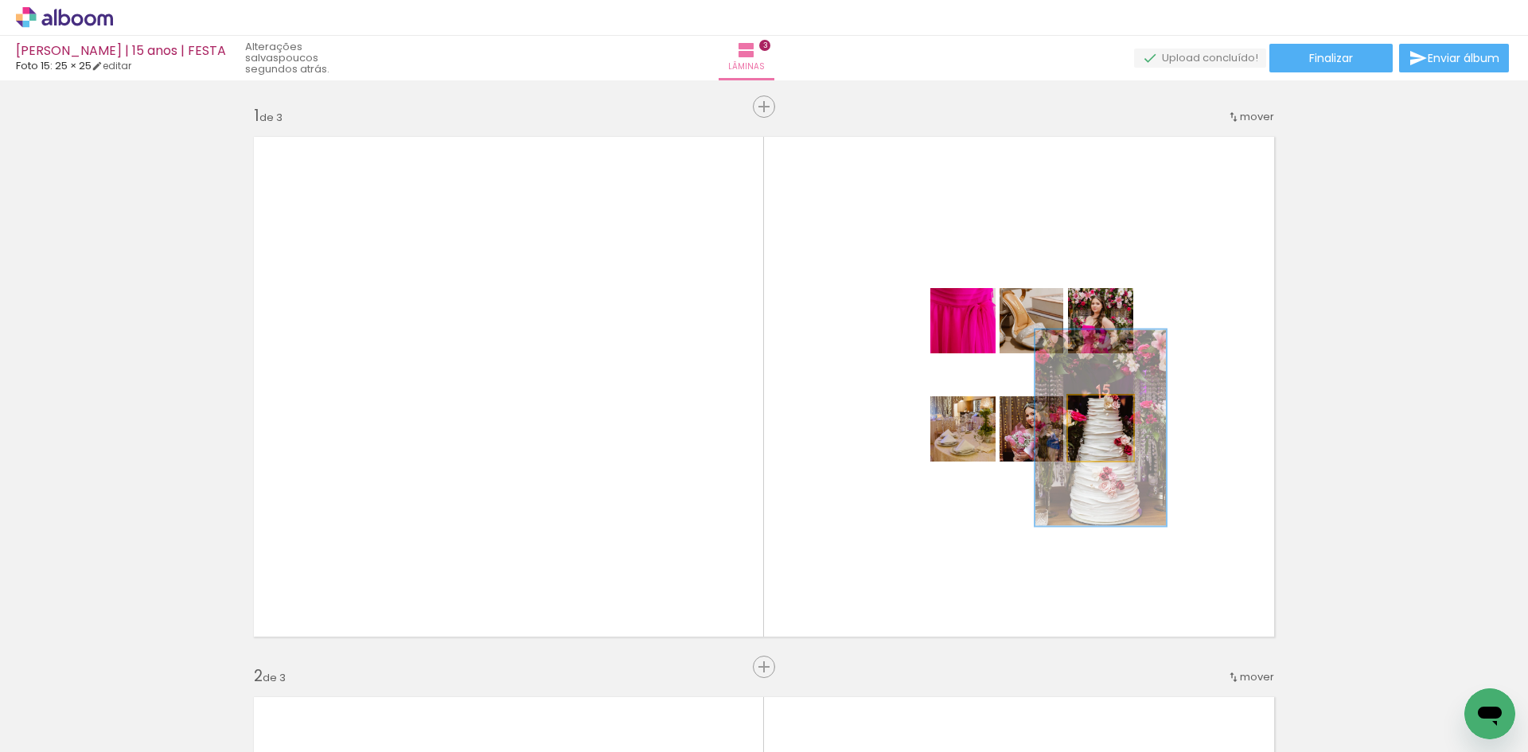
drag, startPoint x: 1093, startPoint y: 412, endPoint x: 1106, endPoint y: 411, distance: 12.8
type paper-slider "200"
click at [1106, 411] on div at bounding box center [1106, 412] width 14 height 14
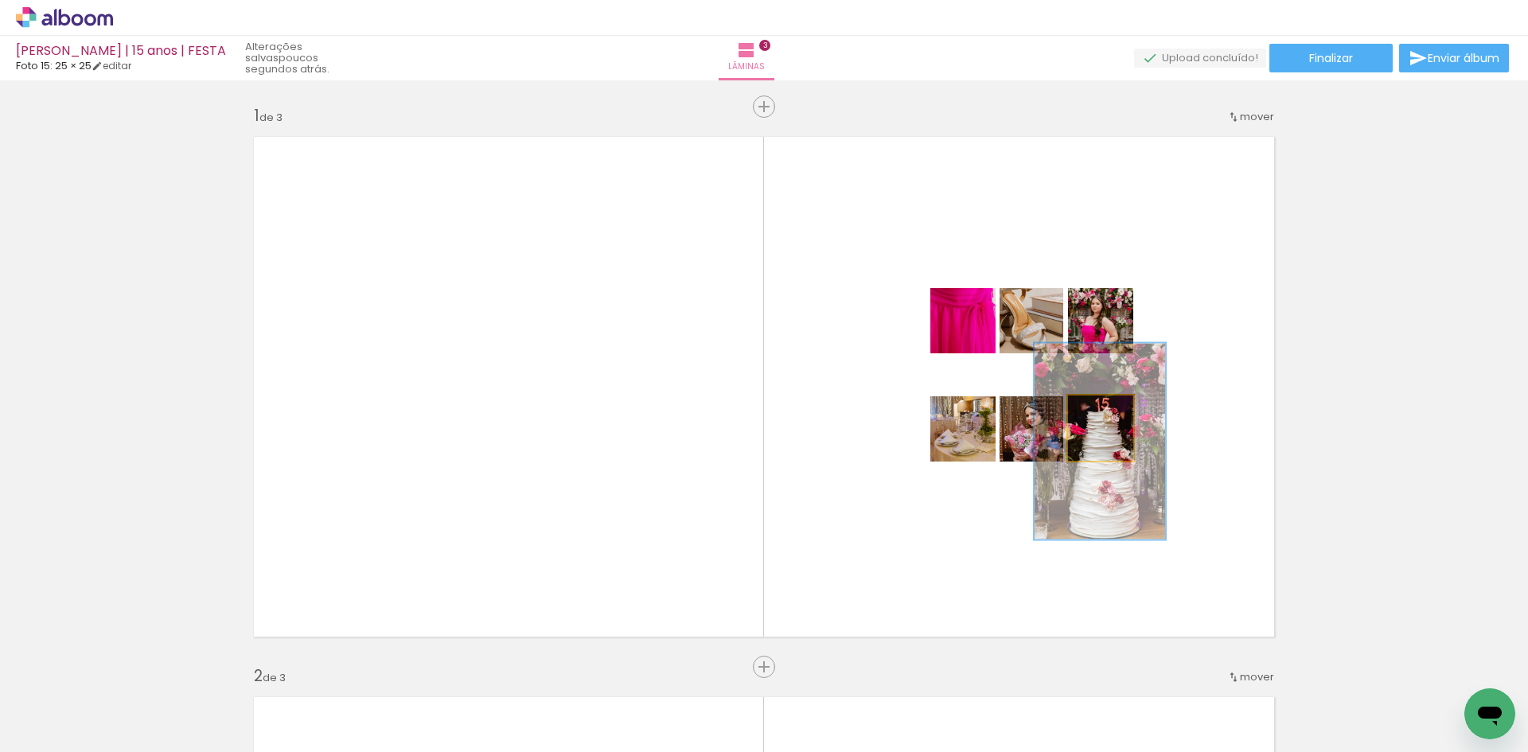
drag, startPoint x: 1101, startPoint y: 450, endPoint x: 1101, endPoint y: 459, distance: 9.5
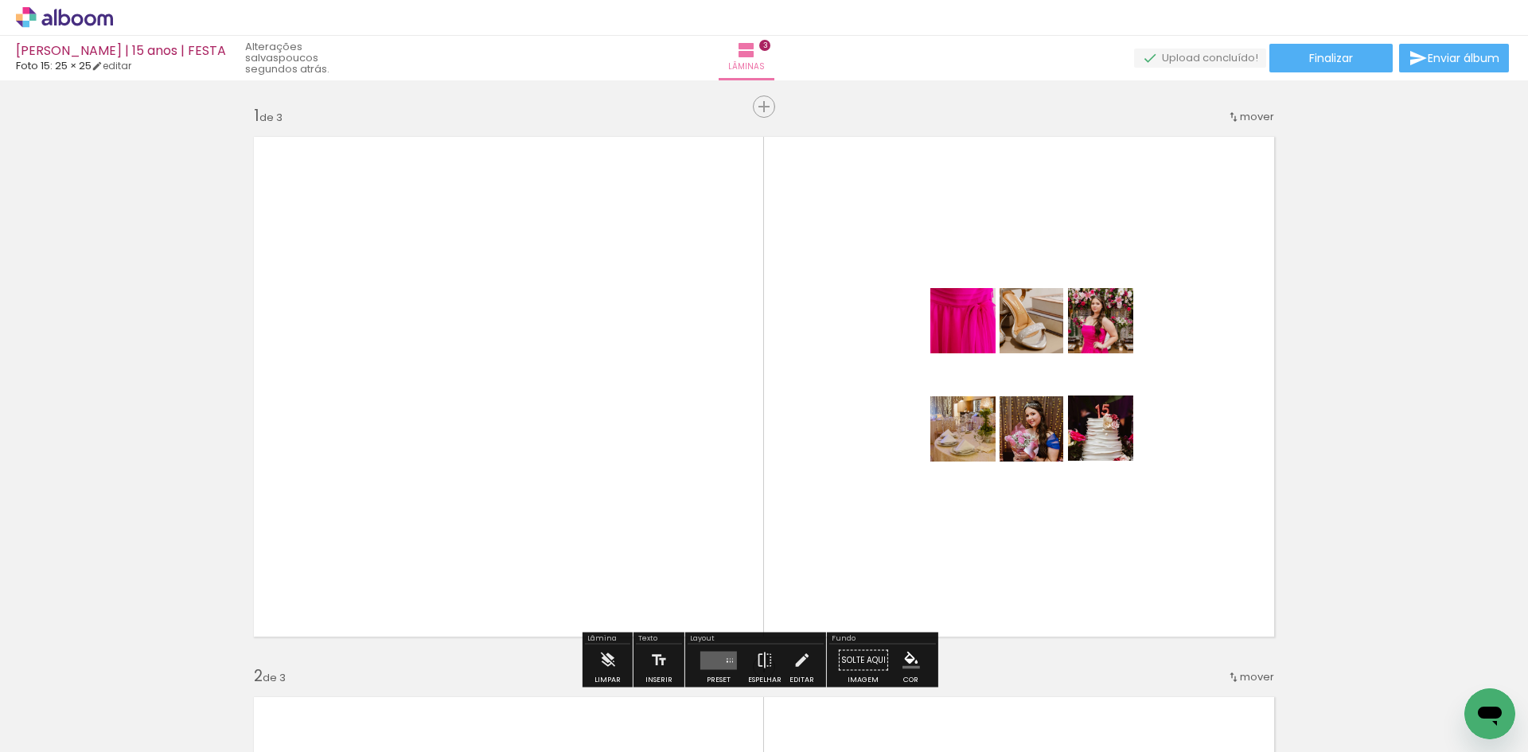
click at [1184, 455] on quentale-layouter at bounding box center [764, 387] width 1041 height 520
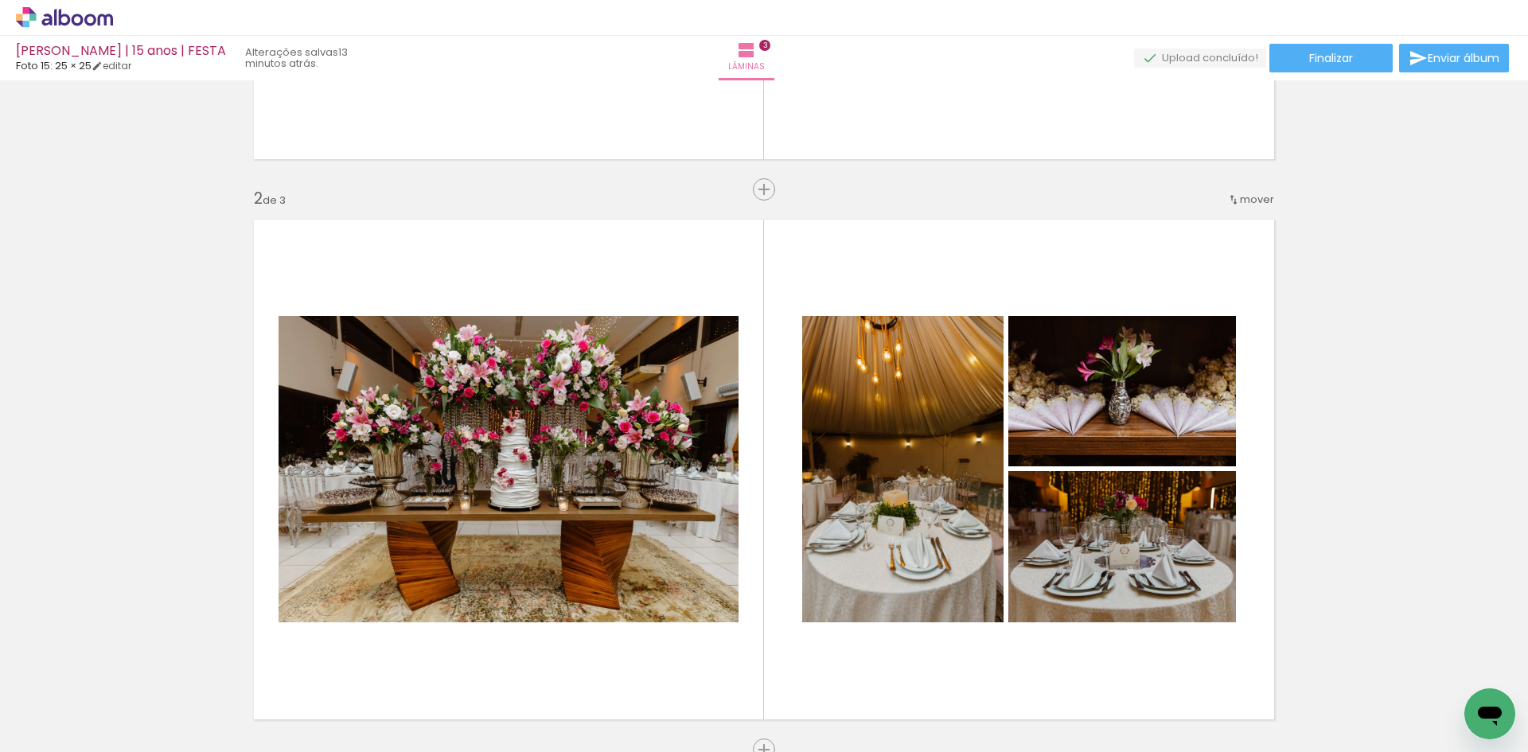
scroll to position [0, 9047]
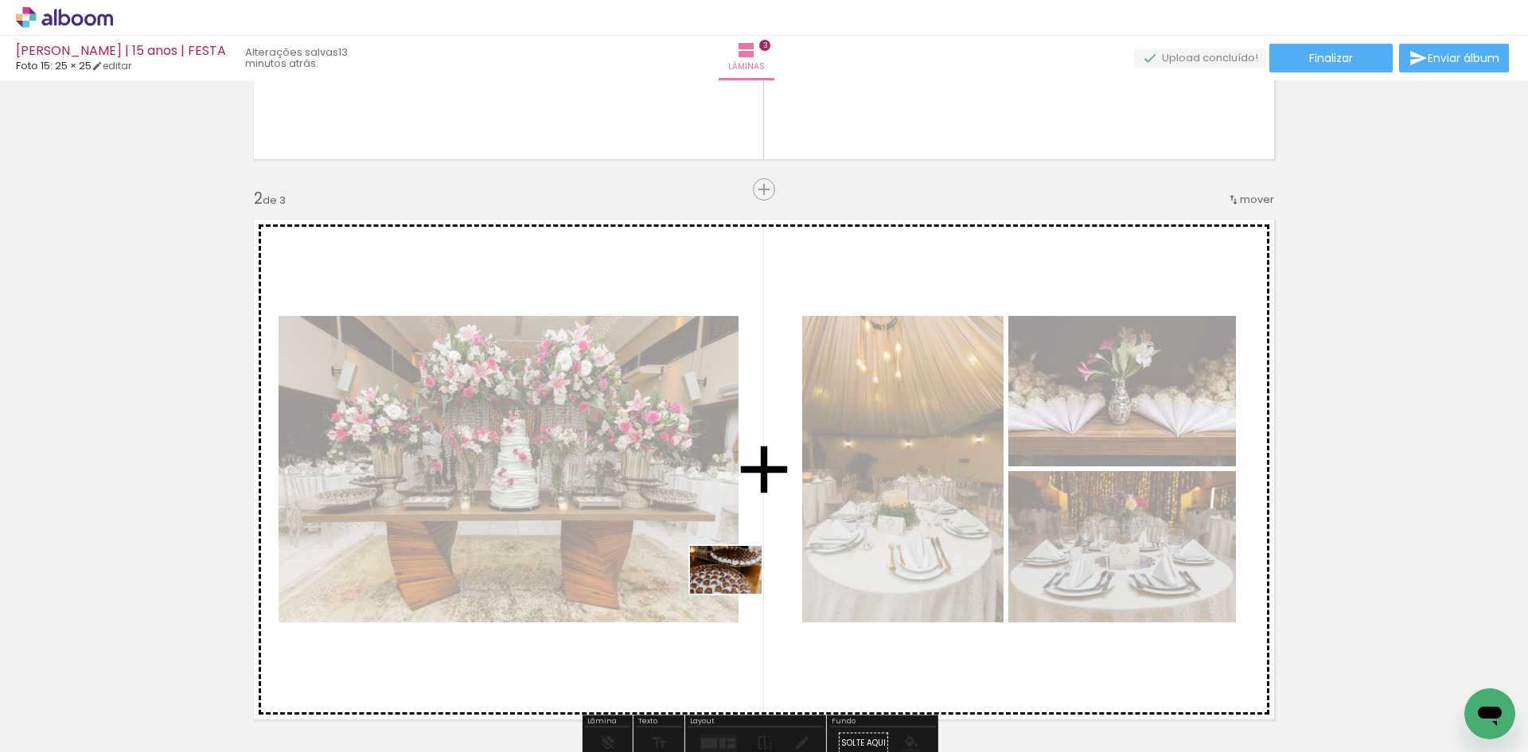
drag, startPoint x: 727, startPoint y: 718, endPoint x: 738, endPoint y: 594, distance: 124.6
click at [738, 594] on quentale-workspace at bounding box center [764, 376] width 1528 height 752
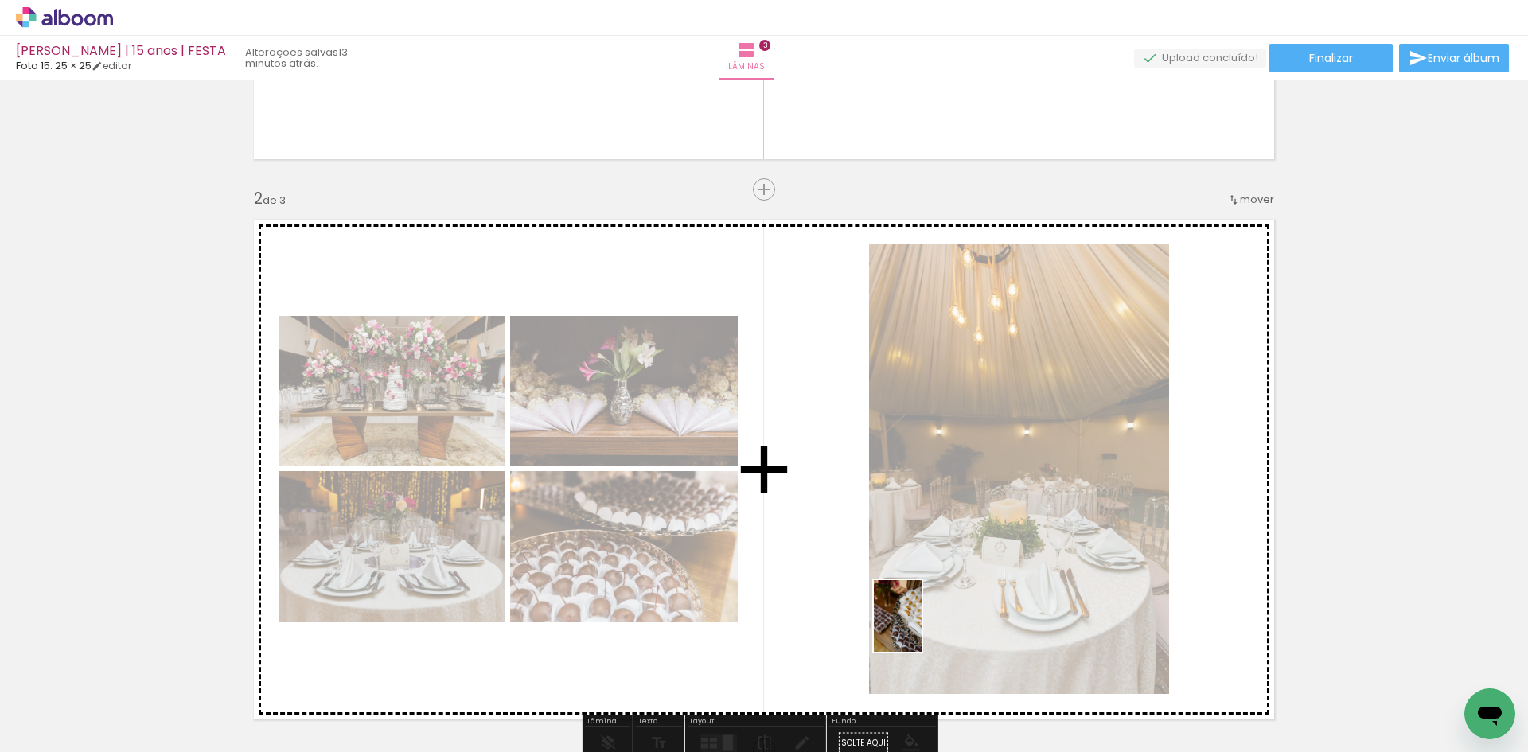
drag, startPoint x: 927, startPoint y: 711, endPoint x: 922, endPoint y: 628, distance: 83.0
click at [922, 628] on quentale-workspace at bounding box center [764, 376] width 1528 height 752
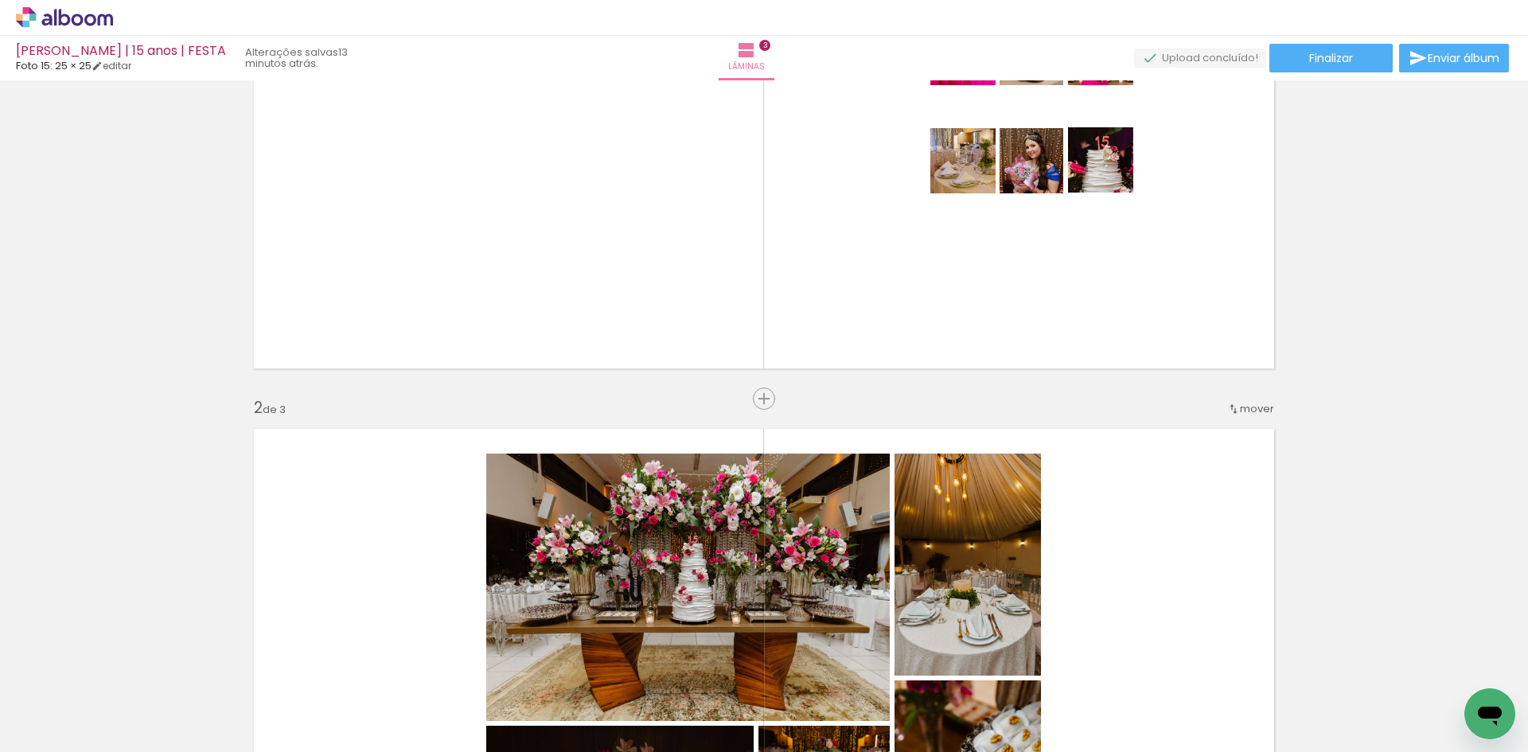
scroll to position [80, 0]
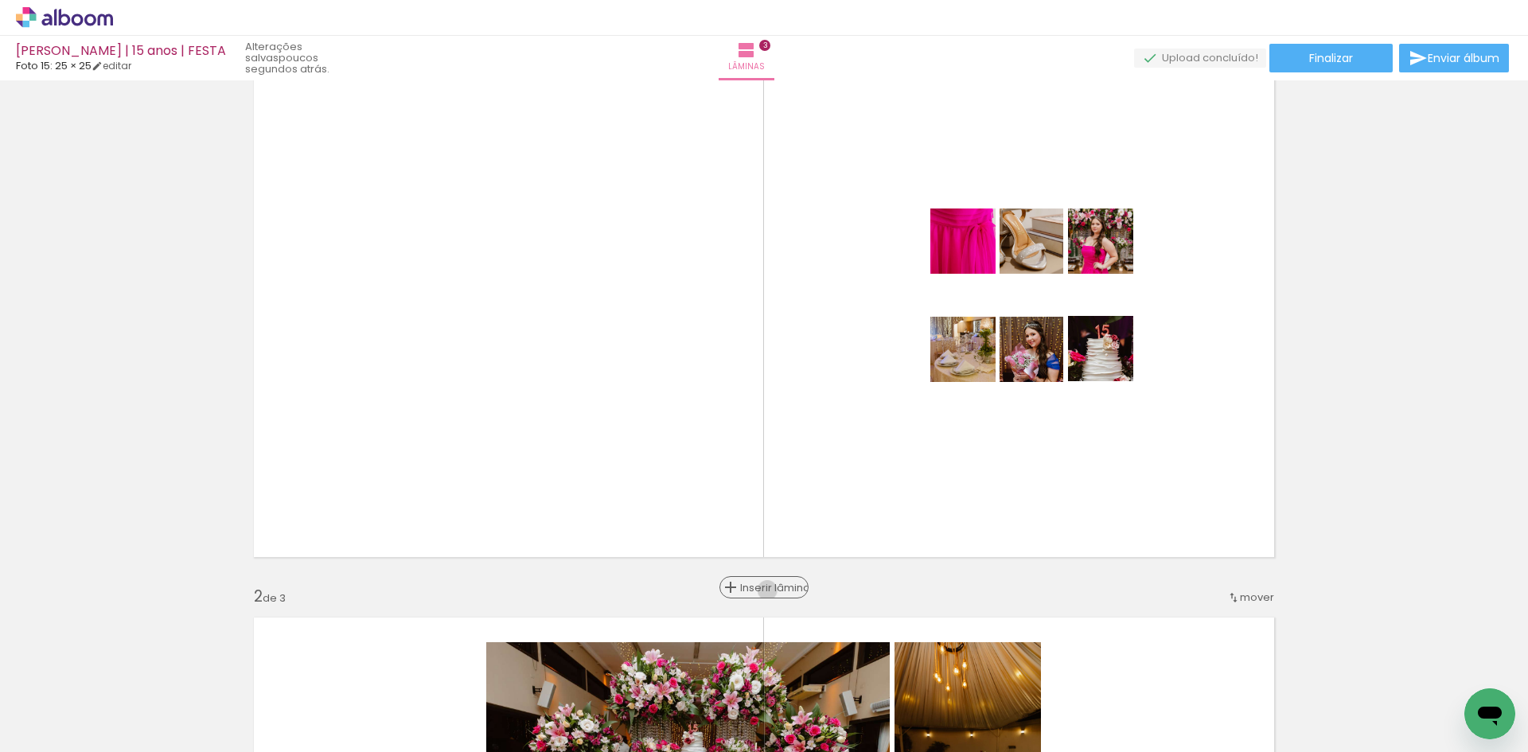
click at [763, 590] on span "Inserir lâmina" at bounding box center [771, 588] width 62 height 10
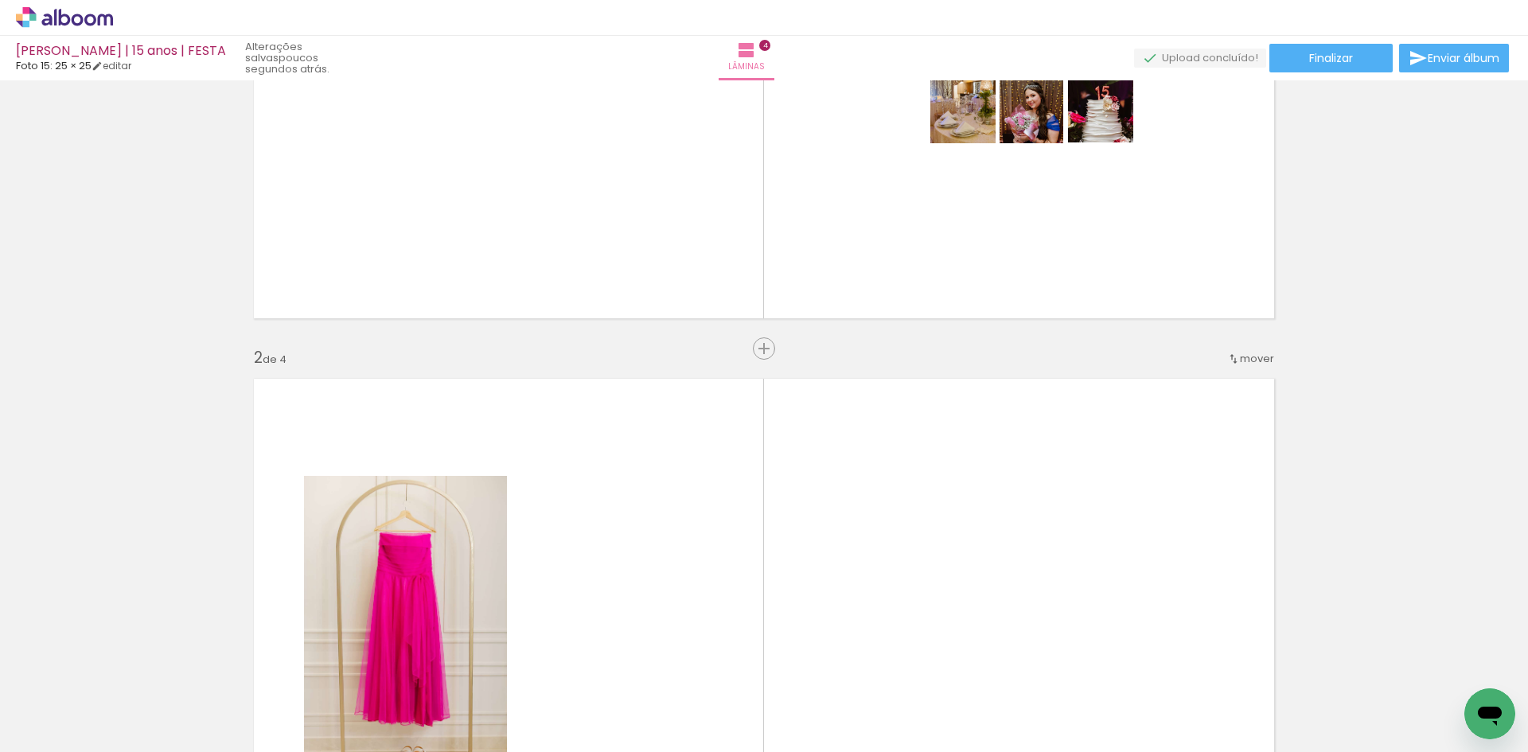
scroll to position [0, 3083]
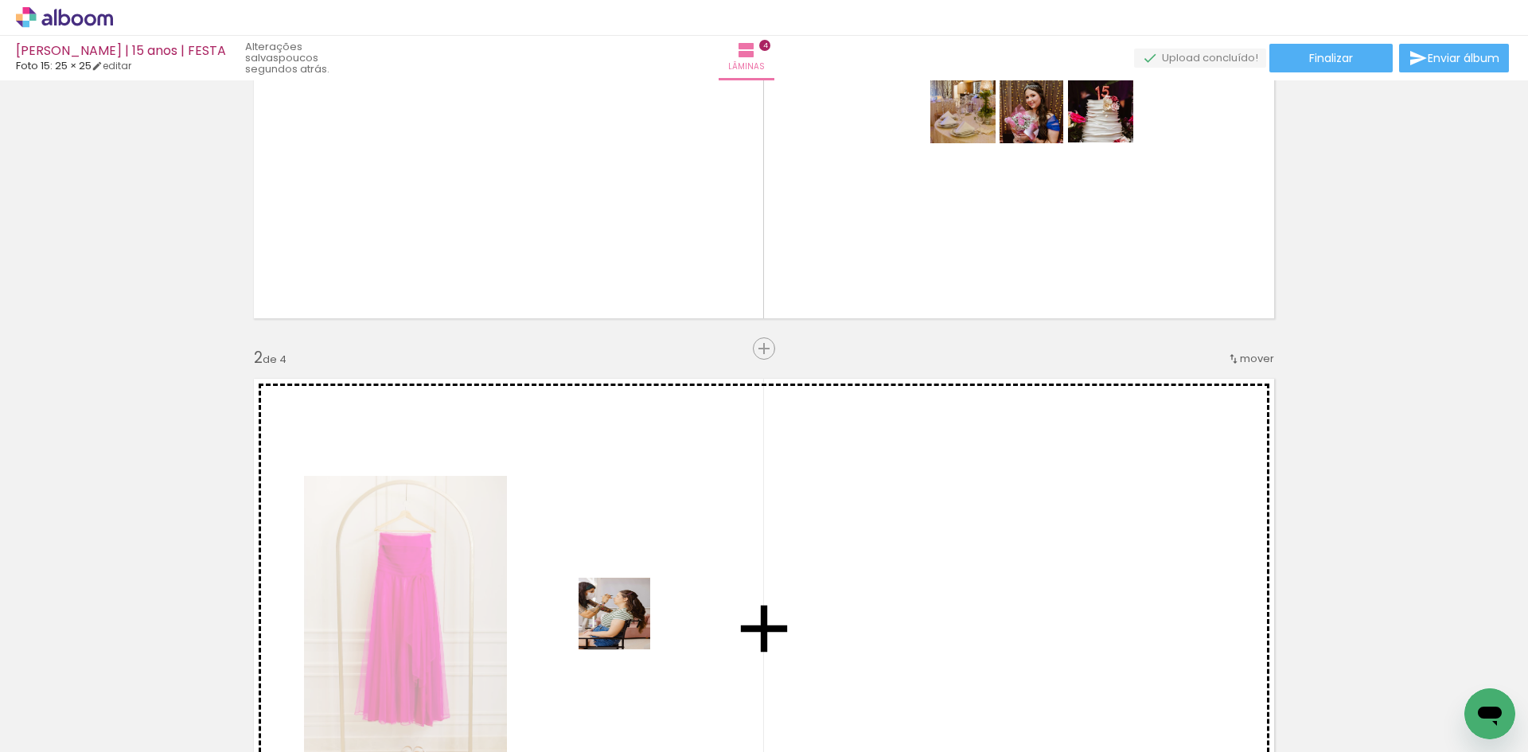
drag, startPoint x: 484, startPoint y: 713, endPoint x: 632, endPoint y: 621, distance: 174.4
click at [632, 621] on quentale-workspace at bounding box center [764, 376] width 1528 height 752
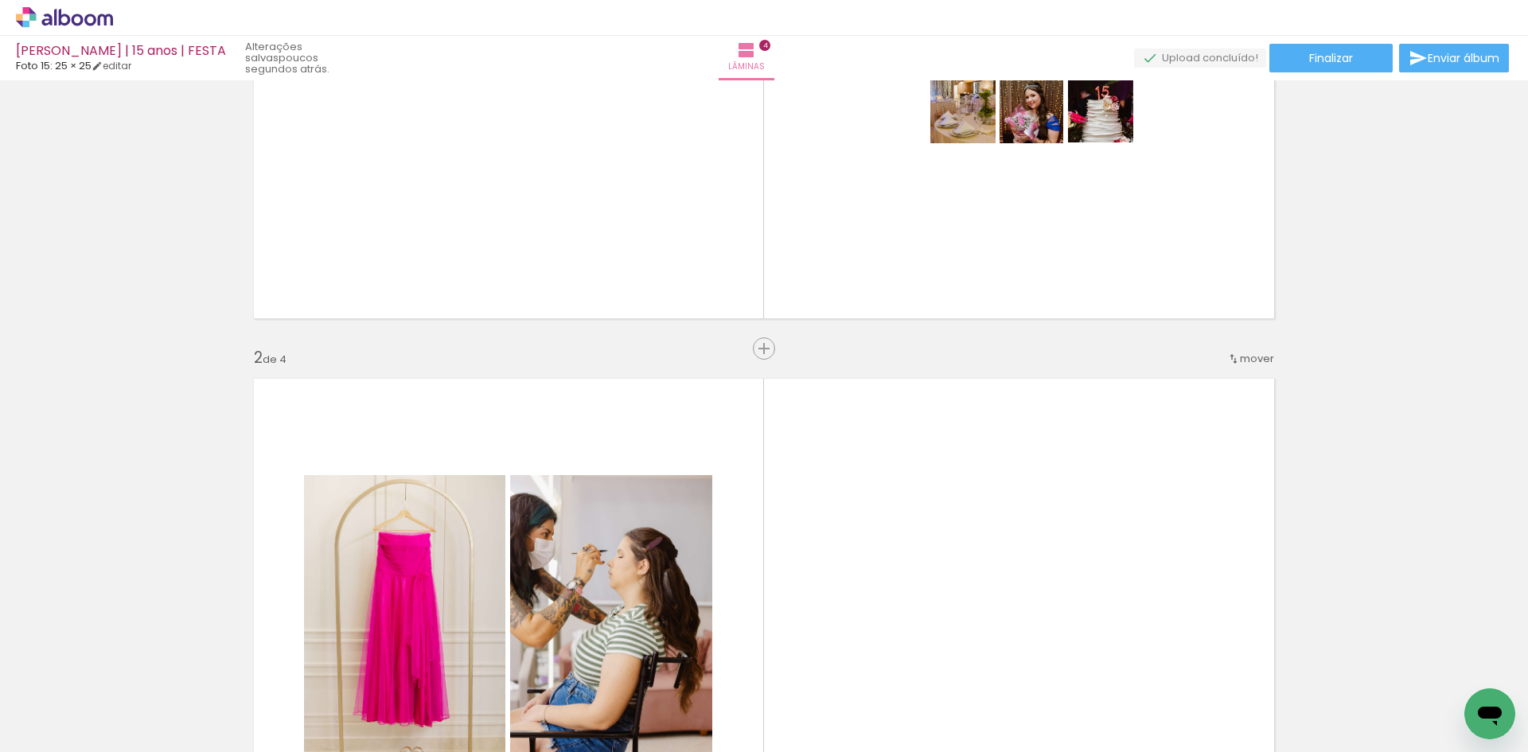
scroll to position [0, 4449]
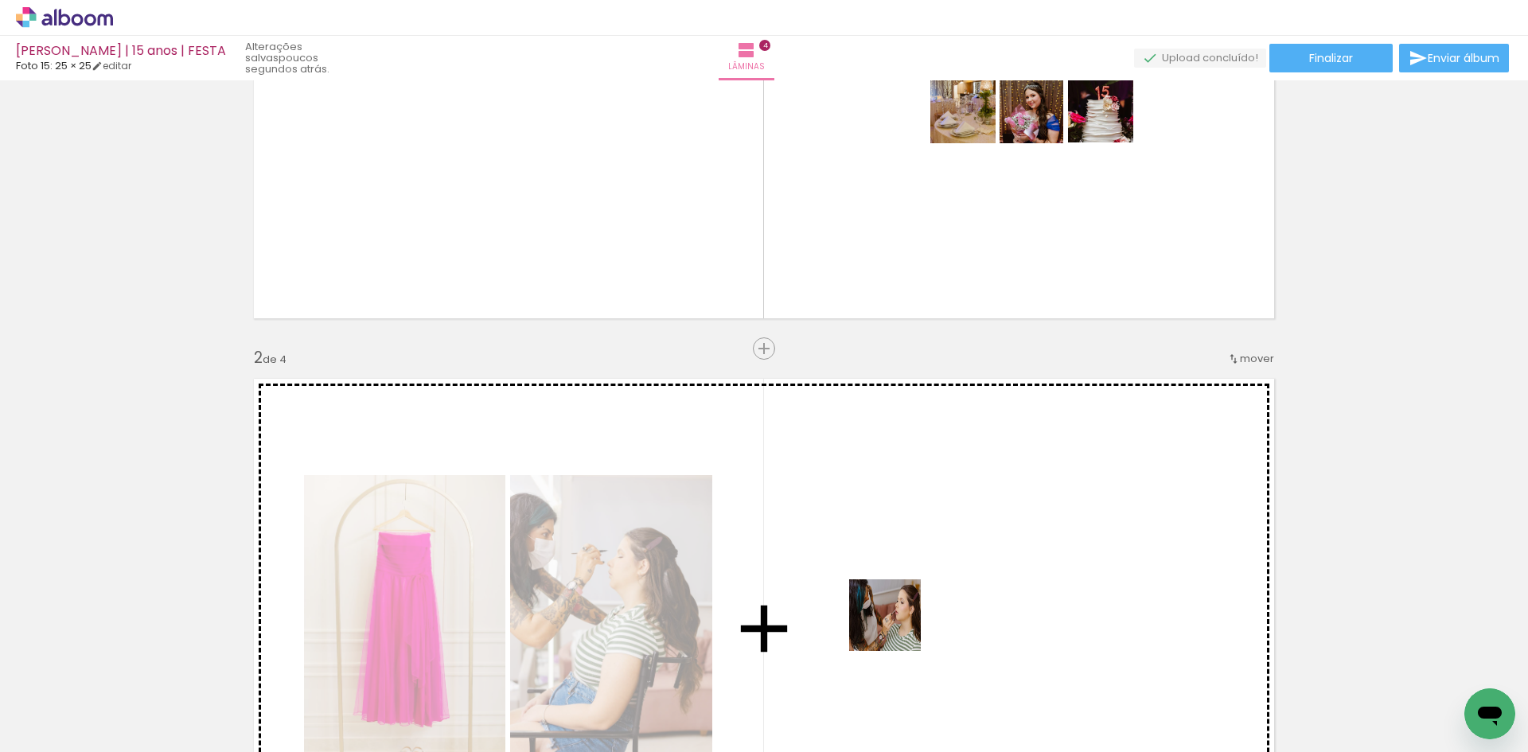
drag, startPoint x: 815, startPoint y: 701, endPoint x: 897, endPoint y: 627, distance: 110.4
click at [897, 627] on quentale-workspace at bounding box center [764, 376] width 1528 height 752
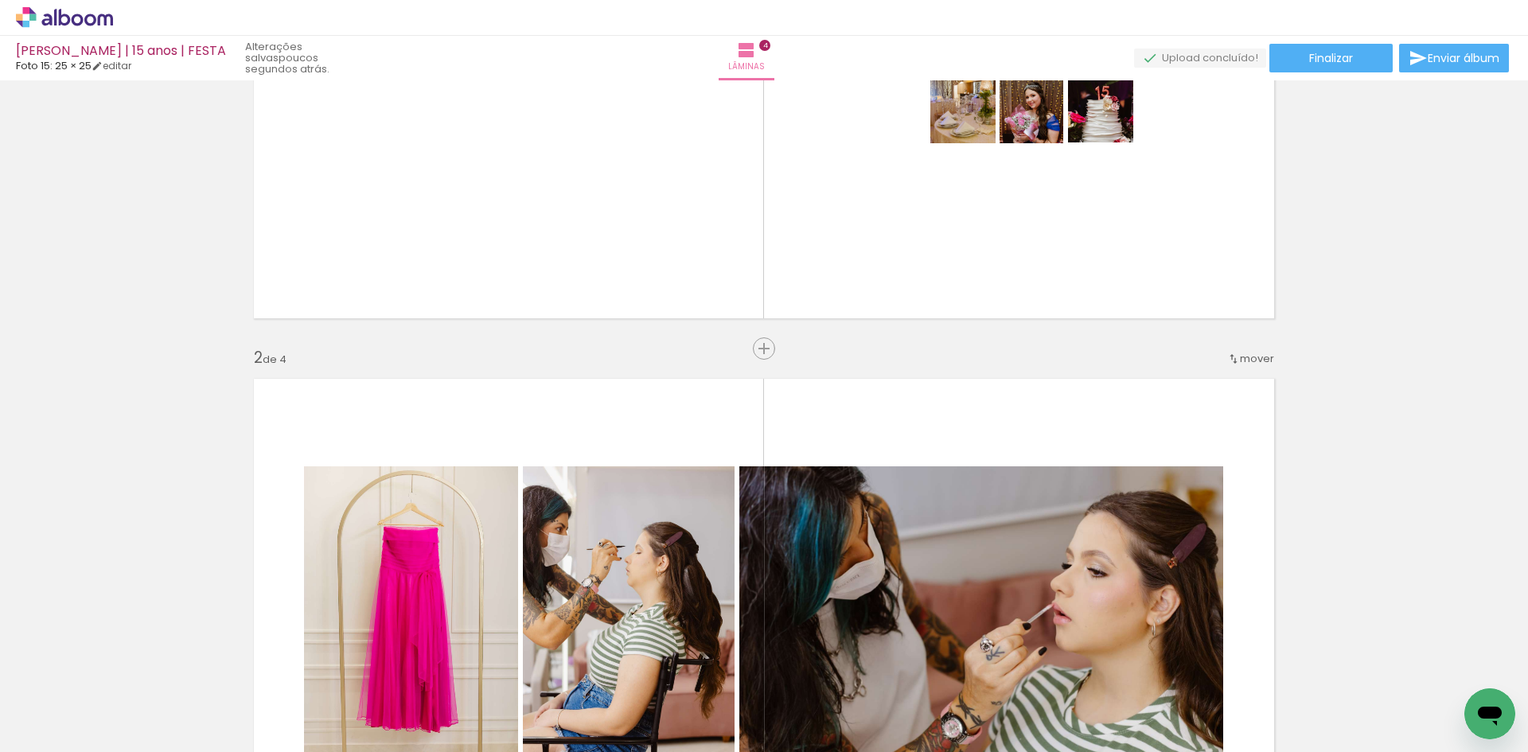
scroll to position [0, 4985]
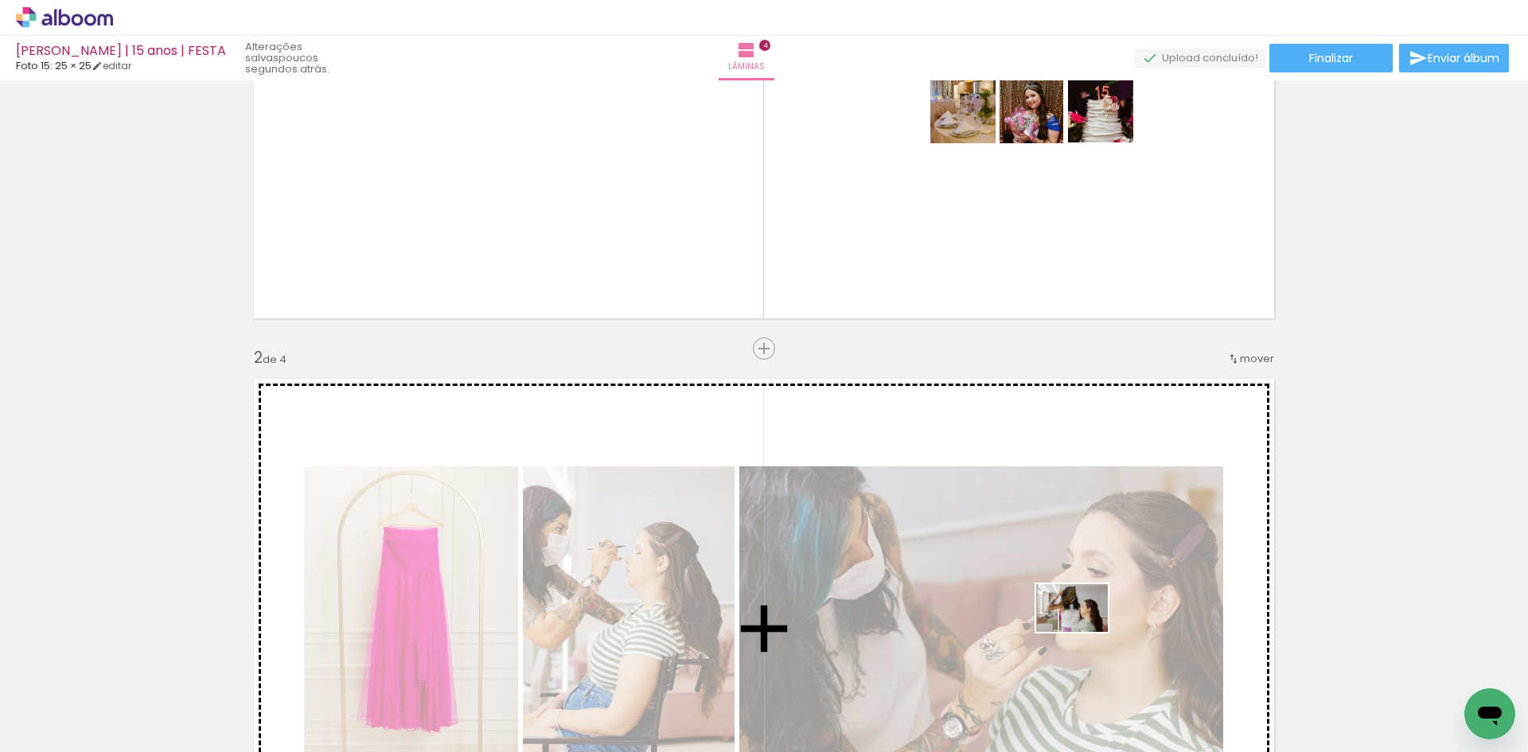
drag, startPoint x: 1084, startPoint y: 715, endPoint x: 1084, endPoint y: 632, distance: 82.8
click at [1084, 632] on quentale-workspace at bounding box center [764, 376] width 1528 height 752
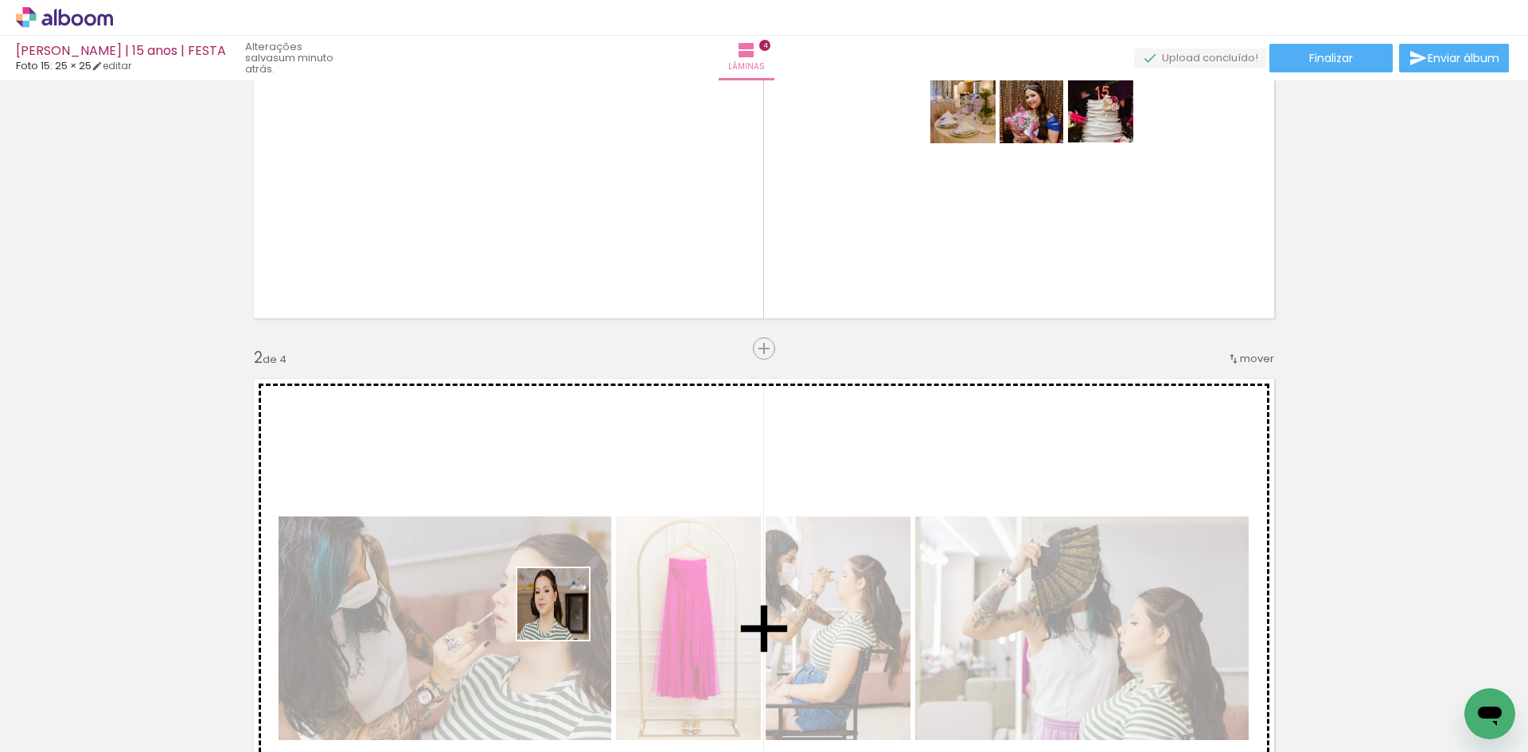
drag, startPoint x: 533, startPoint y: 719, endPoint x: 565, endPoint y: 614, distance: 109.8
click at [565, 614] on quentale-workspace at bounding box center [764, 376] width 1528 height 752
